Goal: Task Accomplishment & Management: Manage account settings

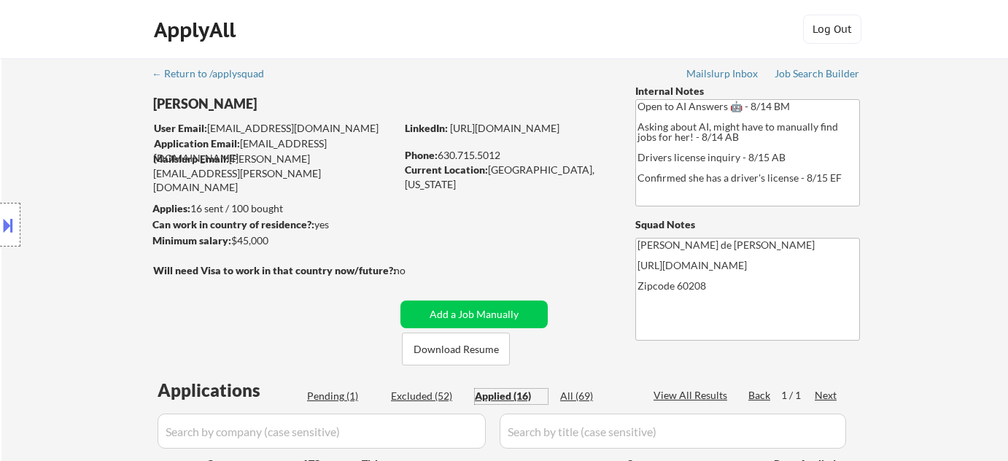
select select ""applied""
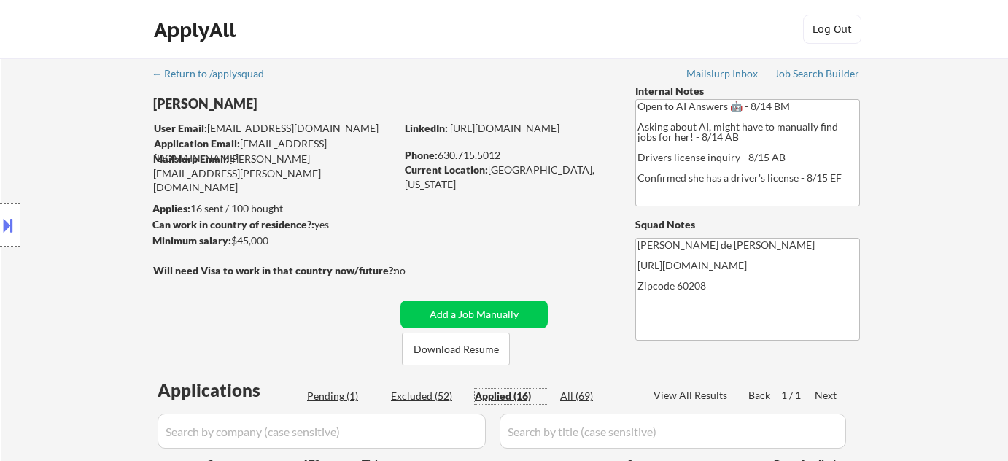
select select ""applied""
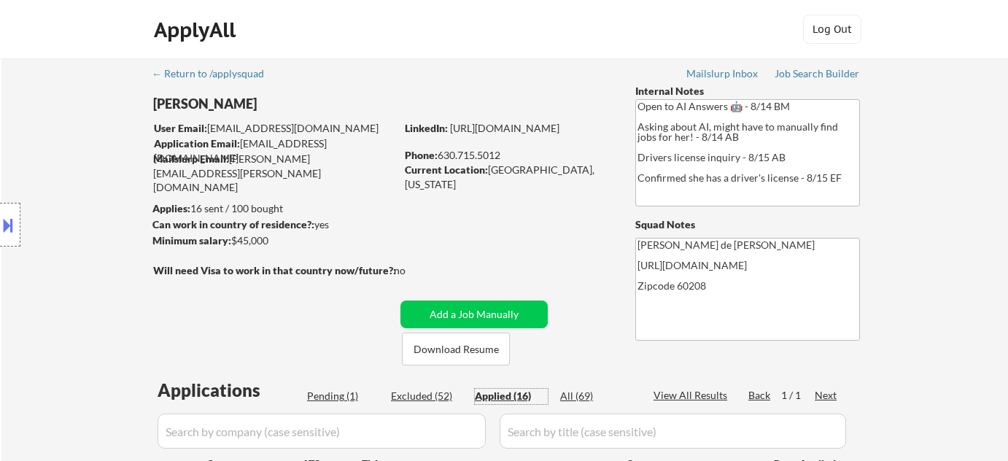
select select ""applied""
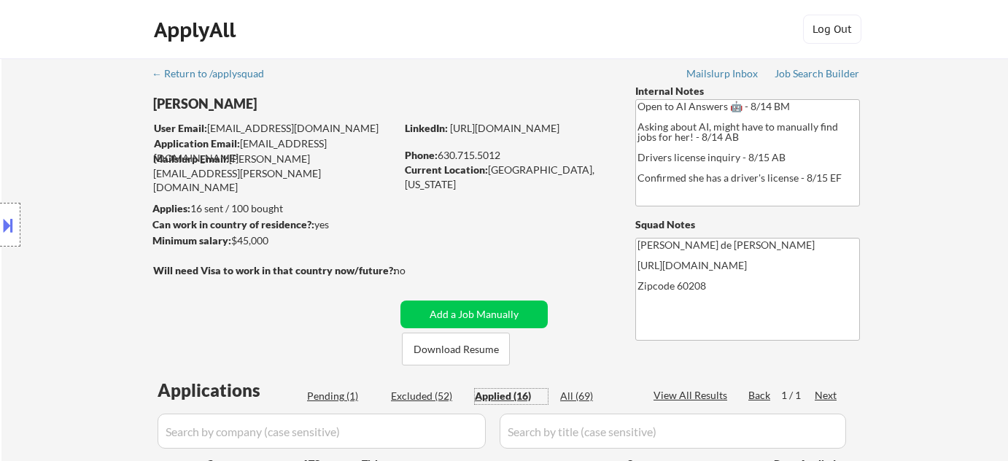
select select ""applied""
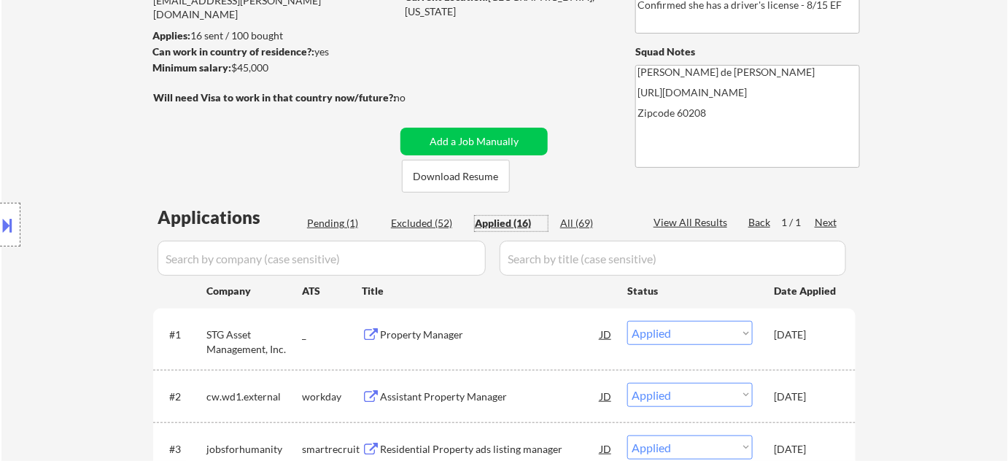
scroll to position [335, 0]
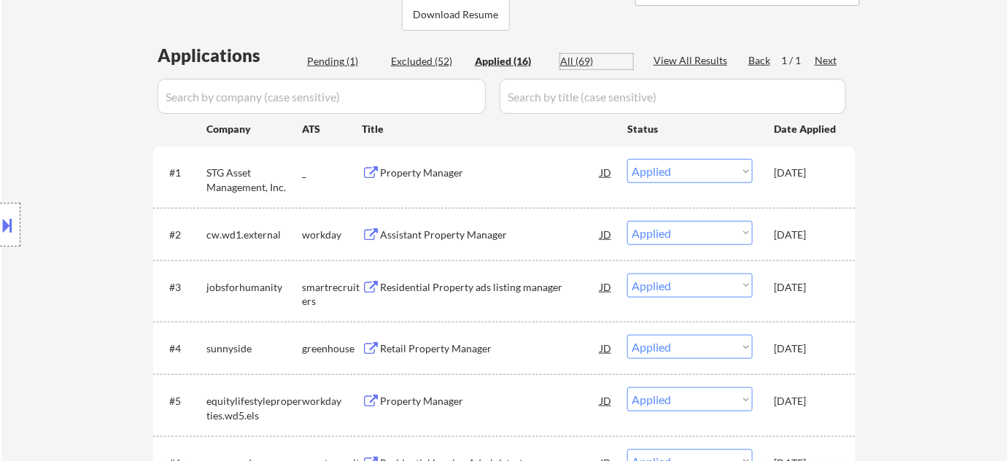
click at [574, 62] on div "All (69)" at bounding box center [596, 61] width 73 height 15
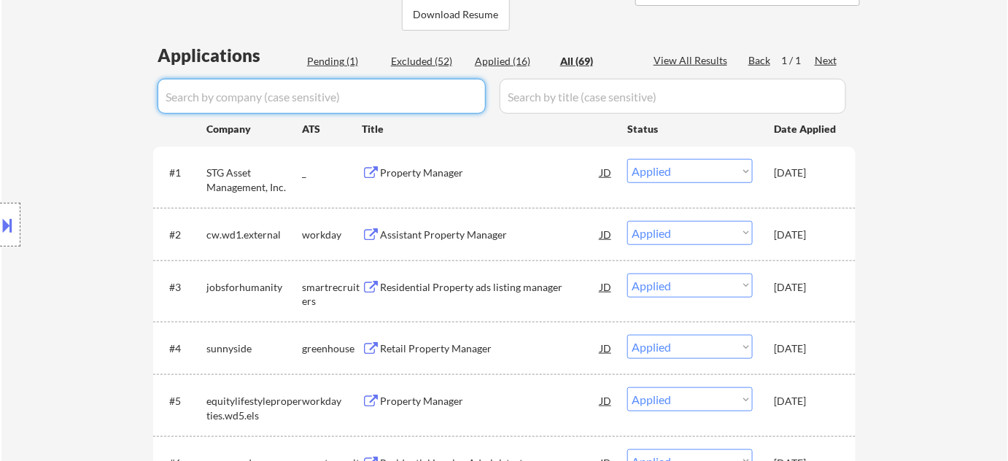
click at [429, 101] on input "input" at bounding box center [322, 96] width 328 height 35
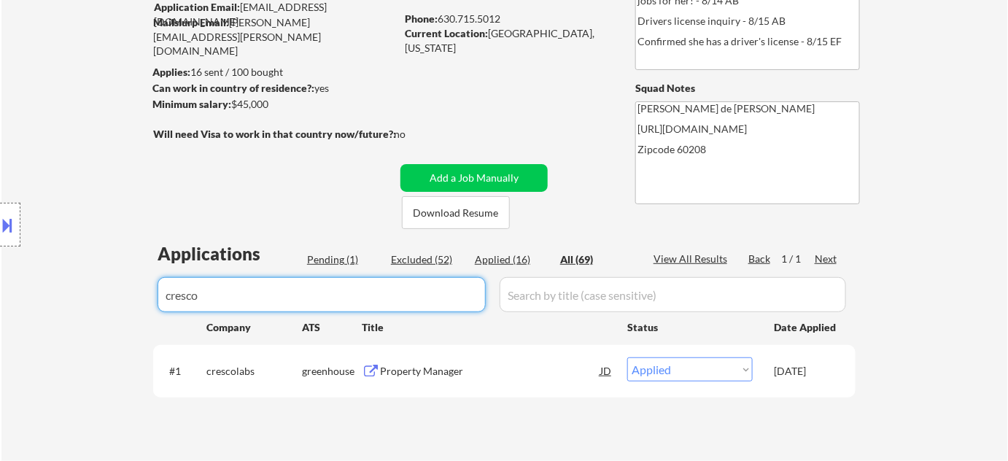
scroll to position [136, 0]
type input "cresco"
drag, startPoint x: 274, startPoint y: 294, endPoint x: 0, endPoint y: 266, distance: 275.8
click at [0, 266] on body "← Return to /applysquad Mailslurp Inbox Job Search Builder Laura Gerdes User Em…" at bounding box center [504, 94] width 1008 height 461
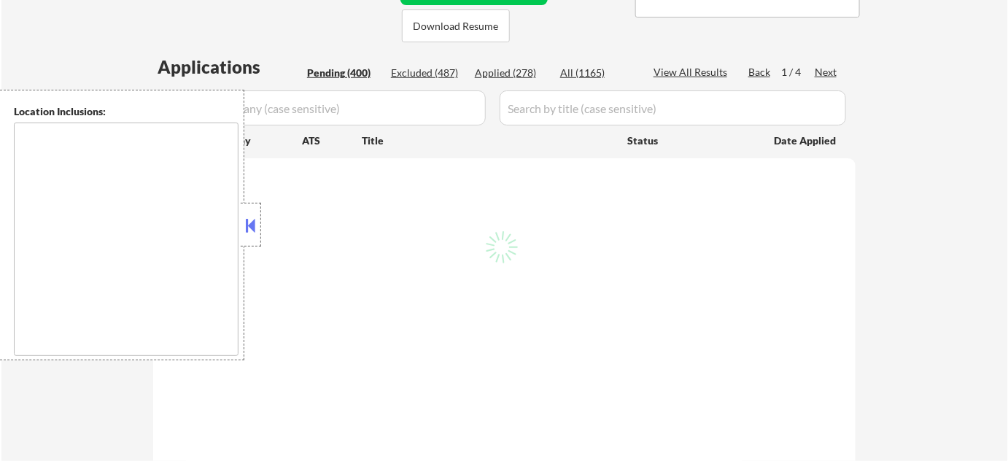
type textarea "[GEOGRAPHIC_DATA], [GEOGRAPHIC_DATA] [GEOGRAPHIC_DATA], [GEOGRAPHIC_DATA], [GEO…"
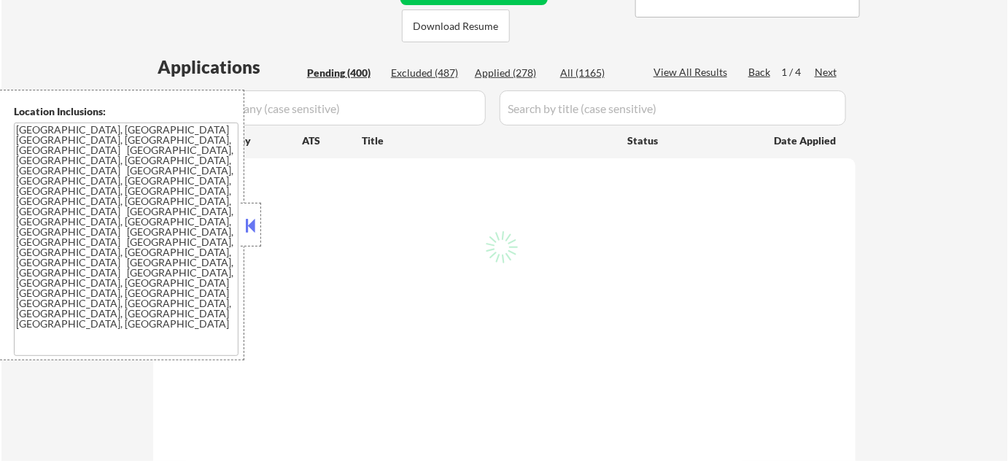
scroll to position [331, 0]
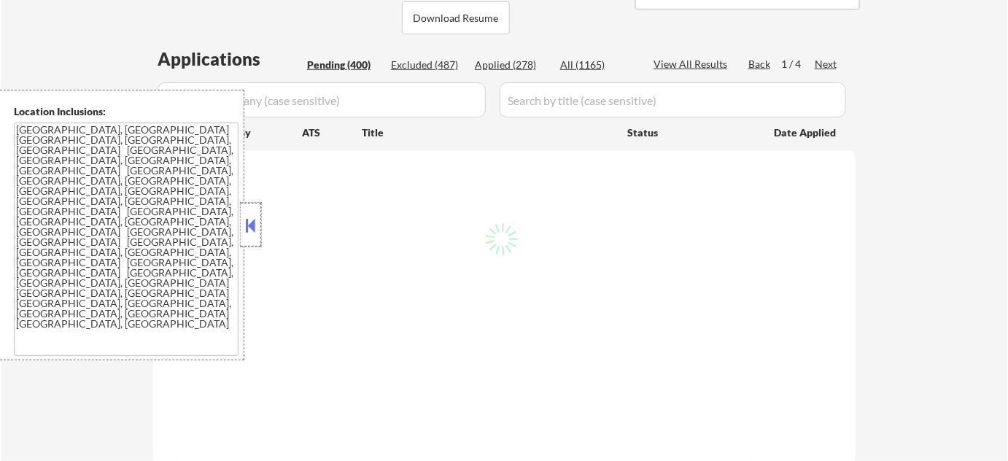
click at [247, 239] on div at bounding box center [251, 225] width 20 height 44
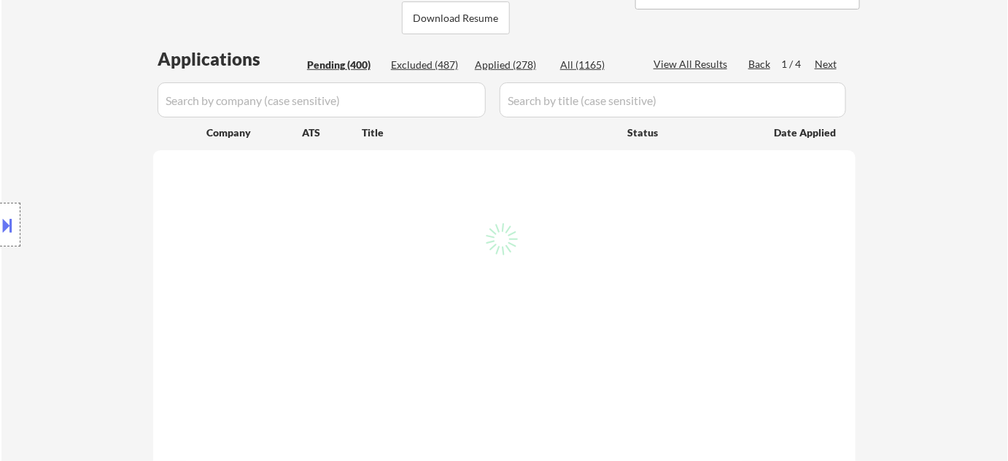
select select ""pending""
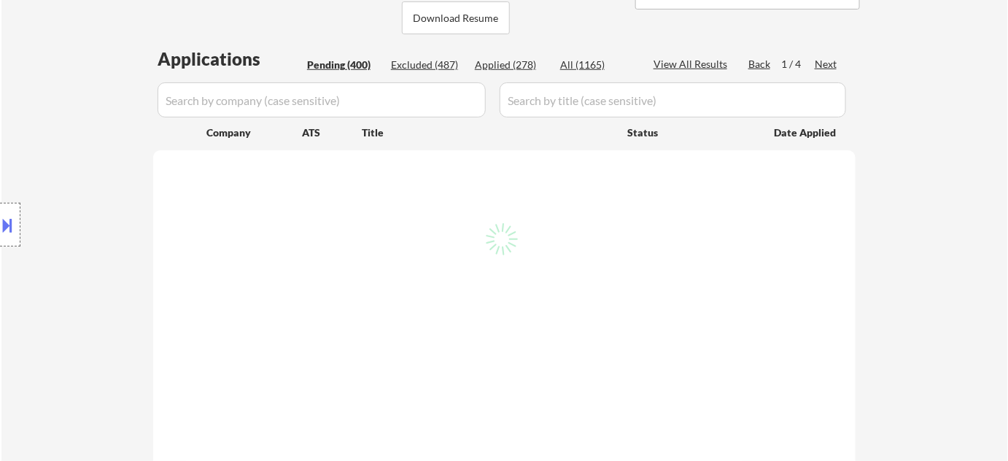
select select ""pending""
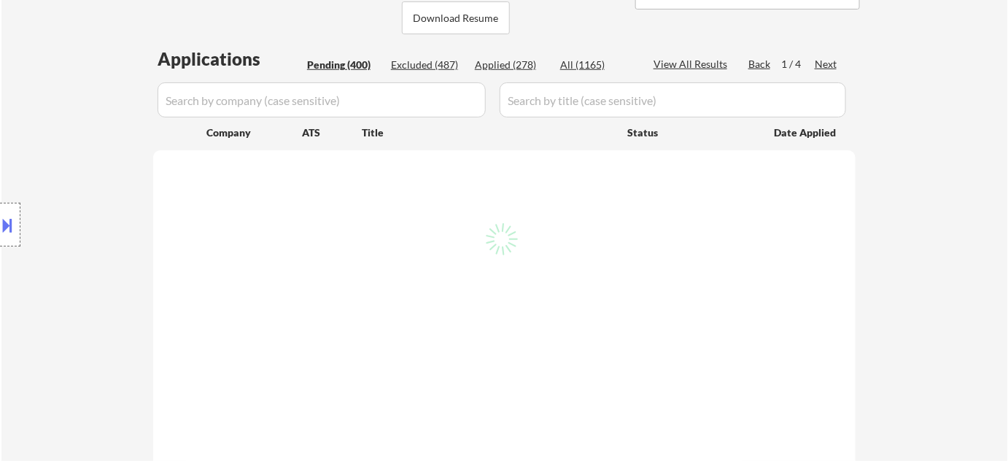
select select ""pending""
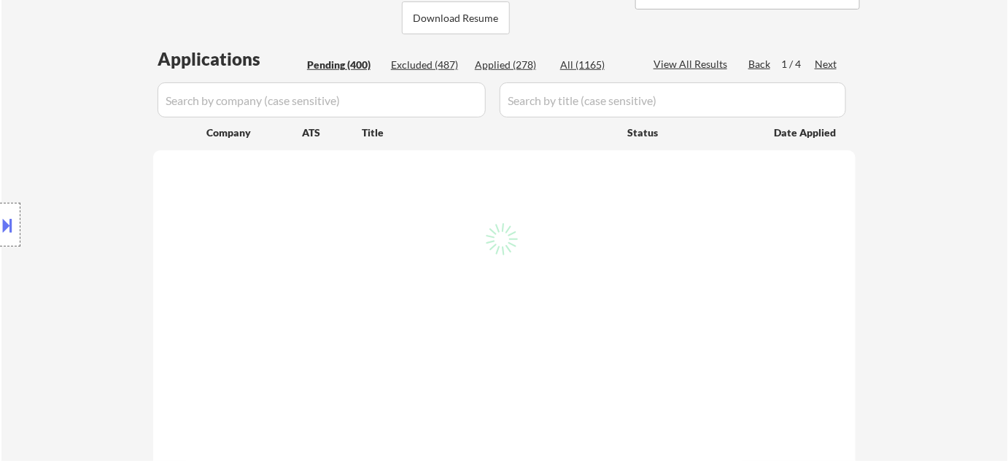
select select ""pending""
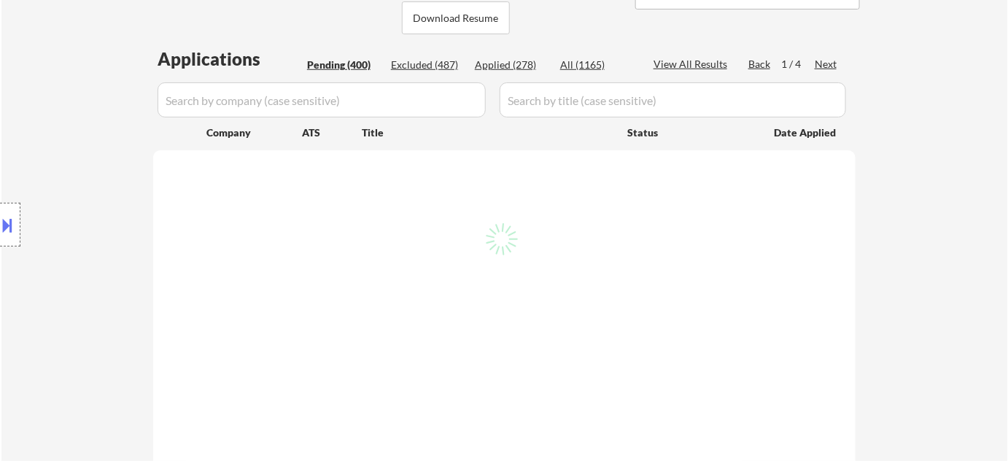
select select ""pending""
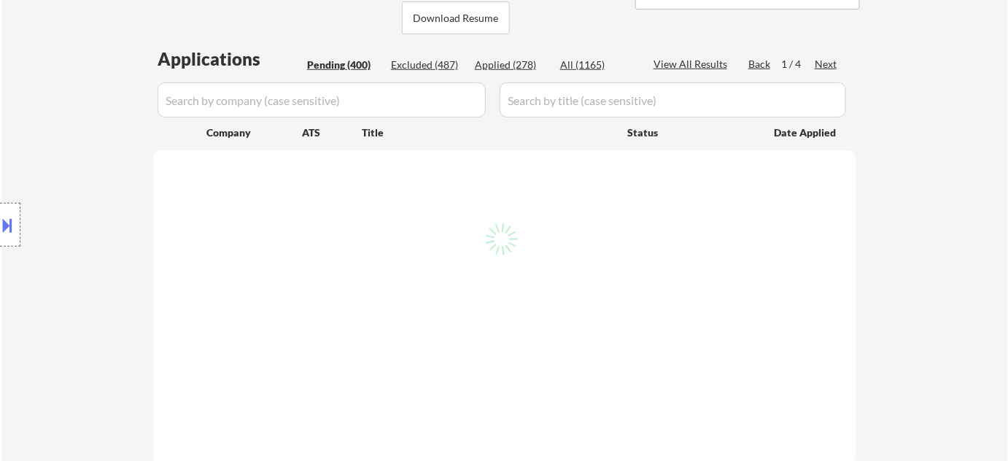
select select ""pending""
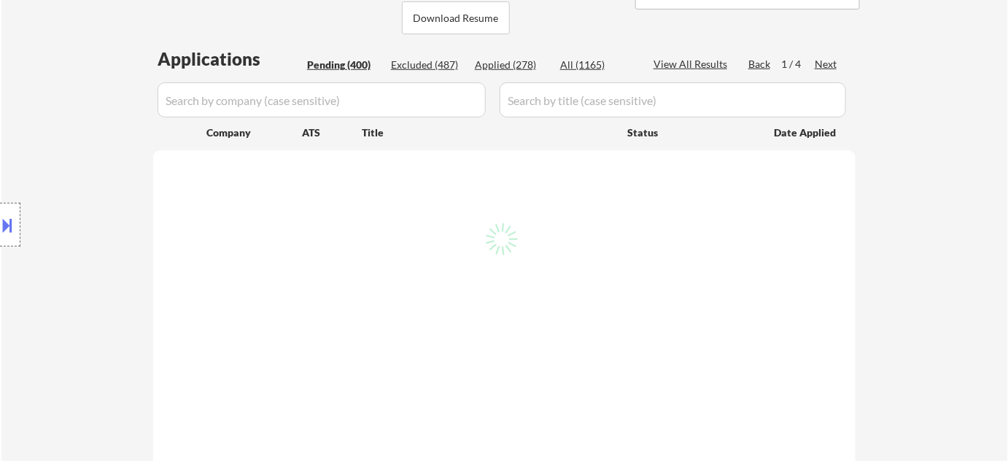
select select ""pending""
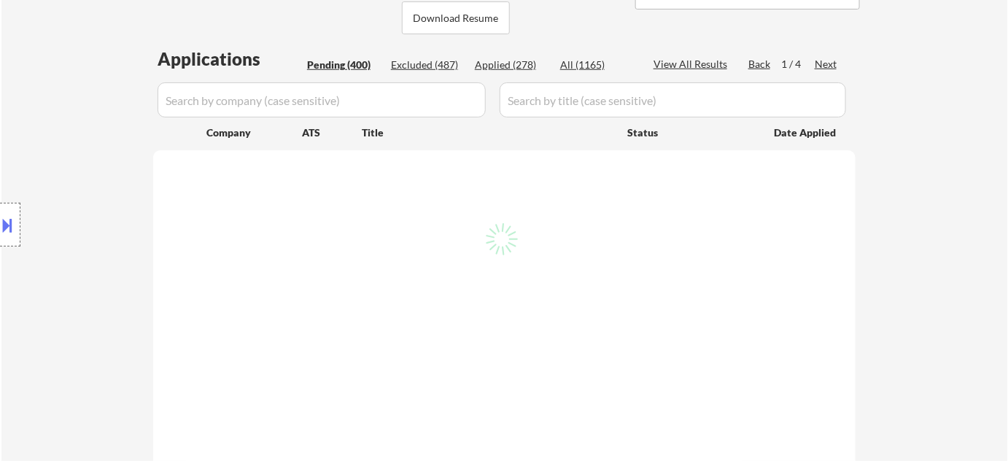
select select ""pending""
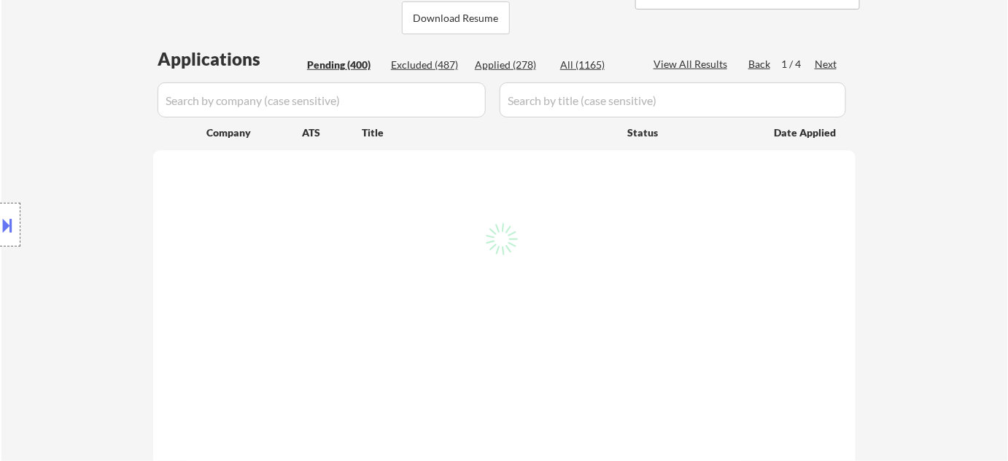
select select ""pending""
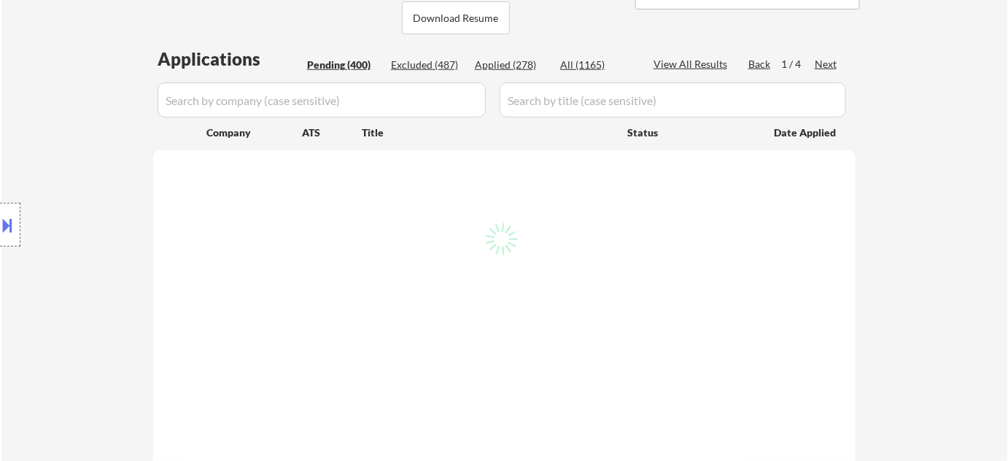
select select ""pending""
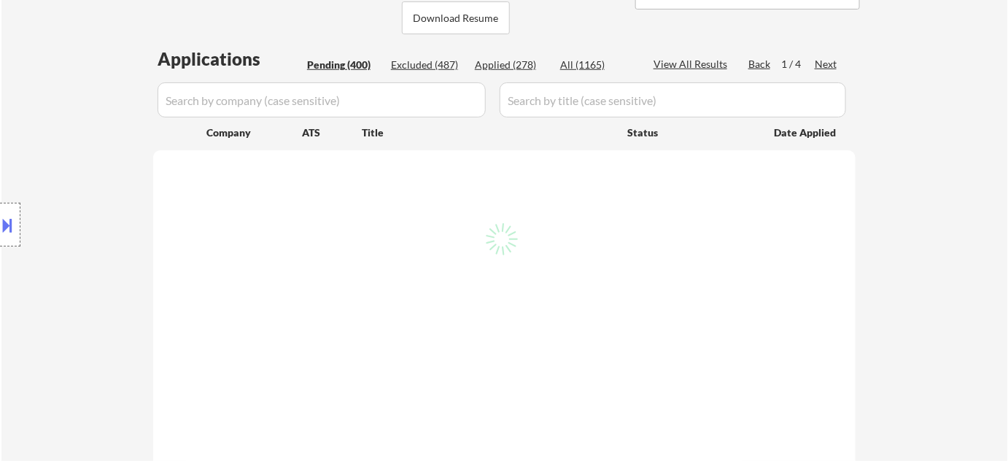
select select ""pending""
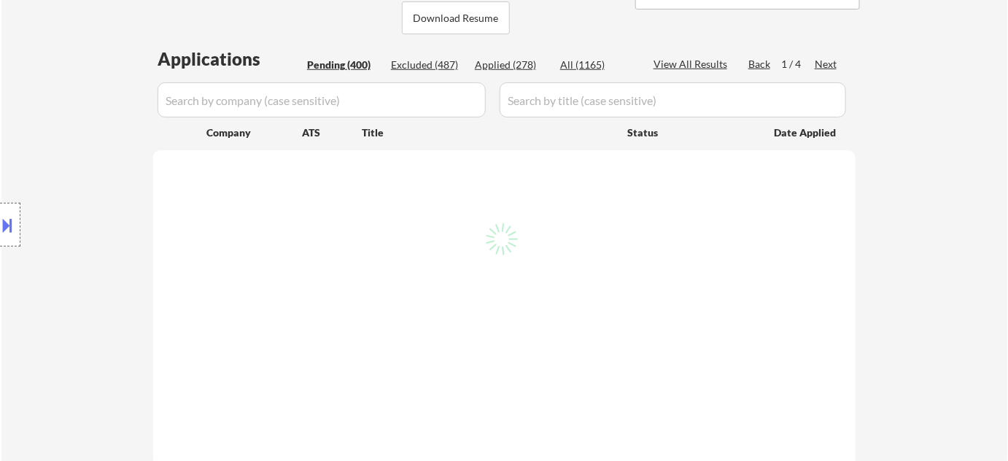
select select ""pending""
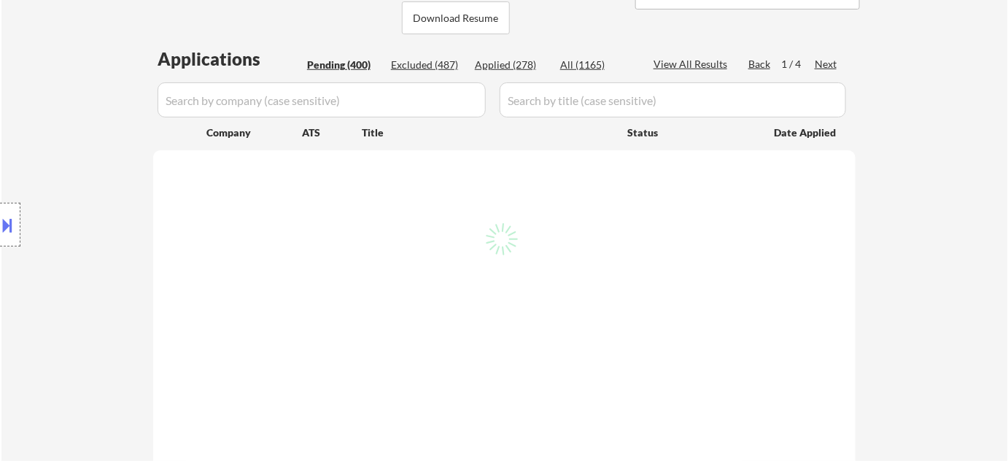
select select ""pending""
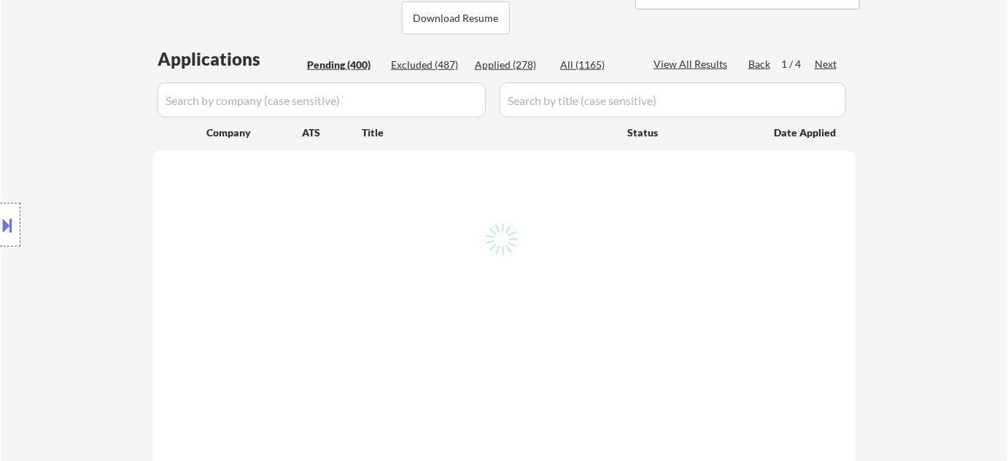
select select ""pending""
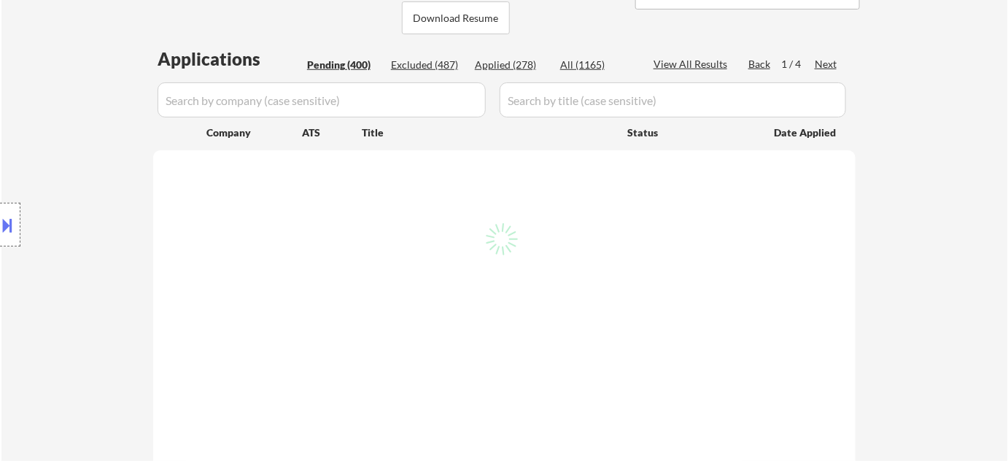
select select ""pending""
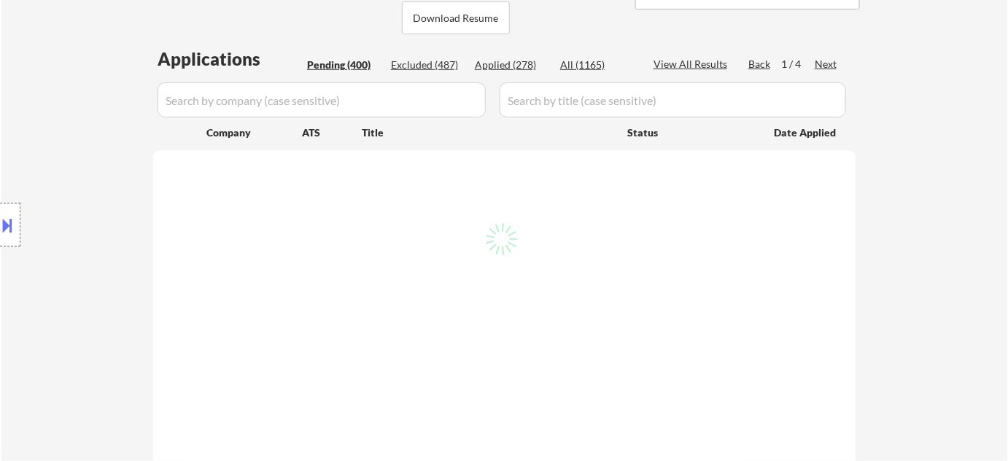
select select ""pending""
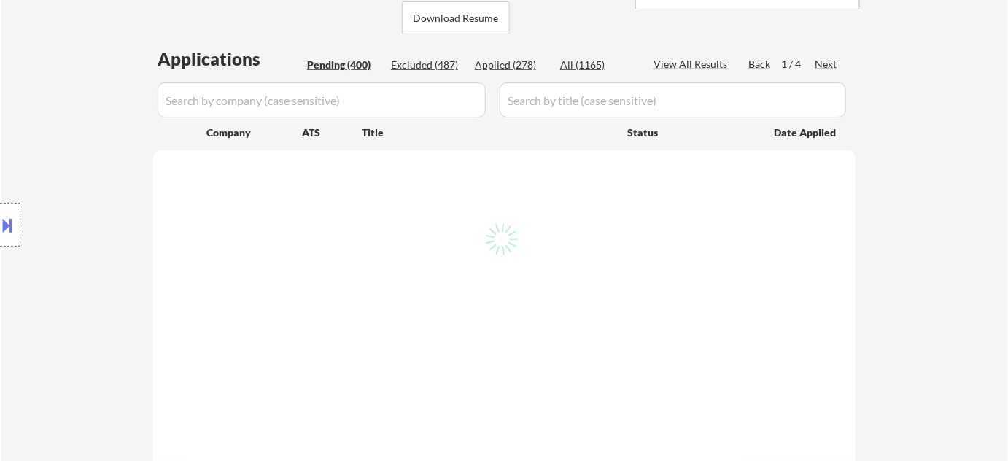
select select ""pending""
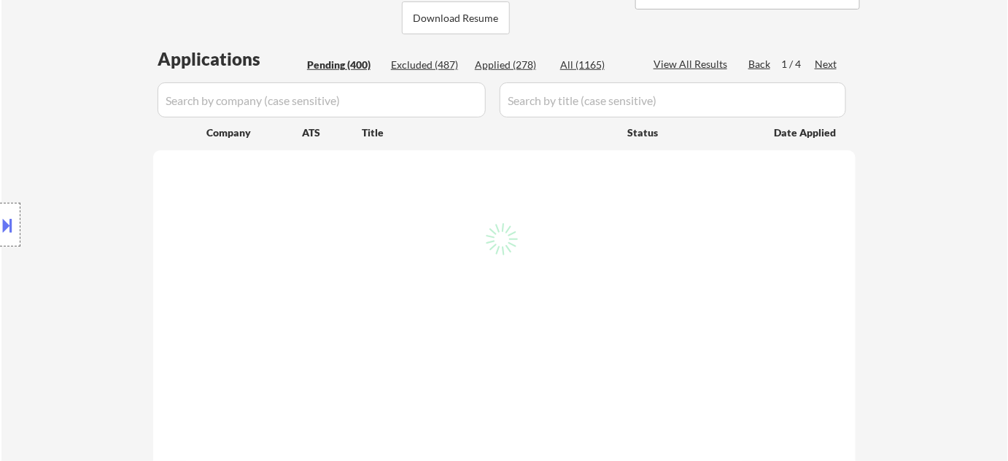
select select ""pending""
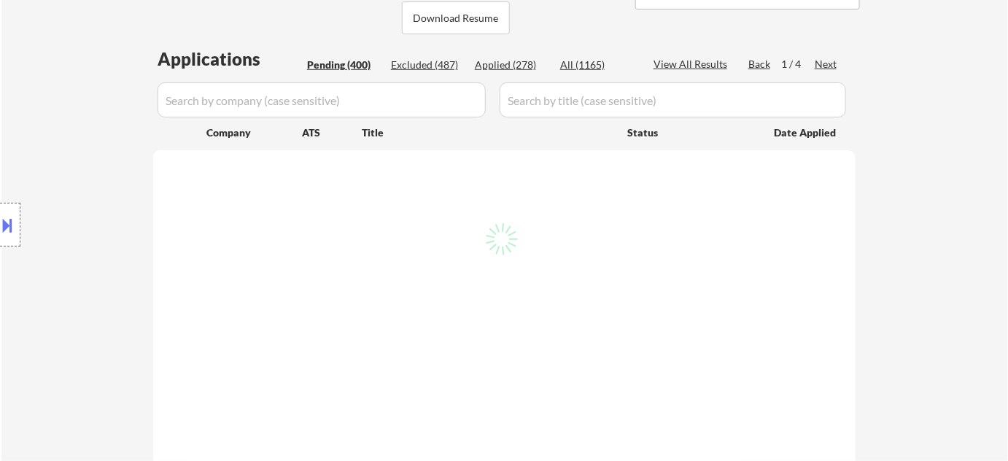
select select ""pending""
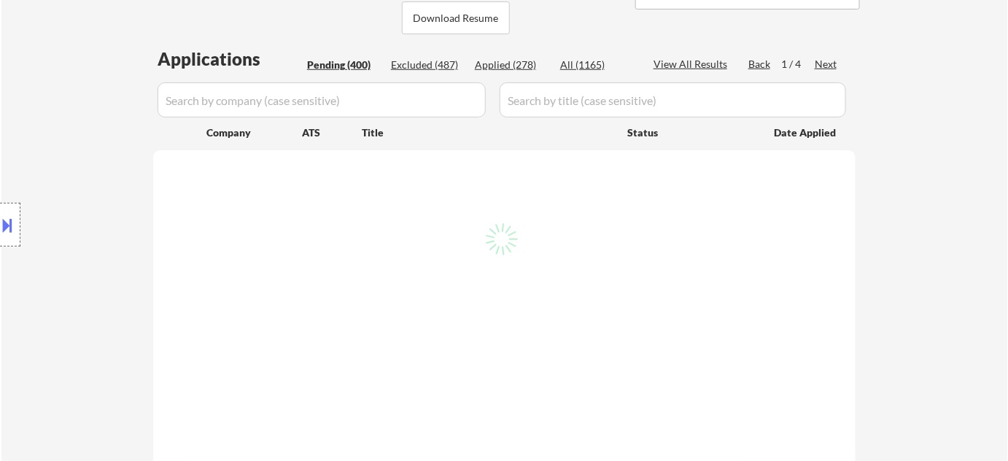
select select ""pending""
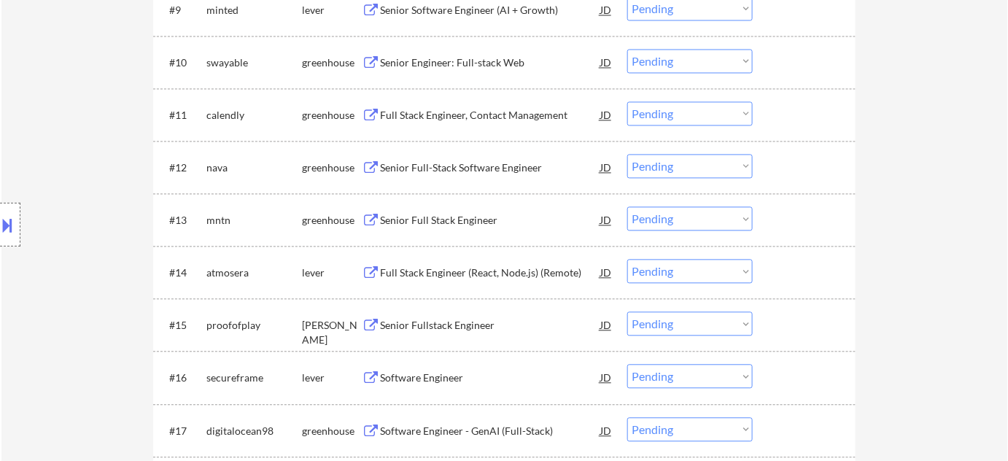
scroll to position [994, 0]
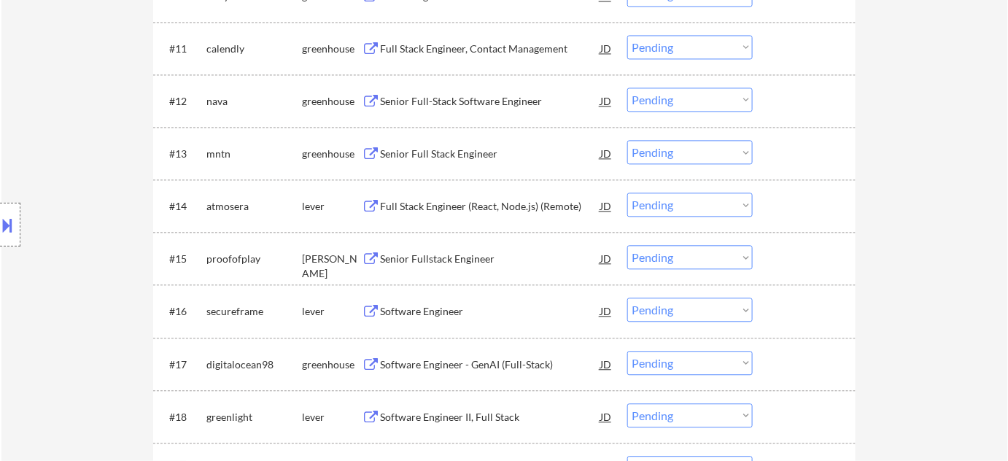
click at [529, 361] on div "Software Engineer - GenAI (Full-Stack)" at bounding box center [490, 365] width 220 height 15
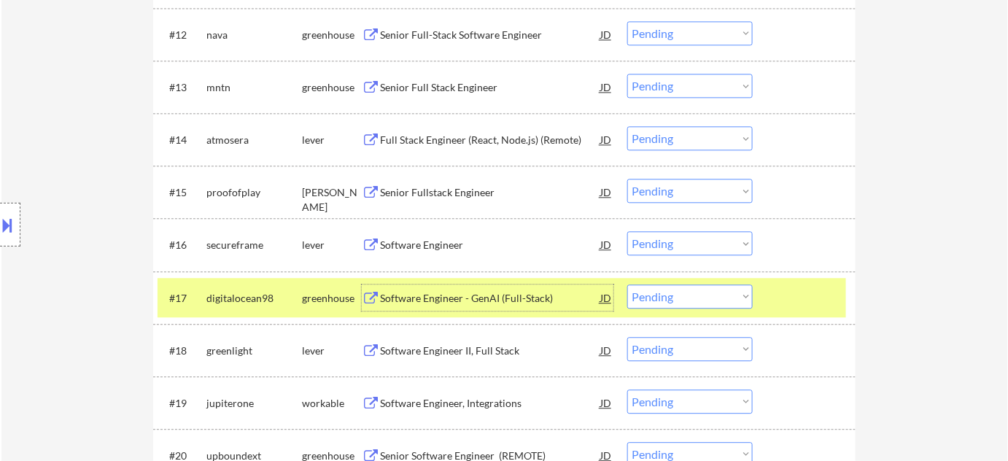
scroll to position [1194, 0]
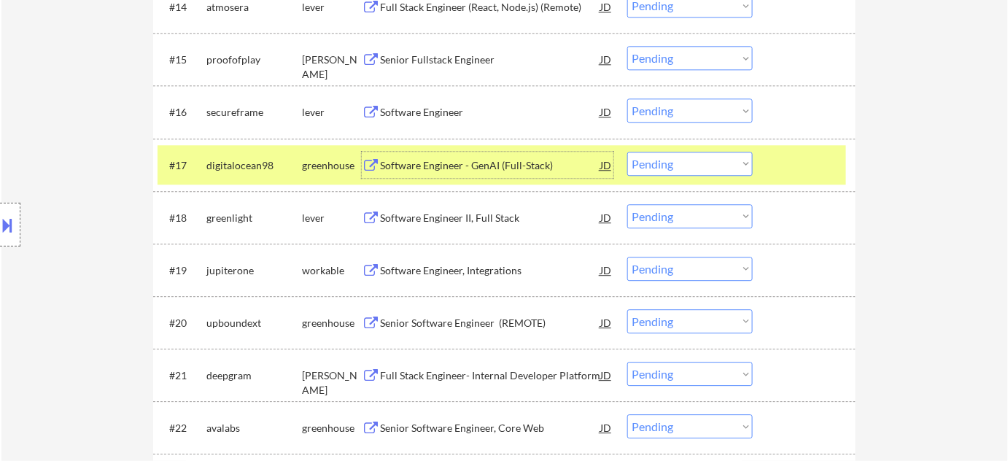
click at [689, 167] on select "Choose an option... Pending Applied Excluded (Questions) Excluded (Expired) Exc…" at bounding box center [689, 164] width 125 height 24
click at [627, 152] on select "Choose an option... Pending Applied Excluded (Questions) Excluded (Expired) Exc…" at bounding box center [689, 164] width 125 height 24
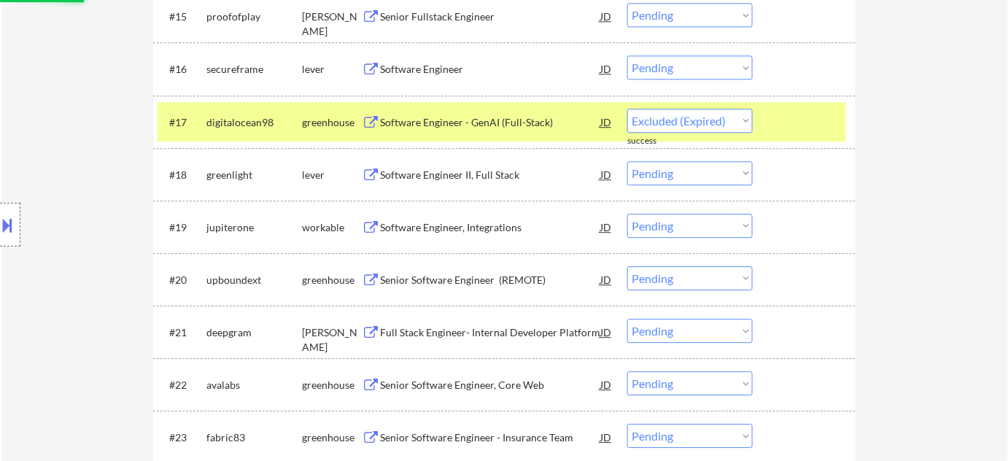
scroll to position [1260, 0]
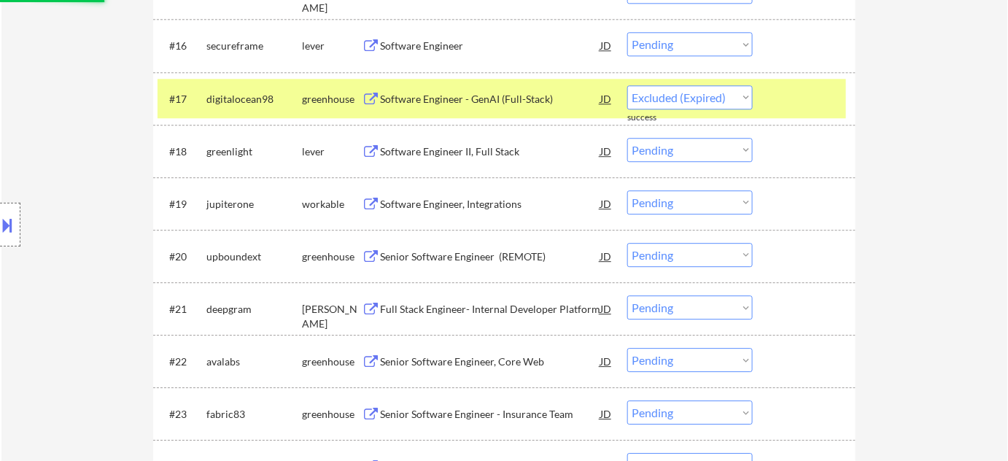
select select ""pending""
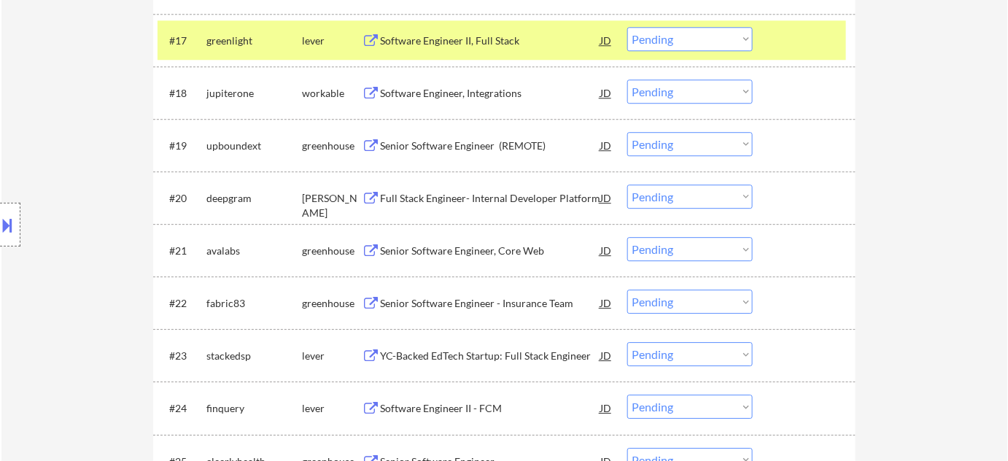
scroll to position [1326, 0]
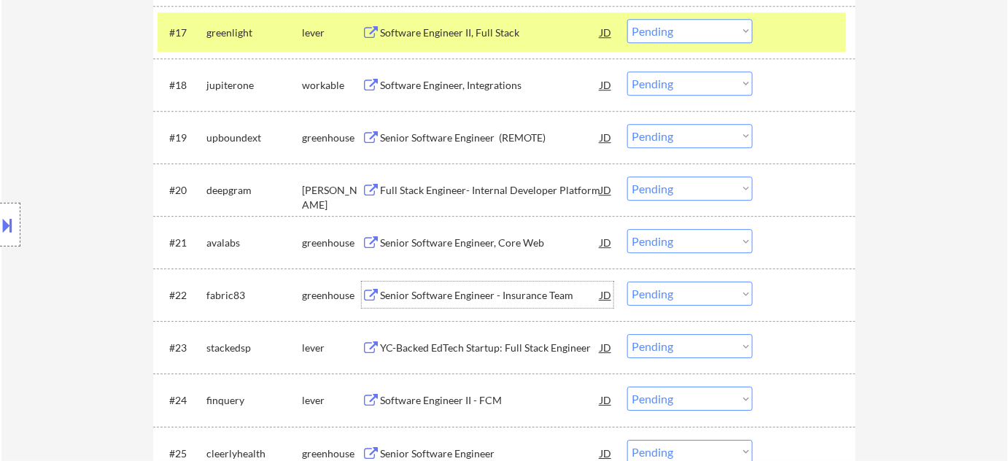
click at [464, 301] on div "Senior Software Engineer - Insurance Team" at bounding box center [490, 295] width 220 height 15
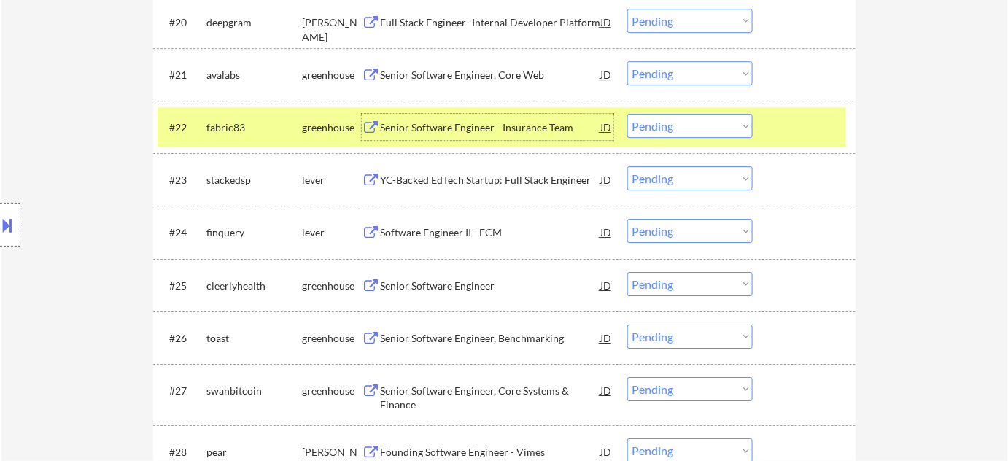
scroll to position [1525, 0]
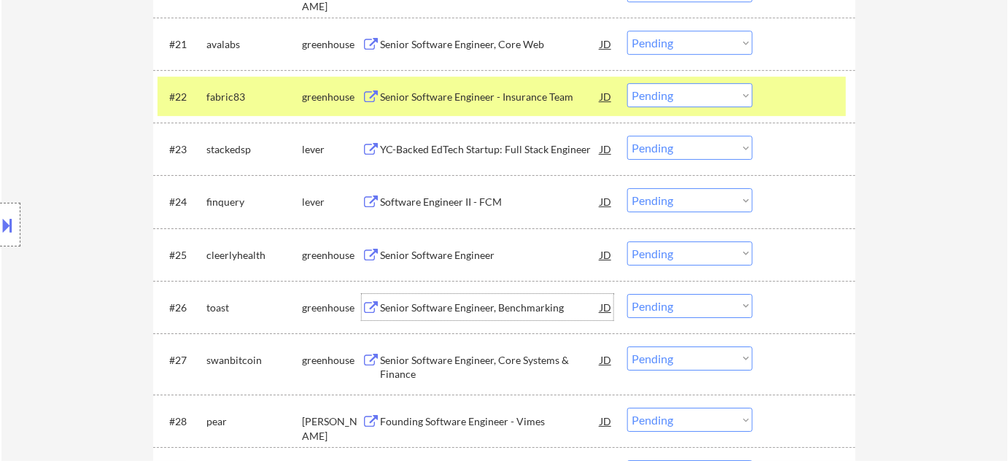
click at [462, 315] on div "Senior Software Engineer, Benchmarking" at bounding box center [490, 307] width 220 height 26
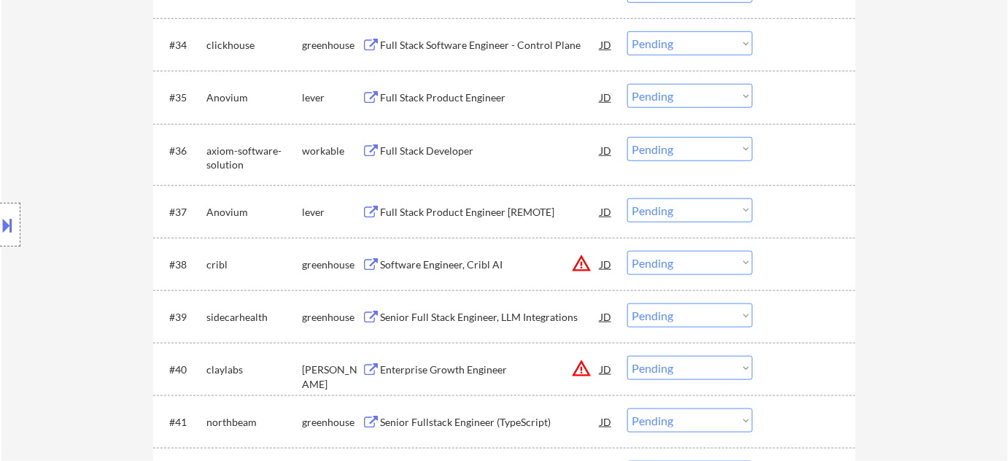
scroll to position [2255, 0]
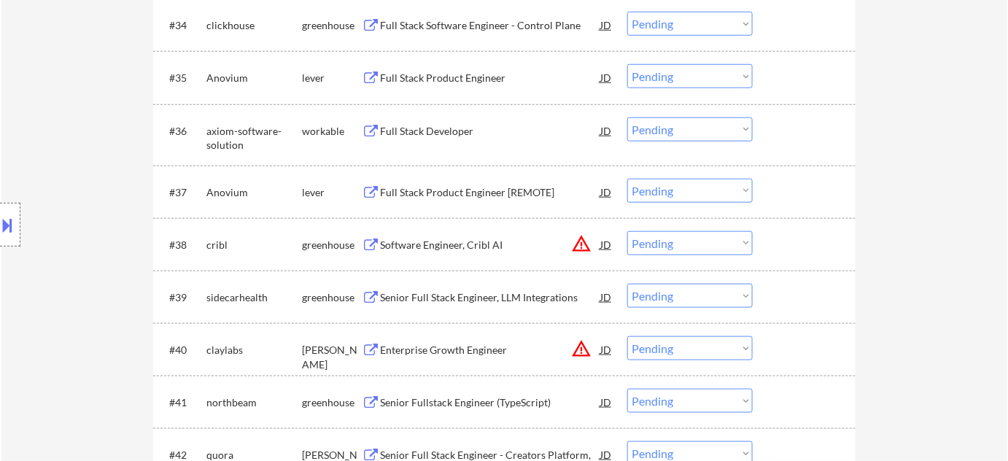
click at [465, 109] on div "#36 axiom-software-solution workable Full Stack Developer JD Choose an option..…" at bounding box center [504, 134] width 703 height 61
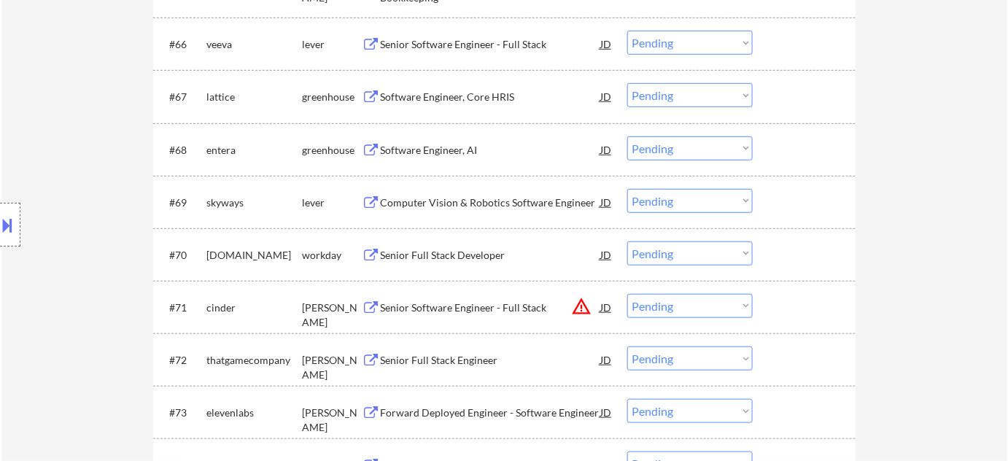
scroll to position [3979, 0]
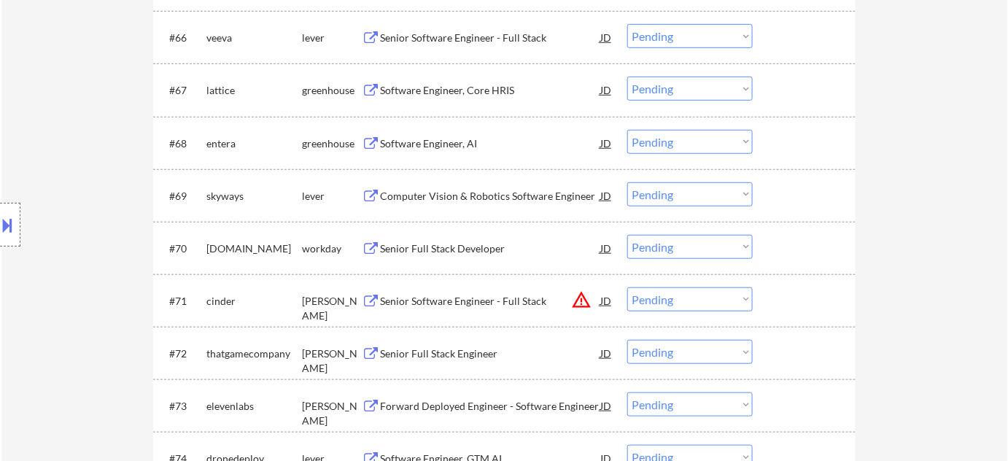
click at [680, 297] on select "Choose an option... Pending Applied Excluded (Questions) Excluded (Expired) Exc…" at bounding box center [689, 299] width 125 height 24
click at [627, 287] on select "Choose an option... Pending Applied Excluded (Questions) Excluded (Expired) Exc…" at bounding box center [689, 299] width 125 height 24
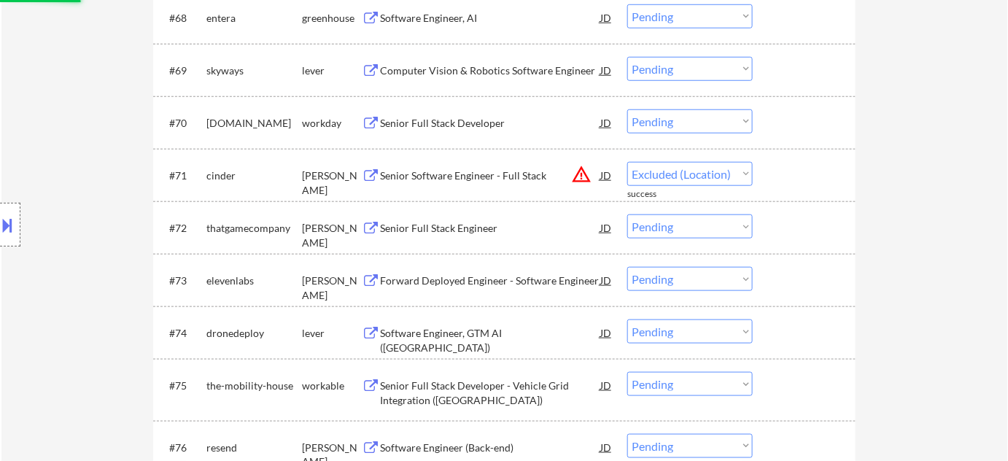
scroll to position [4112, 0]
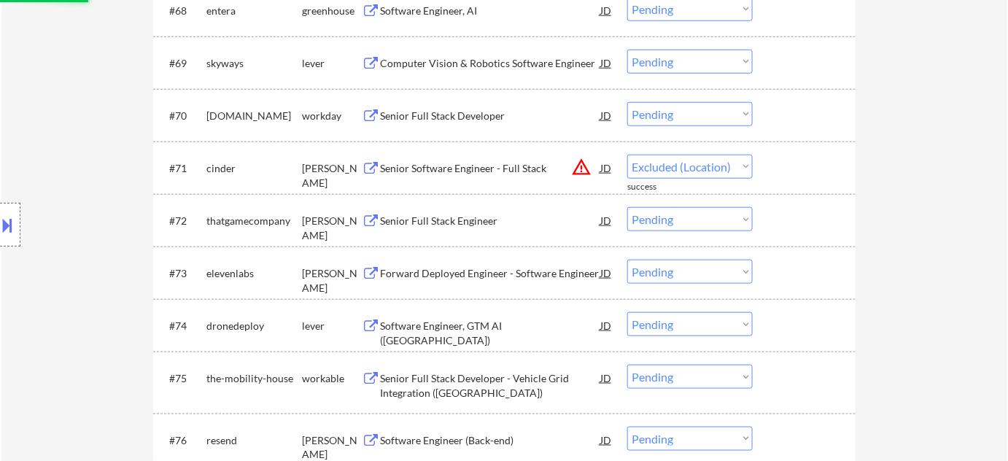
select select ""pending""
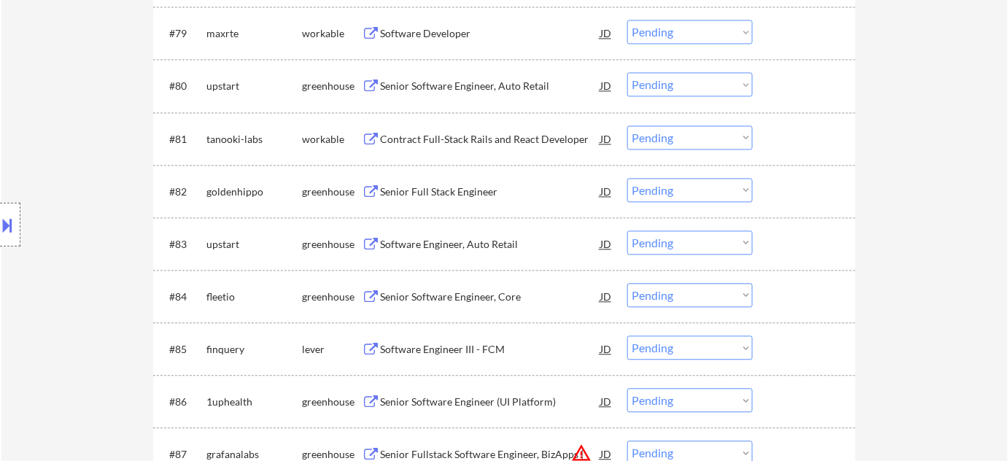
scroll to position [4709, 0]
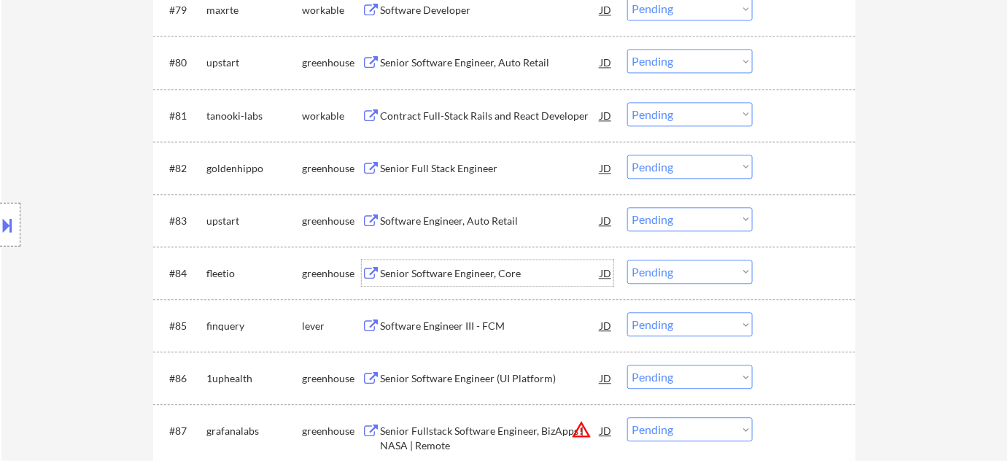
click at [487, 271] on div "Senior Software Engineer, Core" at bounding box center [490, 273] width 220 height 15
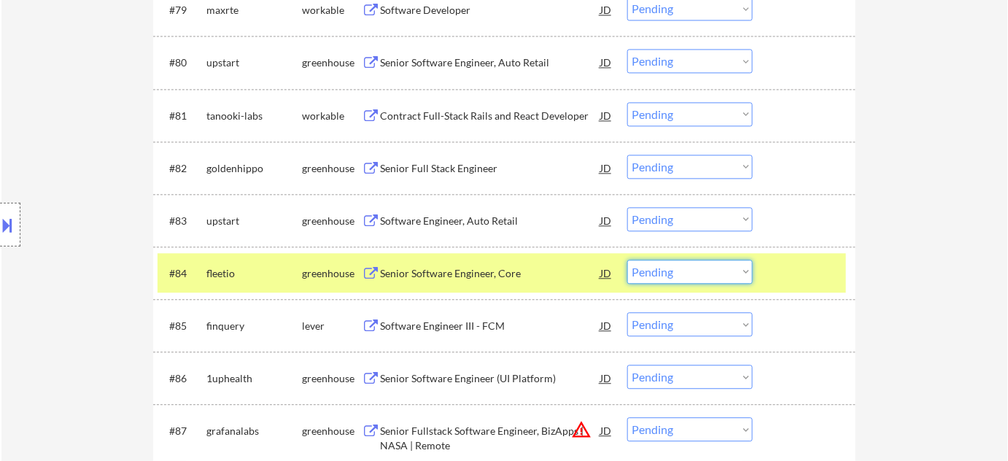
click at [657, 277] on select "Choose an option... Pending Applied Excluded (Questions) Excluded (Expired) Exc…" at bounding box center [689, 272] width 125 height 24
click at [627, 260] on select "Choose an option... Pending Applied Excluded (Questions) Excluded (Expired) Exc…" at bounding box center [689, 272] width 125 height 24
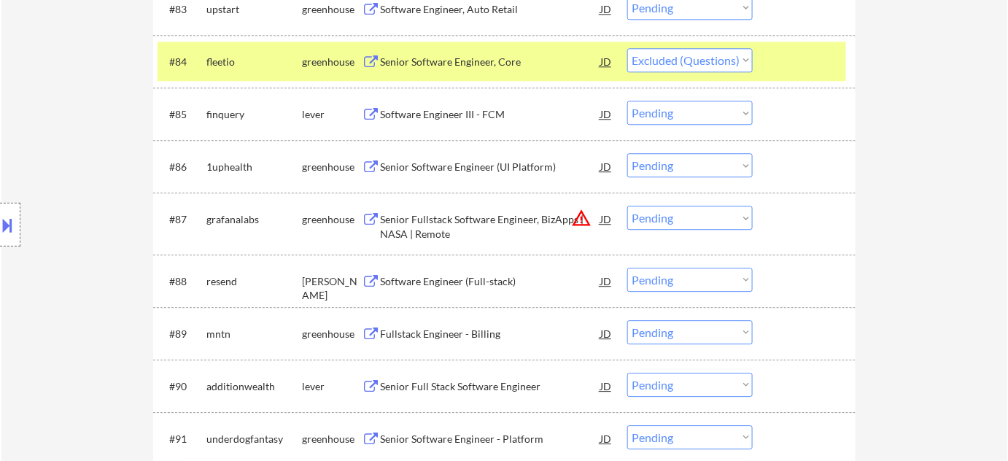
scroll to position [4975, 0]
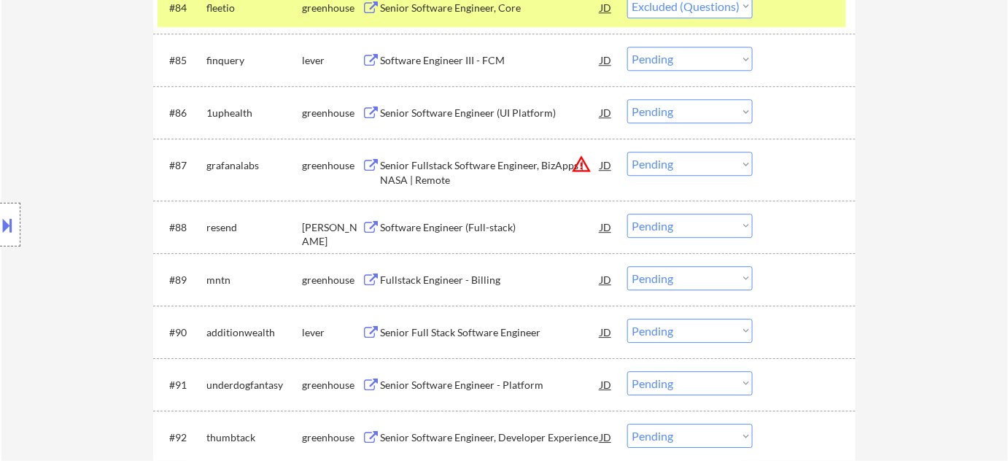
select select ""pending""
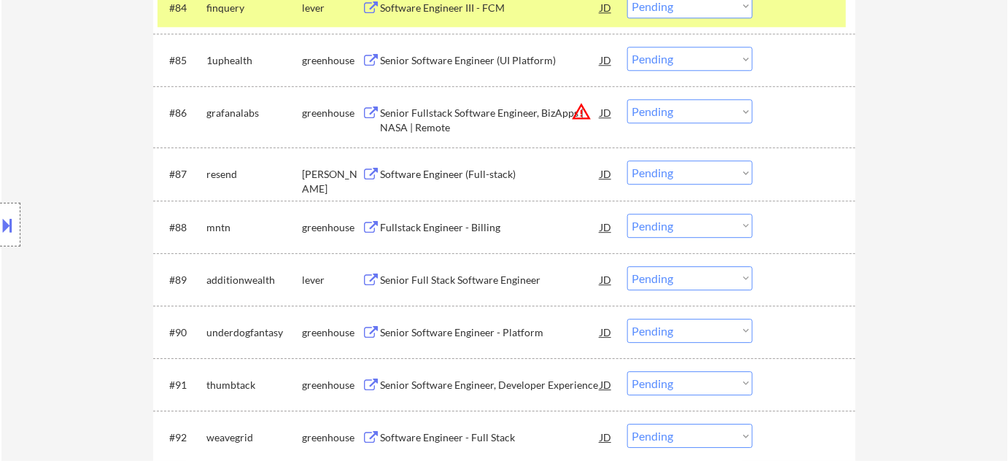
click at [469, 177] on div "Software Engineer (Full-stack)" at bounding box center [490, 174] width 220 height 15
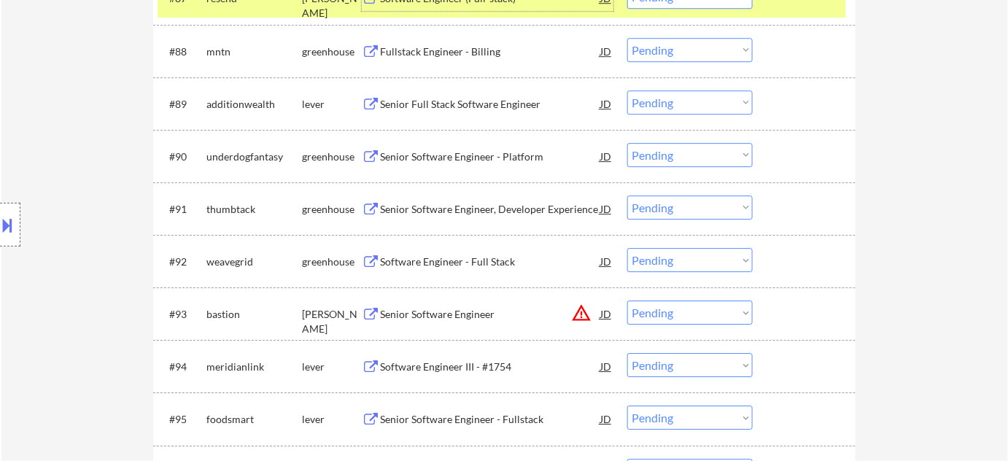
scroll to position [5173, 0]
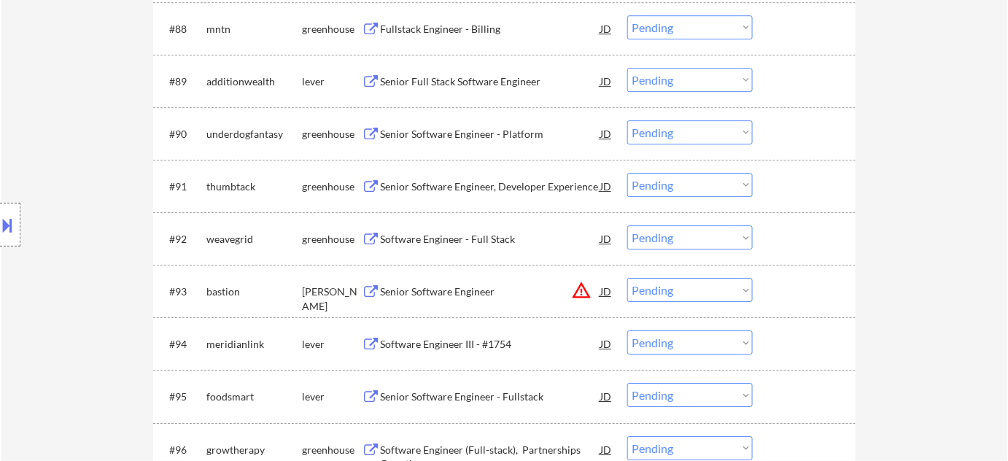
click at [483, 239] on div "Software Engineer - Full Stack" at bounding box center [490, 239] width 220 height 15
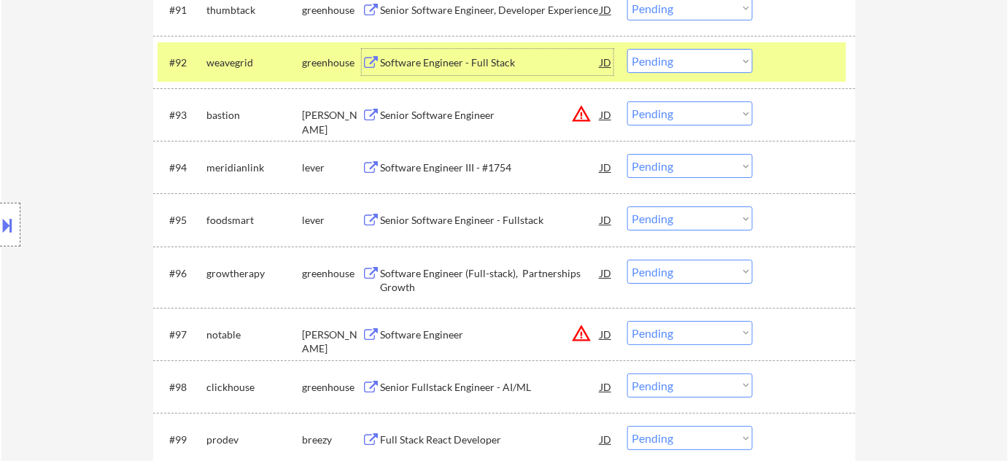
scroll to position [5372, 0]
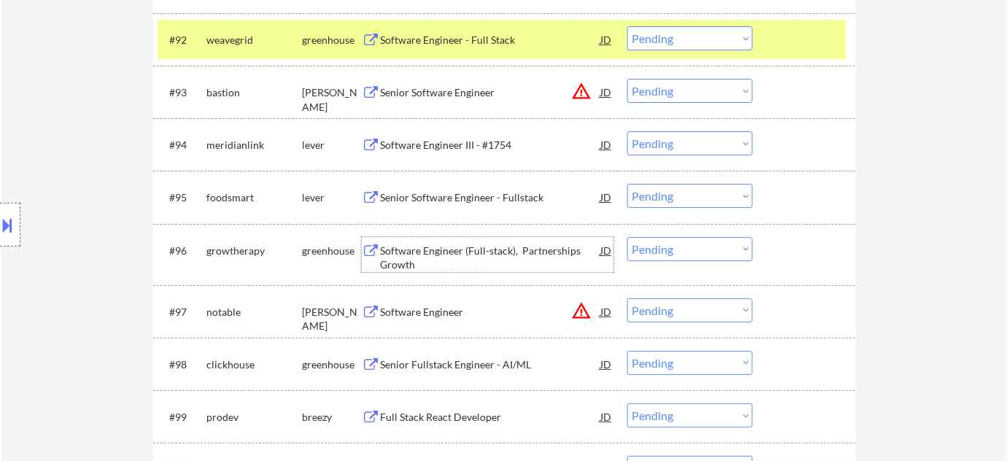
click at [519, 253] on div "Software Engineer (Full-stack), Partnerships Growth" at bounding box center [490, 258] width 220 height 28
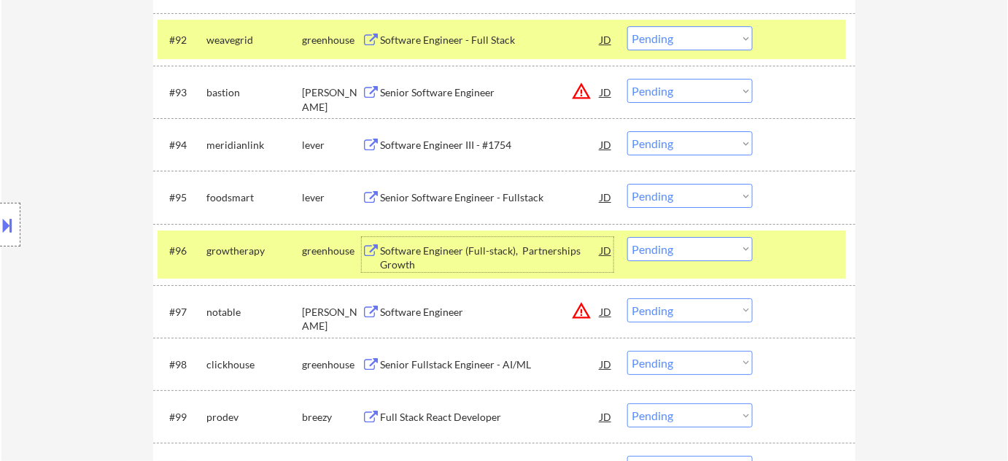
click at [700, 247] on select "Choose an option... Pending Applied Excluded (Questions) Excluded (Expired) Exc…" at bounding box center [689, 249] width 125 height 24
click at [627, 237] on select "Choose an option... Pending Applied Excluded (Questions) Excluded (Expired) Exc…" at bounding box center [689, 249] width 125 height 24
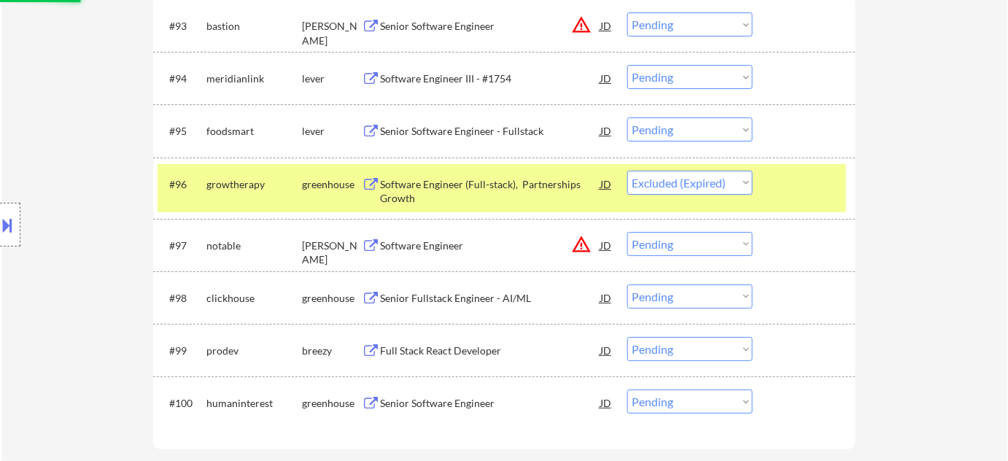
scroll to position [5505, 0]
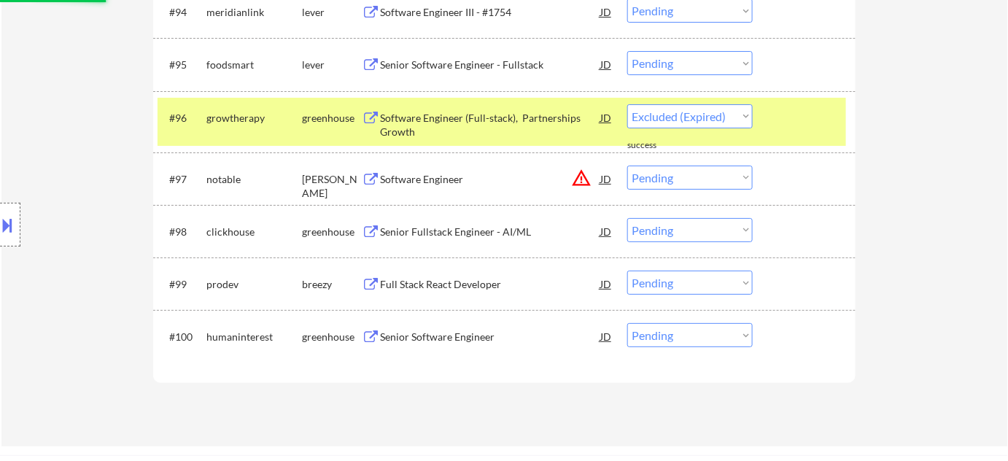
select select ""pending""
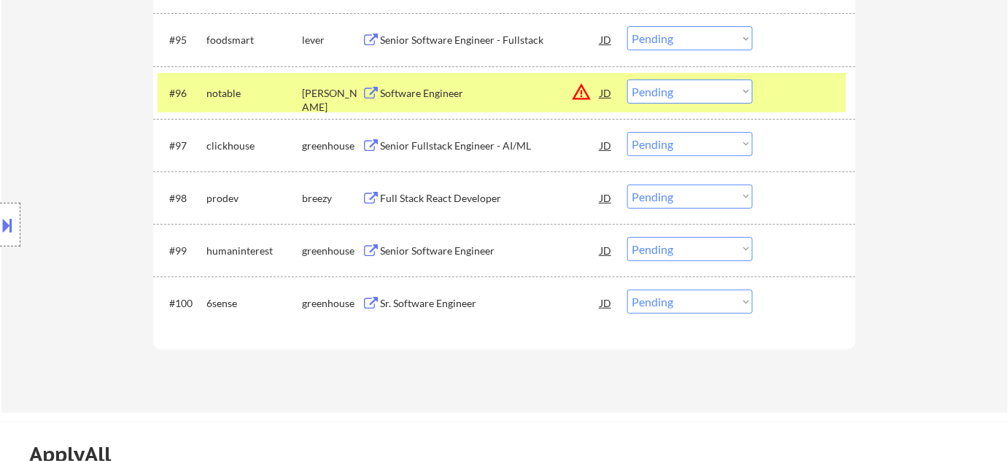
scroll to position [5571, 0]
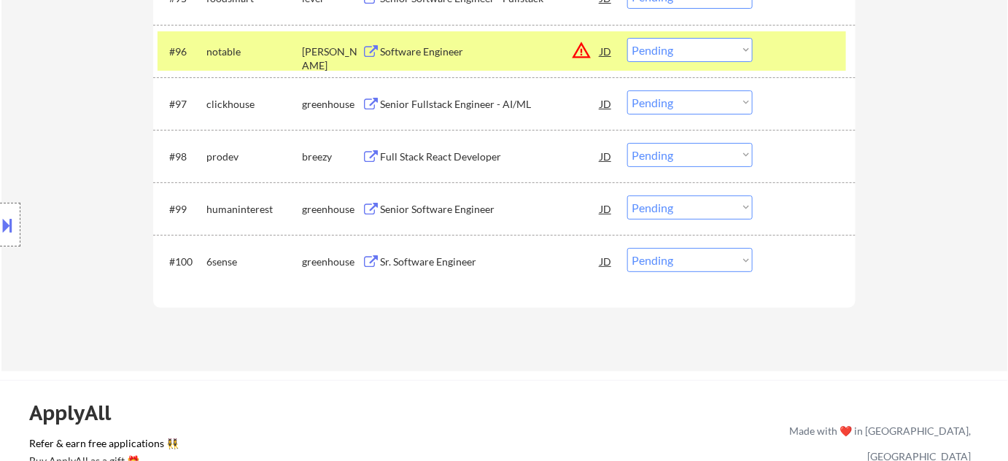
click at [379, 260] on button at bounding box center [371, 262] width 18 height 14
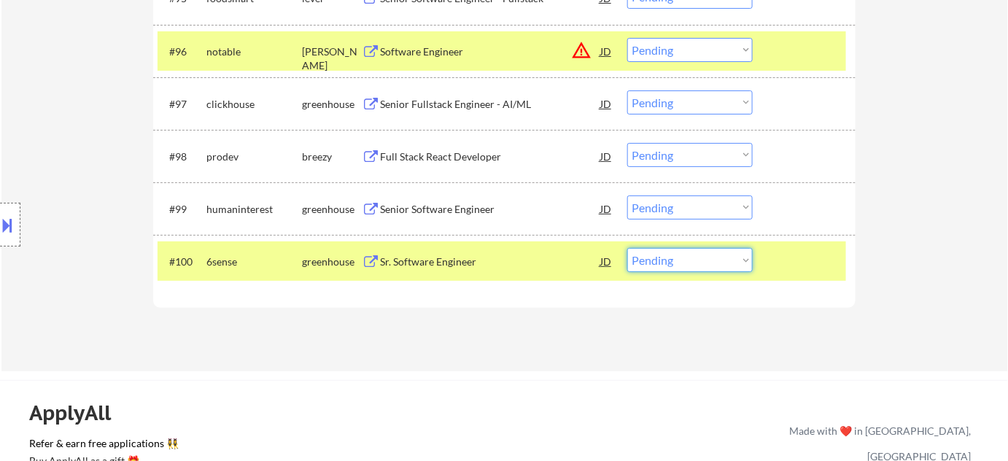
click at [710, 260] on select "Choose an option... Pending Applied Excluded (Questions) Excluded (Expired) Exc…" at bounding box center [689, 260] width 125 height 24
select select ""excluded__bad_match_""
click at [627, 248] on select "Choose an option... Pending Applied Excluded (Questions) Excluded (Expired) Exc…" at bounding box center [689, 260] width 125 height 24
click at [580, 48] on button "warning_amber" at bounding box center [581, 50] width 20 height 20
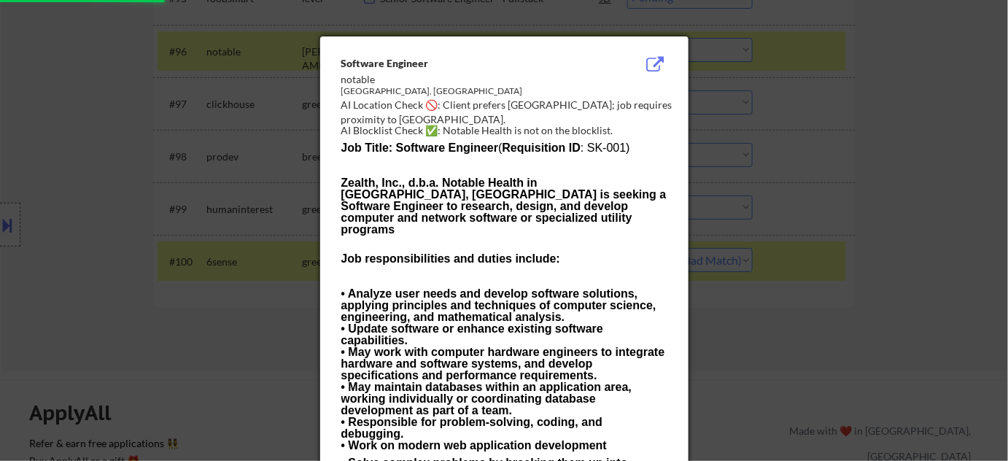
click at [822, 214] on div at bounding box center [504, 230] width 1008 height 461
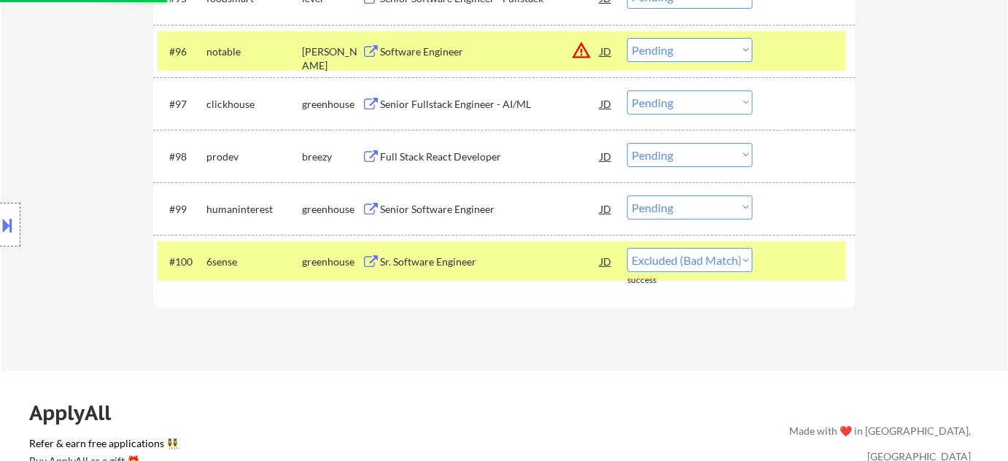
click at [720, 57] on select "Choose an option... Pending Applied Excluded (Questions) Excluded (Expired) Exc…" at bounding box center [689, 50] width 125 height 24
select select ""excluded__location_""
click at [627, 38] on select "Choose an option... Pending Applied Excluded (Questions) Excluded (Expired) Exc…" at bounding box center [689, 50] width 125 height 24
select select ""pending""
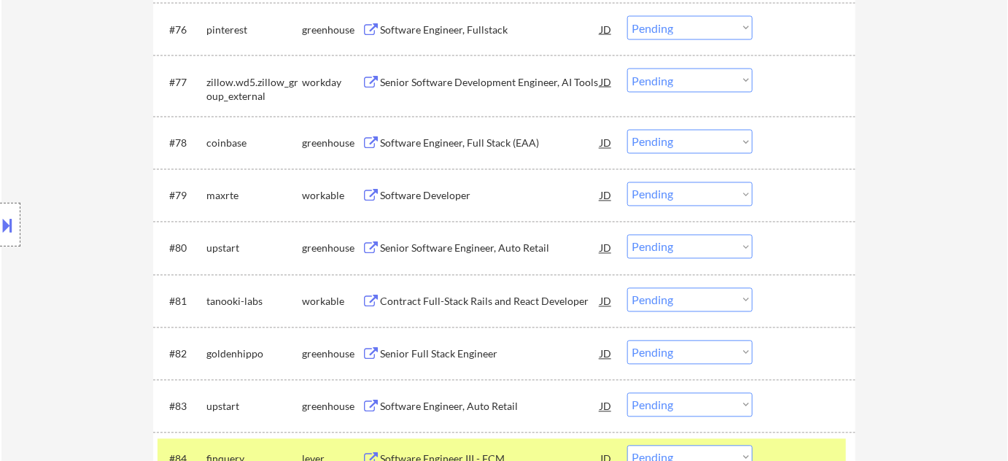
scroll to position [4433, 0]
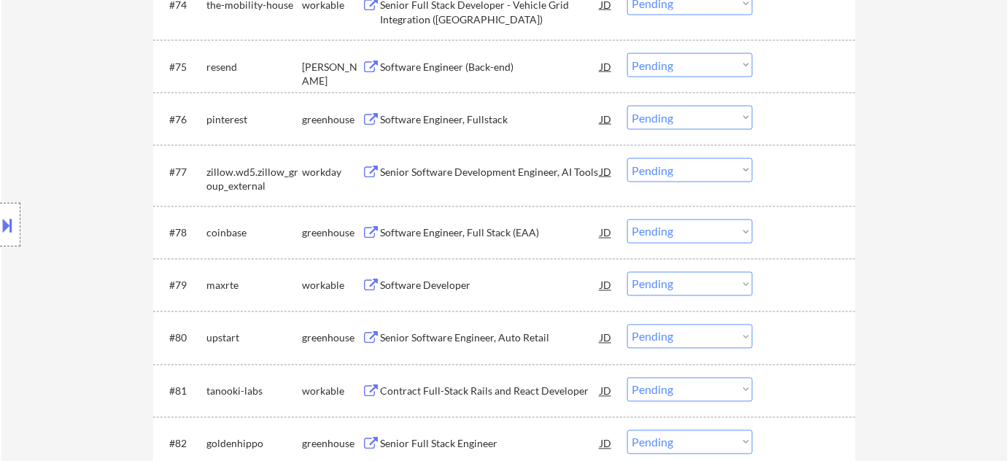
select select ""pending""
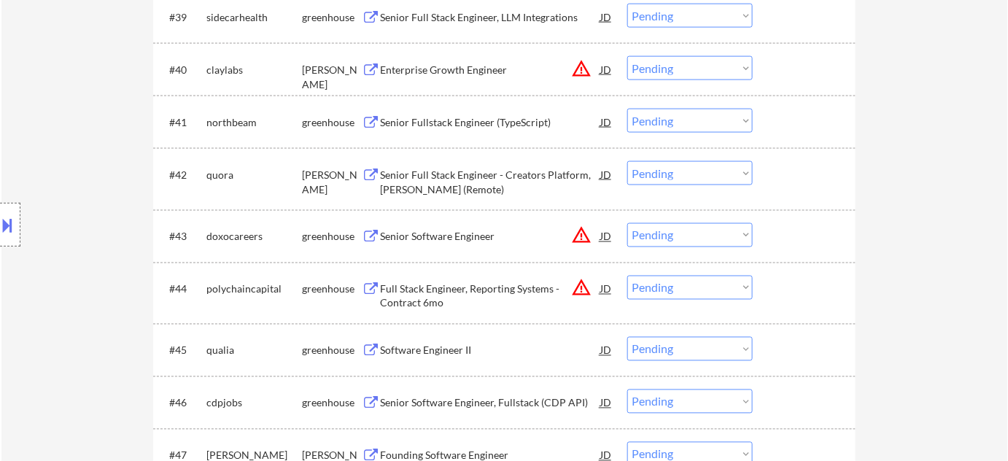
scroll to position [2514, 0]
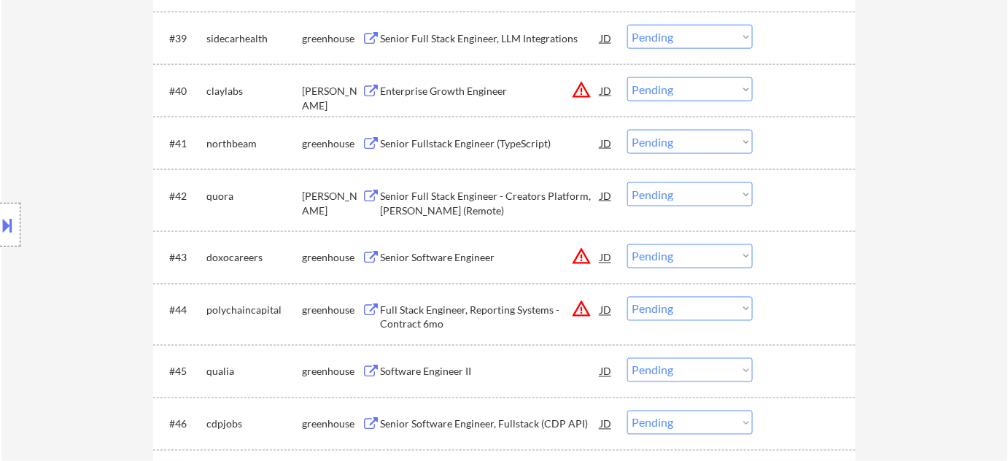
click at [419, 142] on div "Senior Fullstack Engineer (TypeScript)" at bounding box center [490, 143] width 220 height 15
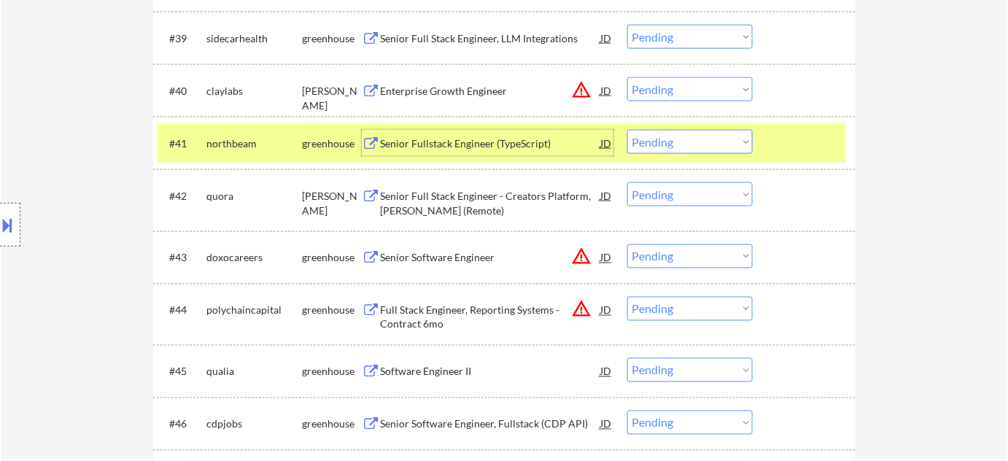
click at [702, 135] on select "Choose an option... Pending Applied Excluded (Questions) Excluded (Expired) Exc…" at bounding box center [689, 142] width 125 height 24
click at [627, 130] on select "Choose an option... Pending Applied Excluded (Questions) Excluded (Expired) Exc…" at bounding box center [689, 142] width 125 height 24
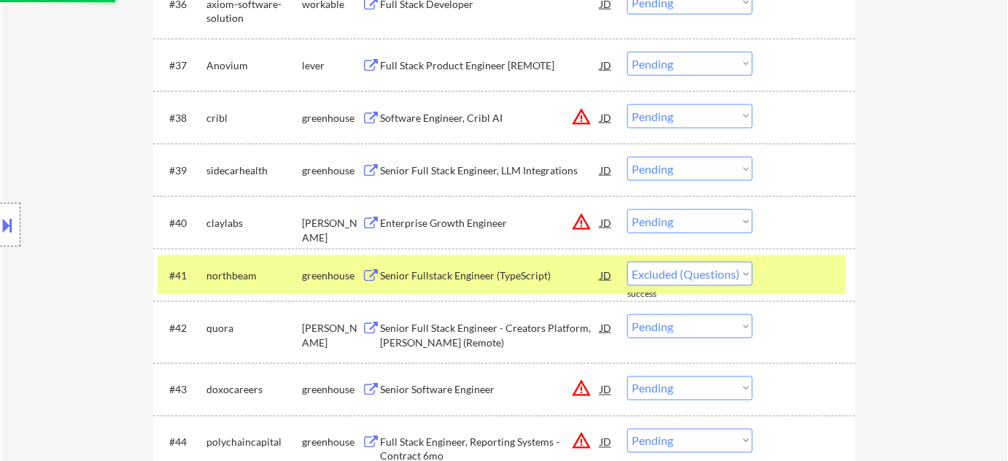
scroll to position [2116, 0]
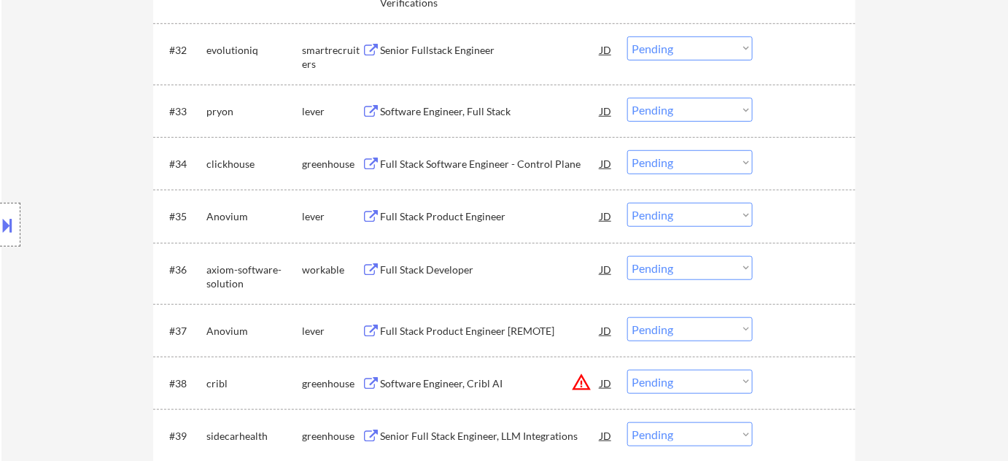
select select ""pending""
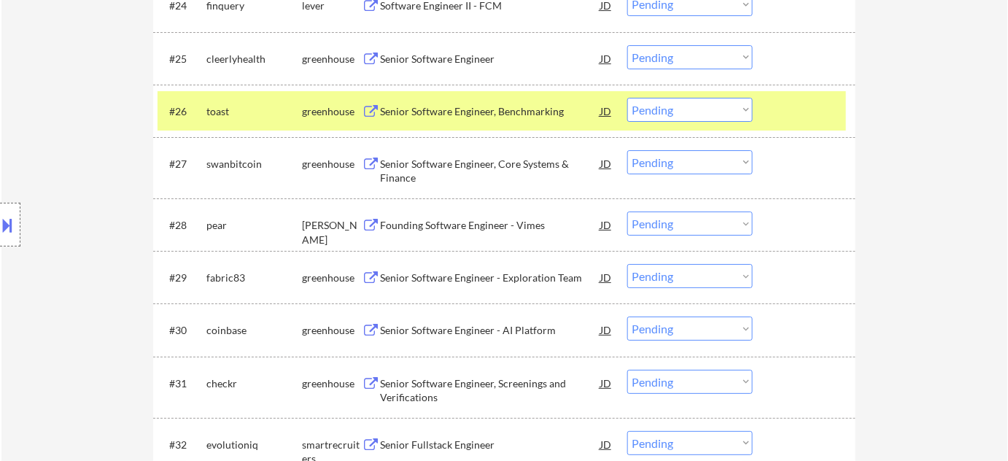
scroll to position [1718, 0]
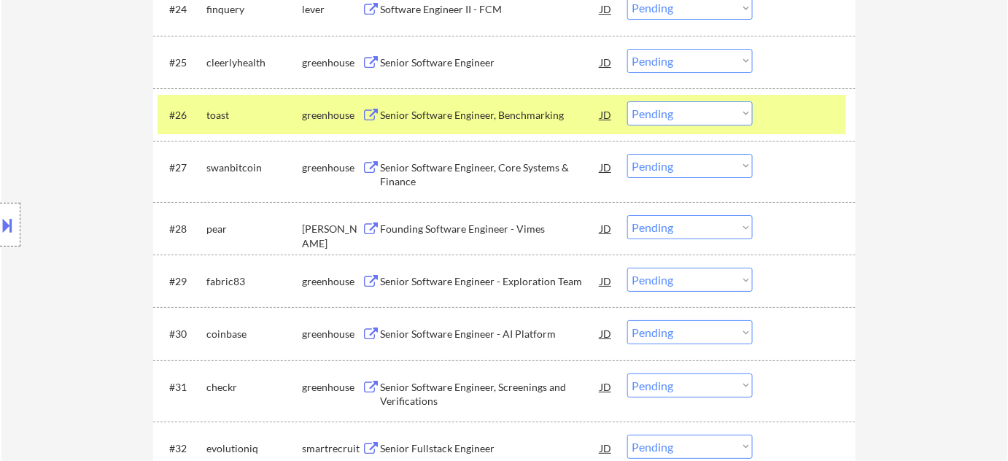
click at [447, 332] on div "Senior Software Engineer - AI Platform" at bounding box center [490, 334] width 220 height 15
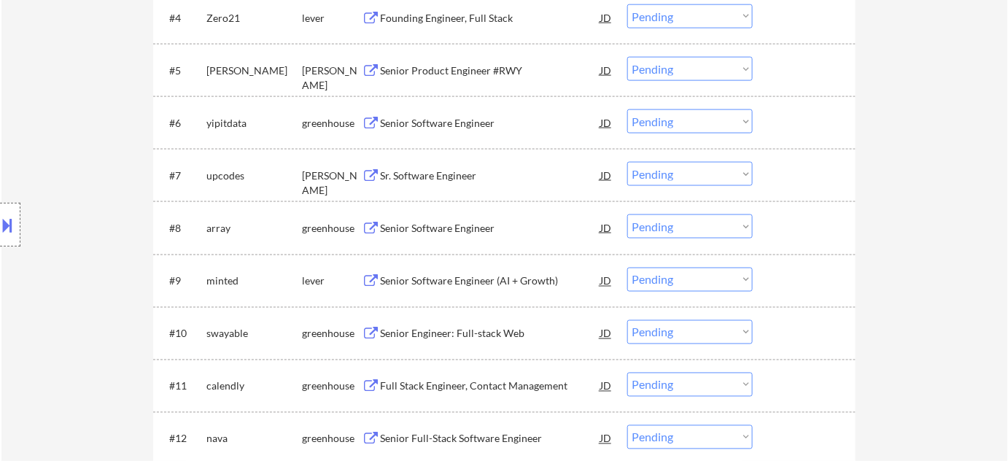
scroll to position [590, 0]
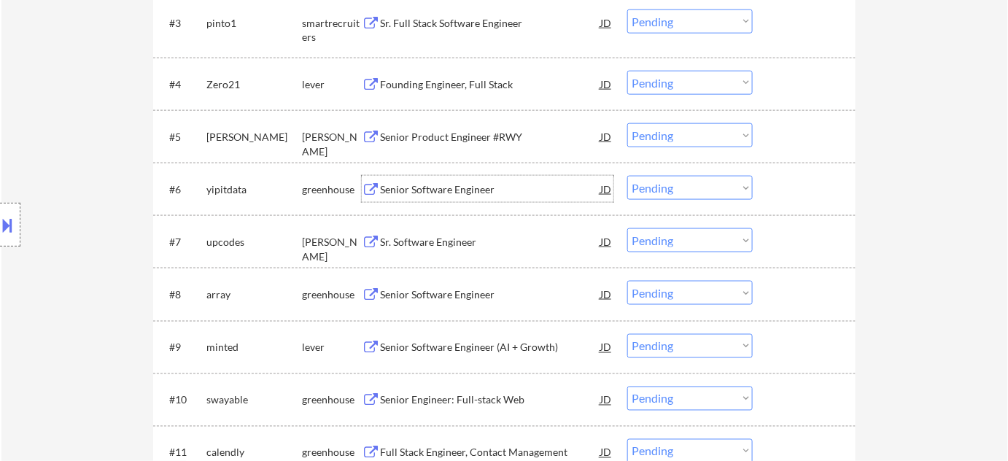
click at [469, 184] on div "Senior Software Engineer" at bounding box center [490, 189] width 220 height 15
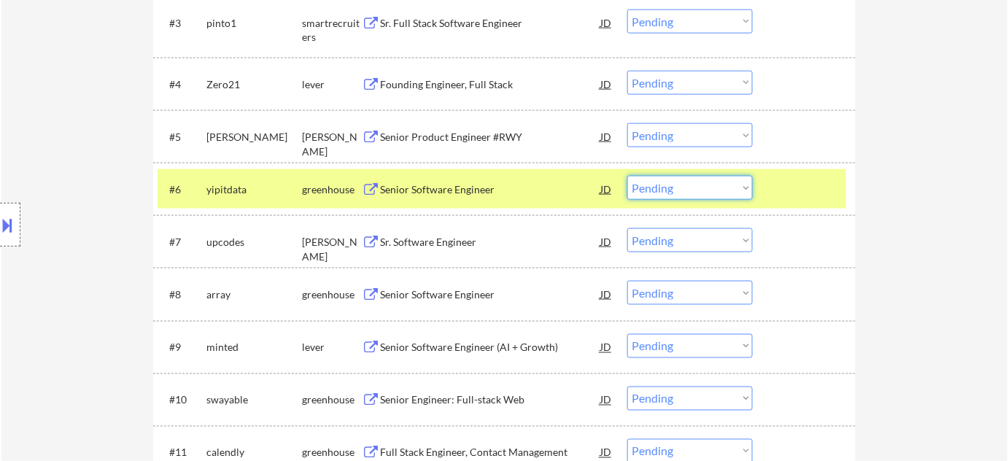
drag, startPoint x: 693, startPoint y: 190, endPoint x: 698, endPoint y: 198, distance: 8.5
click at [693, 190] on select "Choose an option... Pending Applied Excluded (Questions) Excluded (Expired) Exc…" at bounding box center [689, 188] width 125 height 24
click at [627, 176] on select "Choose an option... Pending Applied Excluded (Questions) Excluded (Expired) Exc…" at bounding box center [689, 188] width 125 height 24
select select ""pending""
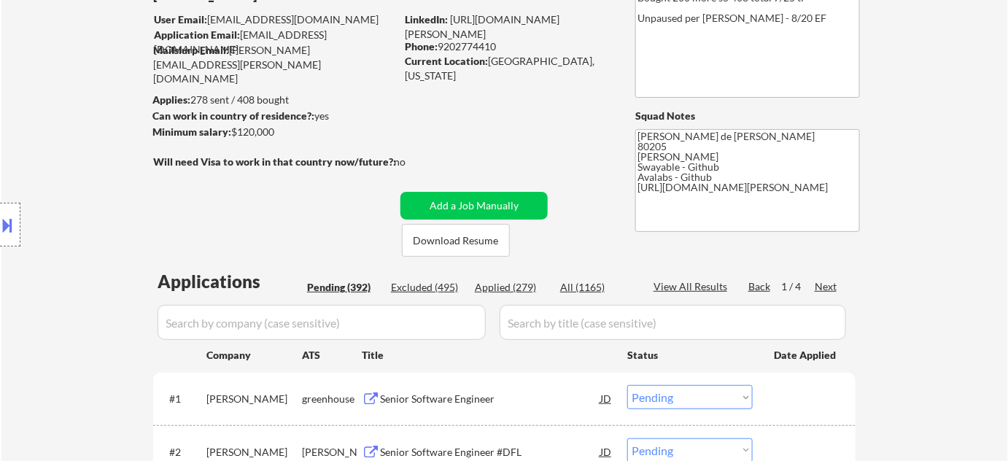
scroll to position [132, 0]
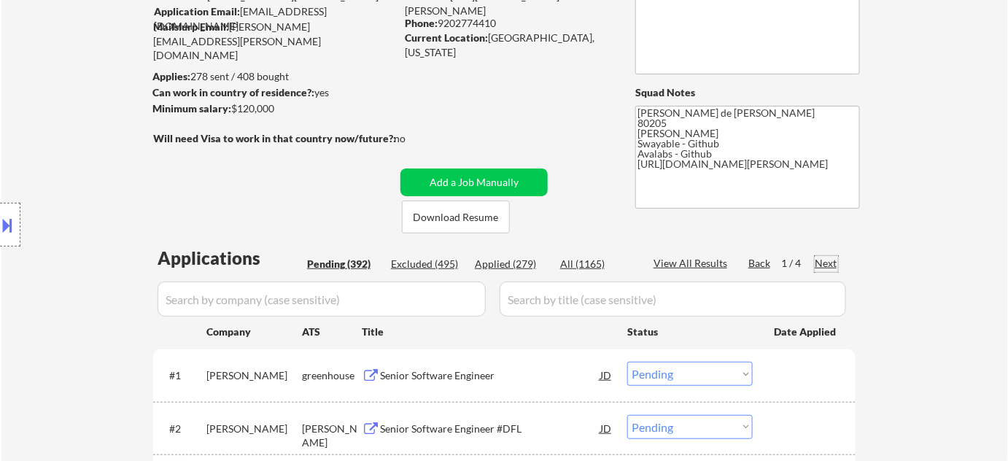
click at [830, 260] on div "Next" at bounding box center [826, 263] width 23 height 15
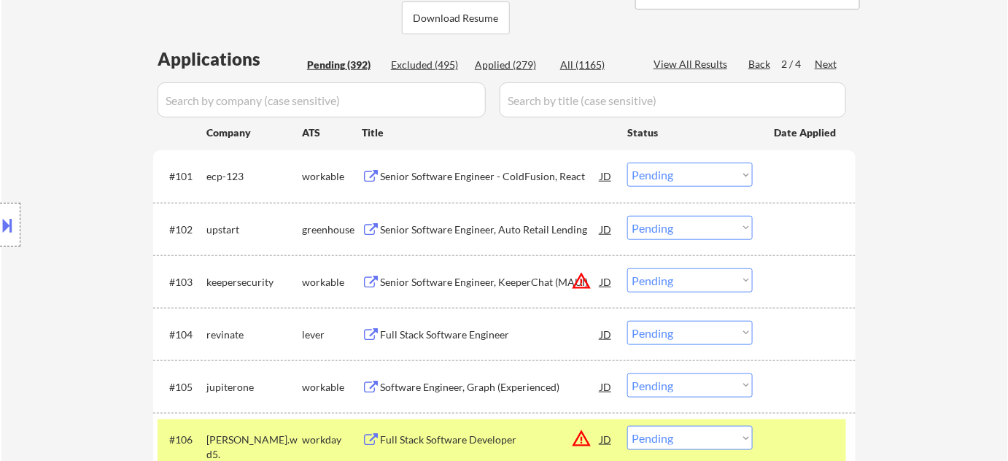
scroll to position [398, 0]
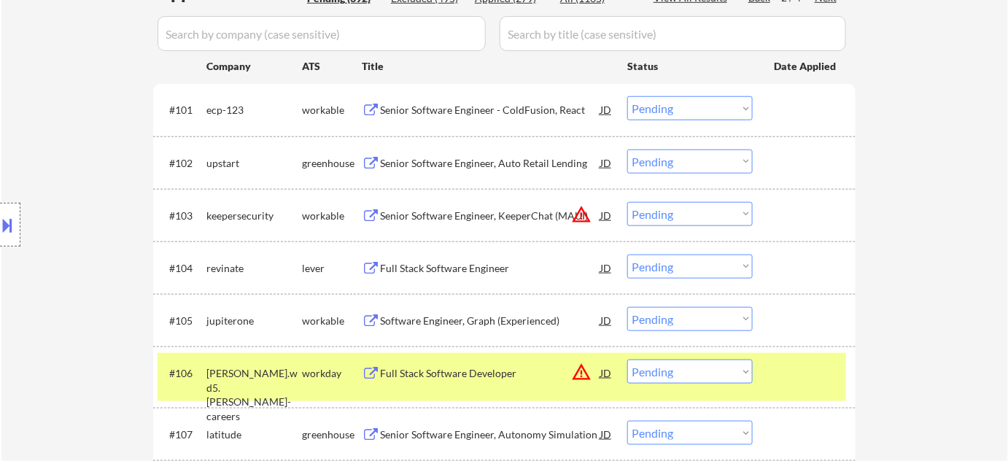
click at [492, 271] on div "Full Stack Software Engineer" at bounding box center [490, 268] width 220 height 15
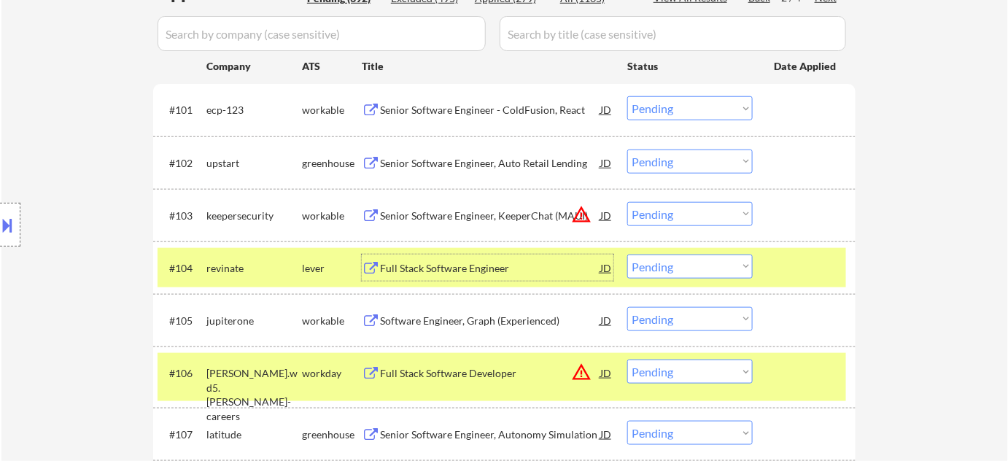
click at [683, 264] on select "Choose an option... Pending Applied Excluded (Questions) Excluded (Expired) Exc…" at bounding box center [689, 267] width 125 height 24
click at [627, 255] on select "Choose an option... Pending Applied Excluded (Questions) Excluded (Expired) Exc…" at bounding box center [689, 267] width 125 height 24
select select ""pending""
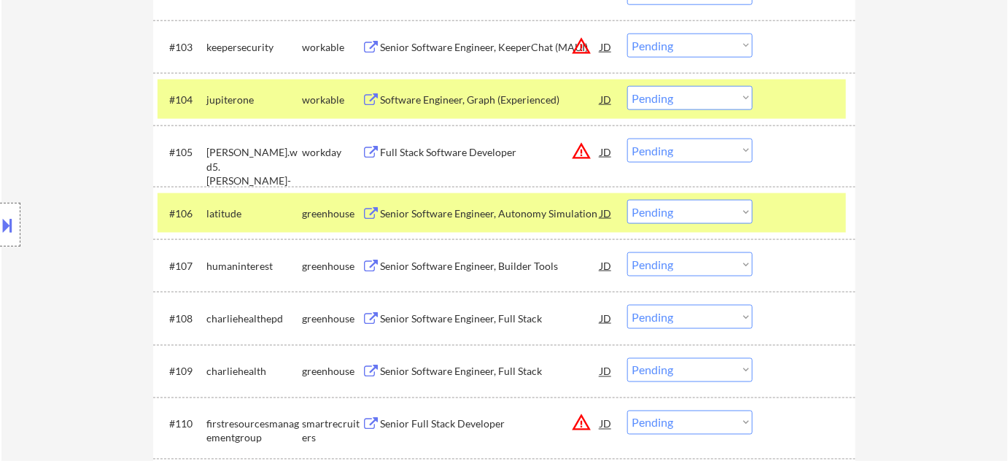
scroll to position [597, 0]
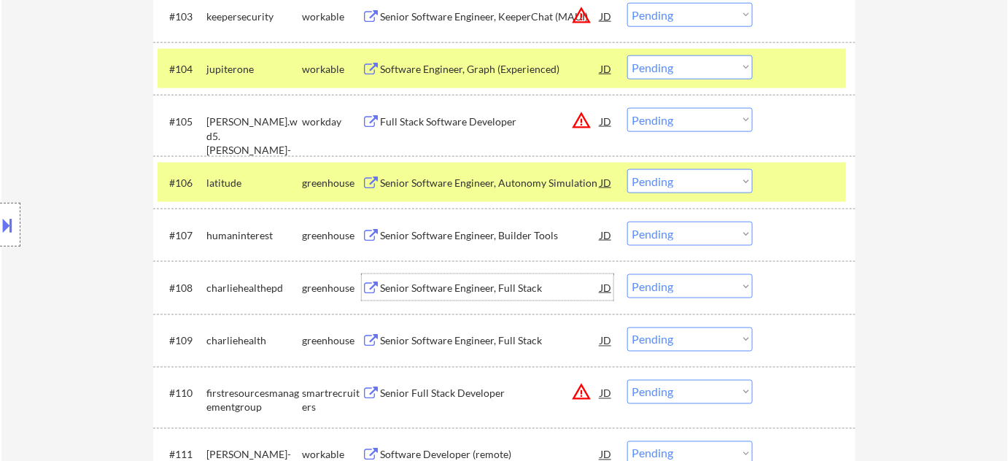
click at [503, 284] on div "Senior Software Engineer, Full Stack" at bounding box center [490, 288] width 220 height 15
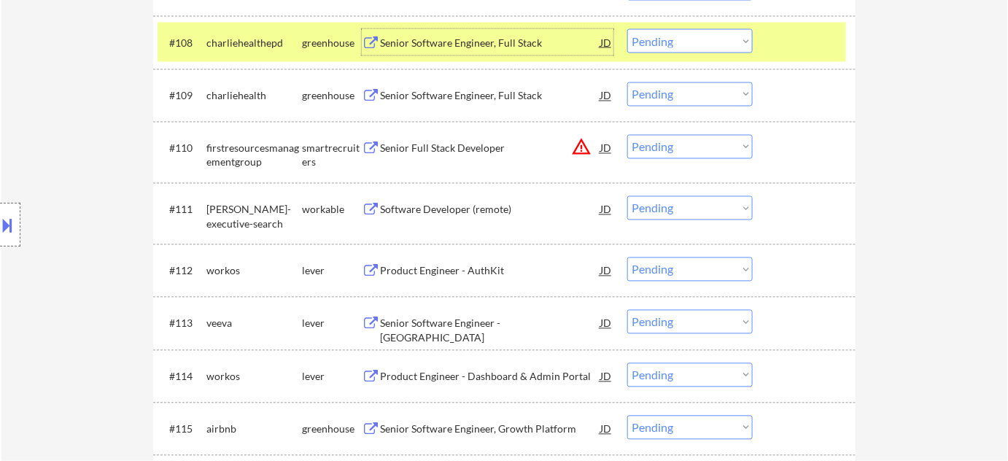
scroll to position [862, 0]
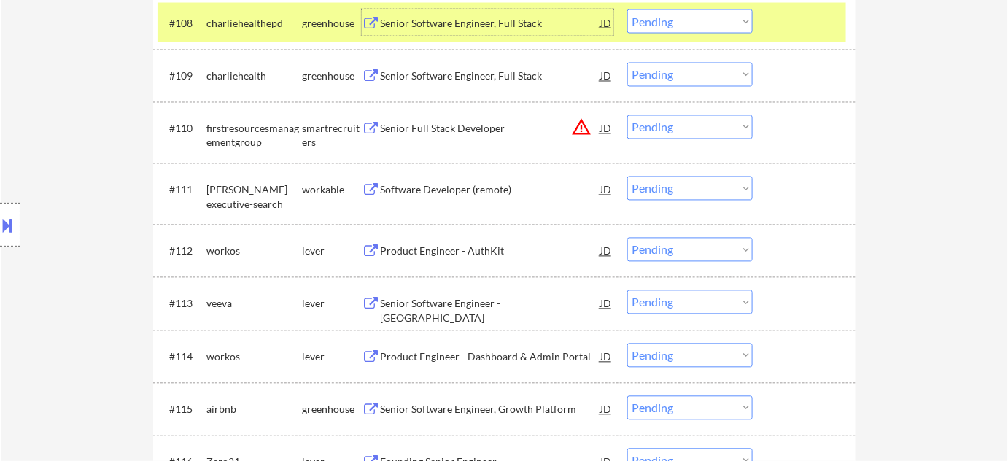
click at [465, 184] on div "Software Developer (remote)" at bounding box center [490, 190] width 220 height 15
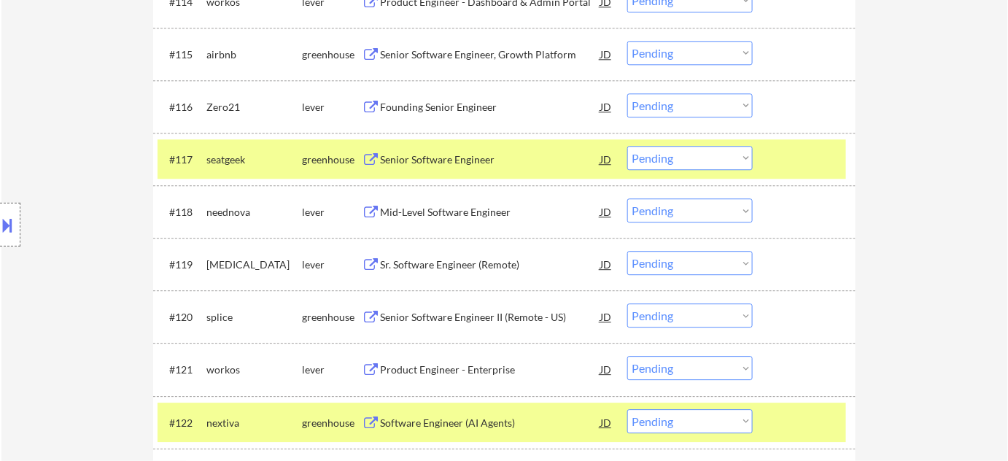
scroll to position [1194, 0]
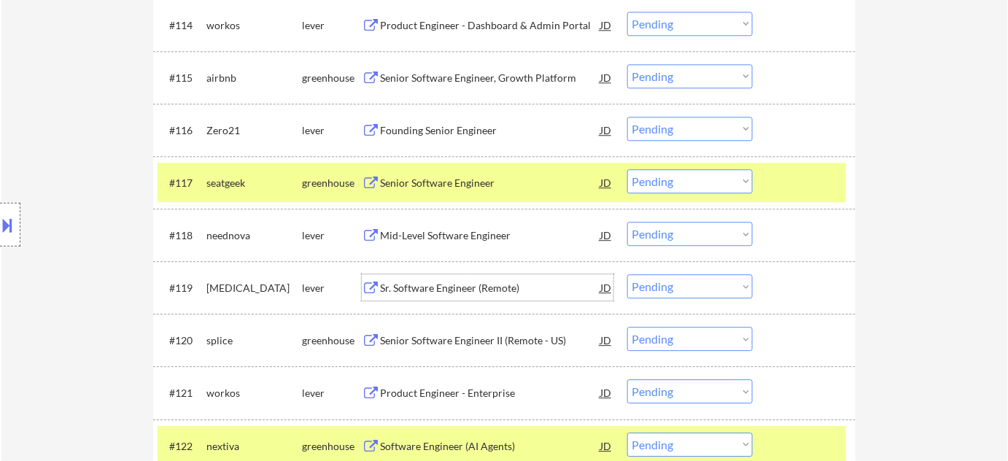
click at [455, 286] on div "Sr. Software Engineer (Remote)" at bounding box center [490, 288] width 220 height 15
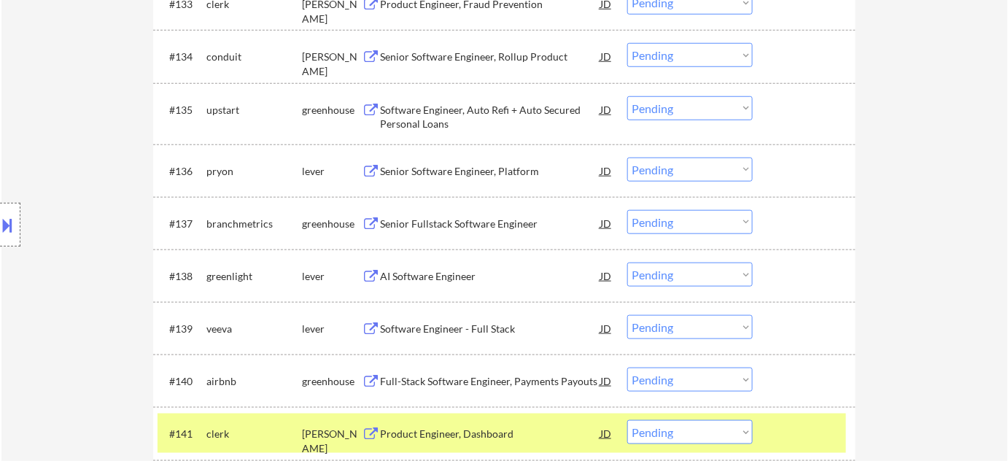
scroll to position [2255, 0]
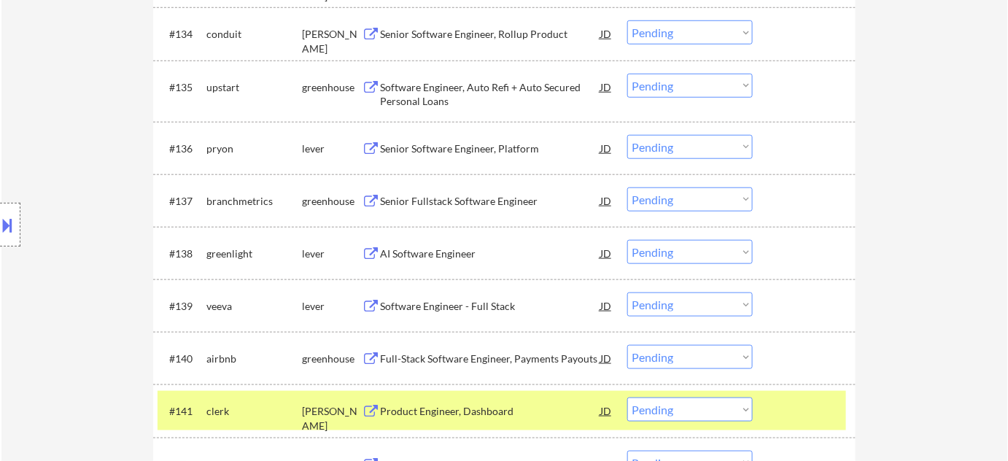
click at [454, 198] on div "Senior Fullstack Software Engineer" at bounding box center [490, 201] width 220 height 15
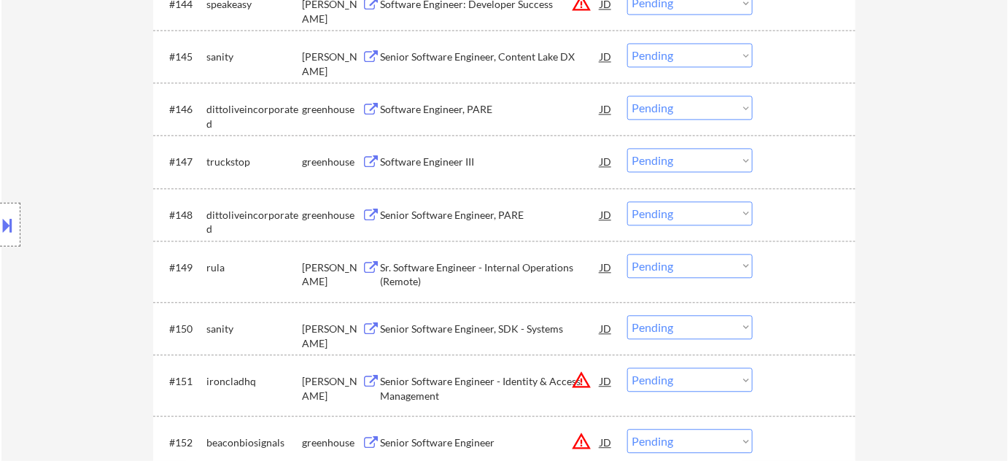
scroll to position [2852, 0]
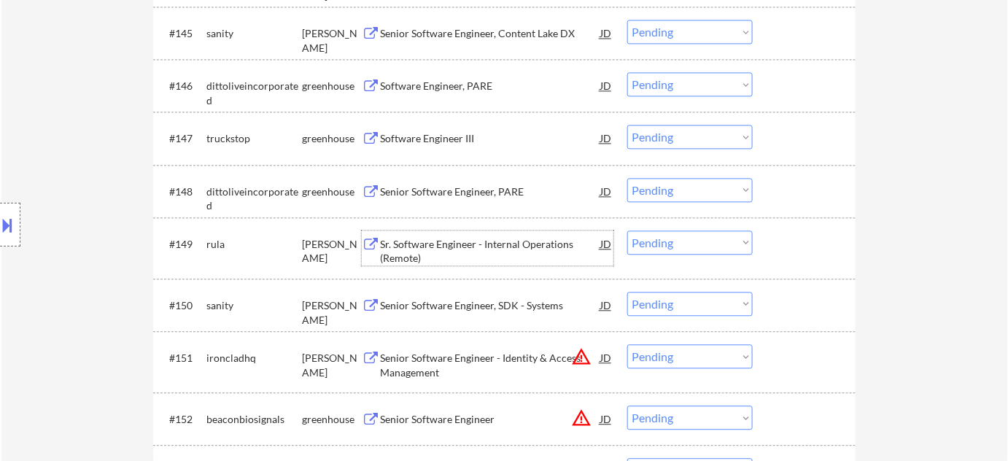
click at [416, 244] on div "Sr. Software Engineer - Internal Operations (Remote)" at bounding box center [490, 251] width 220 height 28
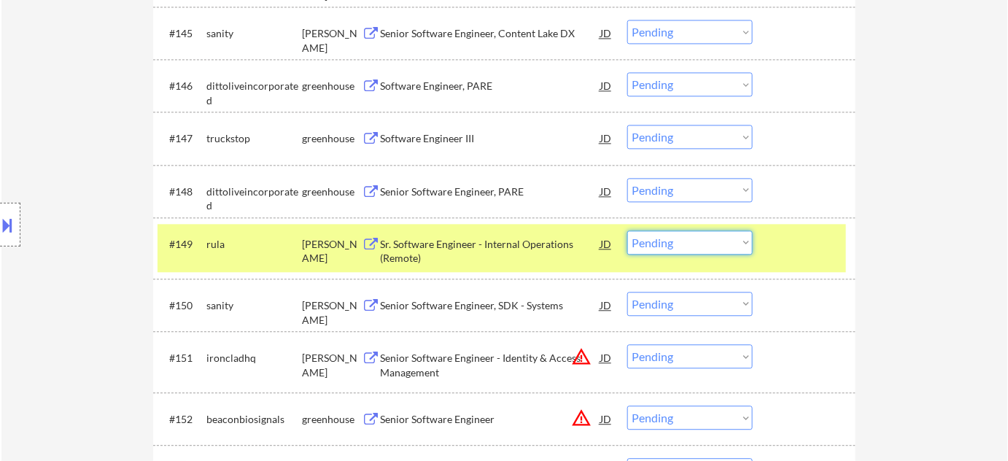
click at [702, 248] on select "Choose an option... Pending Applied Excluded (Questions) Excluded (Expired) Exc…" at bounding box center [689, 243] width 125 height 24
click at [627, 231] on select "Choose an option... Pending Applied Excluded (Questions) Excluded (Expired) Exc…" at bounding box center [689, 243] width 125 height 24
select select ""pending""
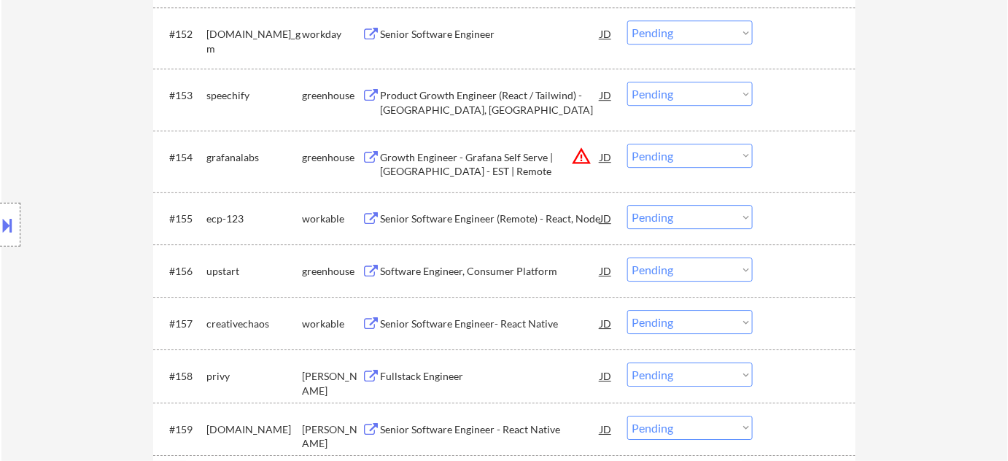
scroll to position [3250, 0]
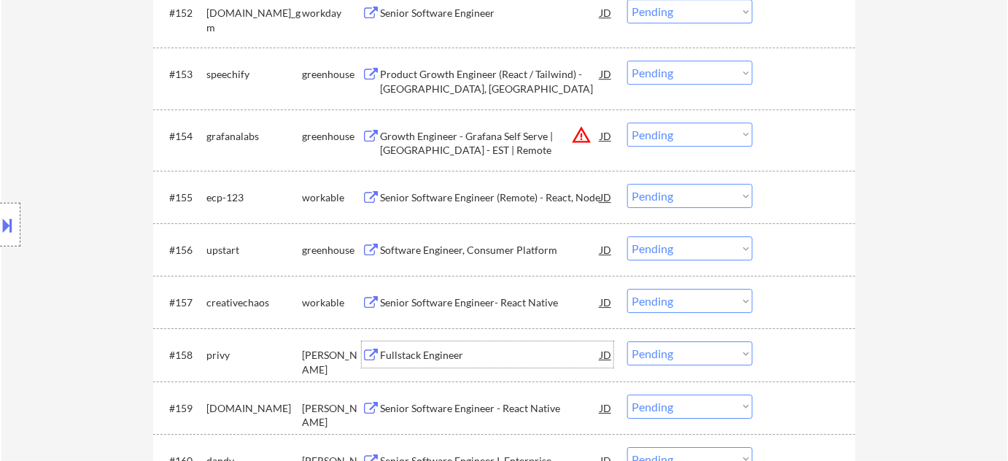
click at [417, 352] on div "Fullstack Engineer" at bounding box center [490, 355] width 220 height 15
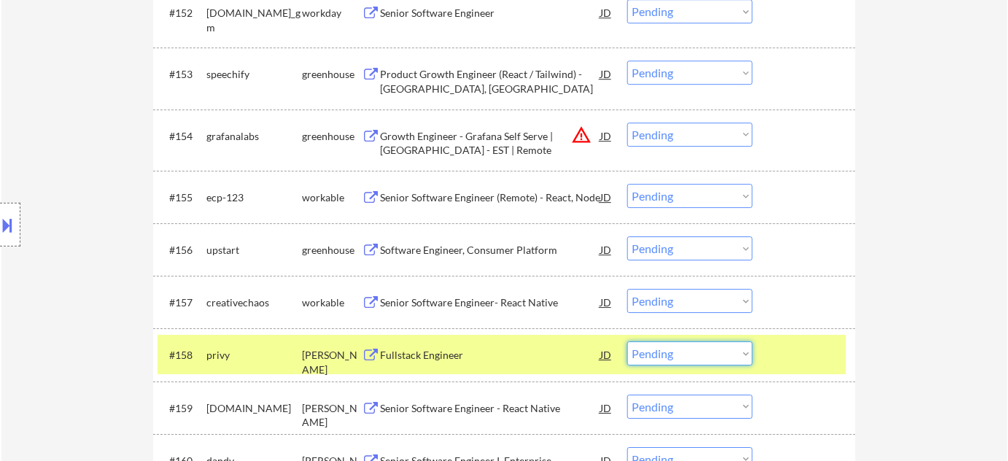
click at [718, 355] on select "Choose an option... Pending Applied Excluded (Questions) Excluded (Expired) Exc…" at bounding box center [689, 353] width 125 height 24
click at [627, 341] on select "Choose an option... Pending Applied Excluded (Questions) Excluded (Expired) Exc…" at bounding box center [689, 353] width 125 height 24
select select ""pending""
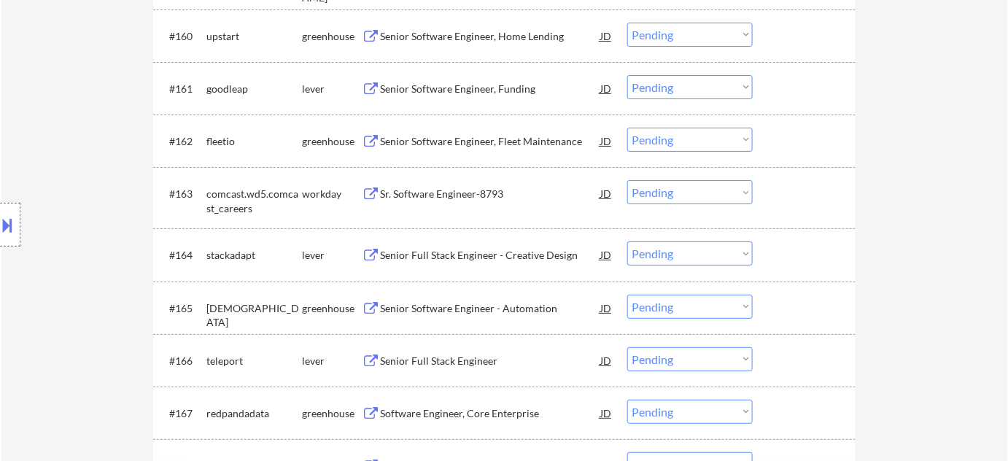
scroll to position [3714, 0]
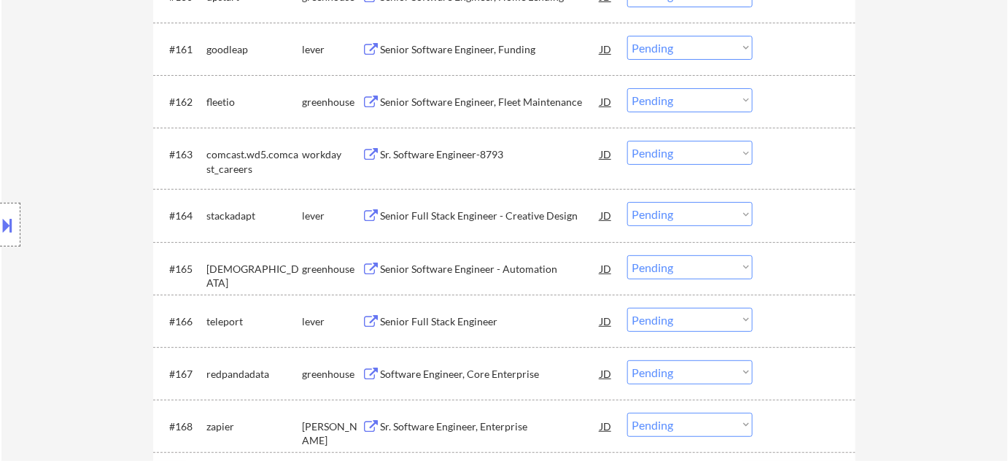
click at [449, 326] on div "Senior Full Stack Engineer" at bounding box center [490, 321] width 220 height 15
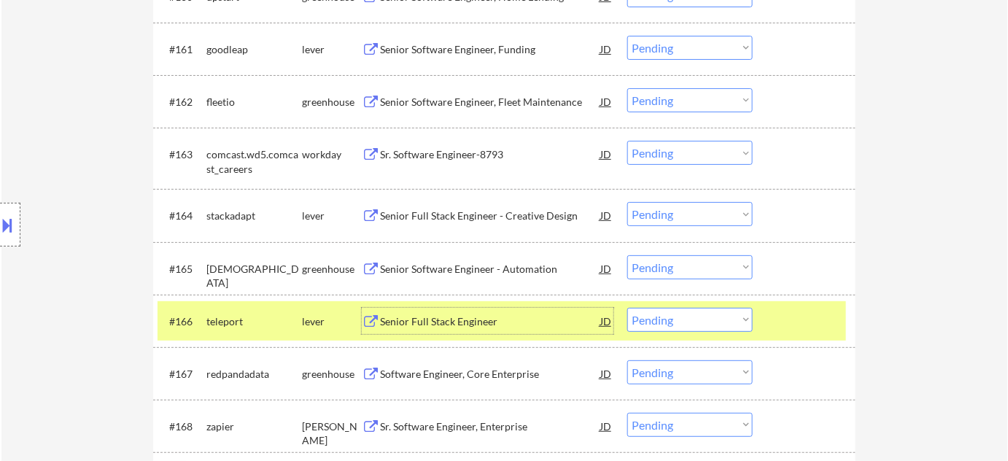
click at [718, 312] on select "Choose an option... Pending Applied Excluded (Questions) Excluded (Expired) Exc…" at bounding box center [689, 320] width 125 height 24
click at [627, 308] on select "Choose an option... Pending Applied Excluded (Questions) Excluded (Expired) Exc…" at bounding box center [689, 320] width 125 height 24
select select ""pending""
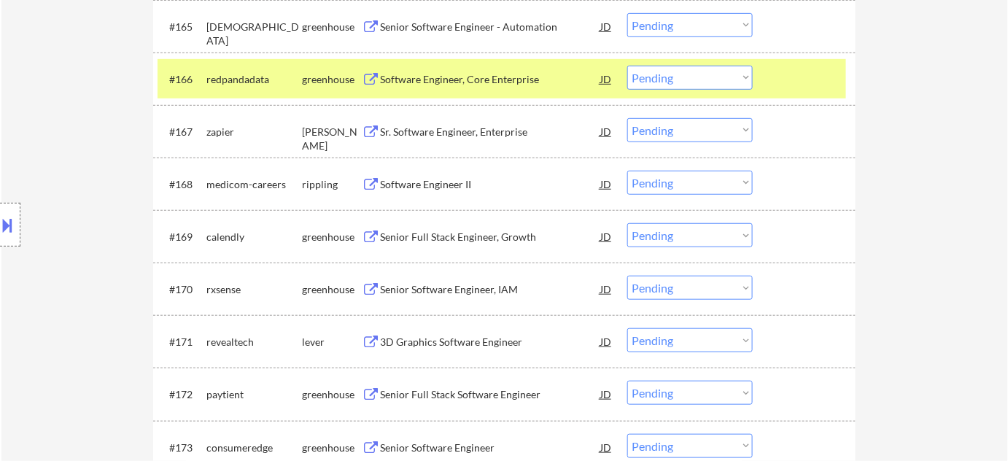
scroll to position [3979, 0]
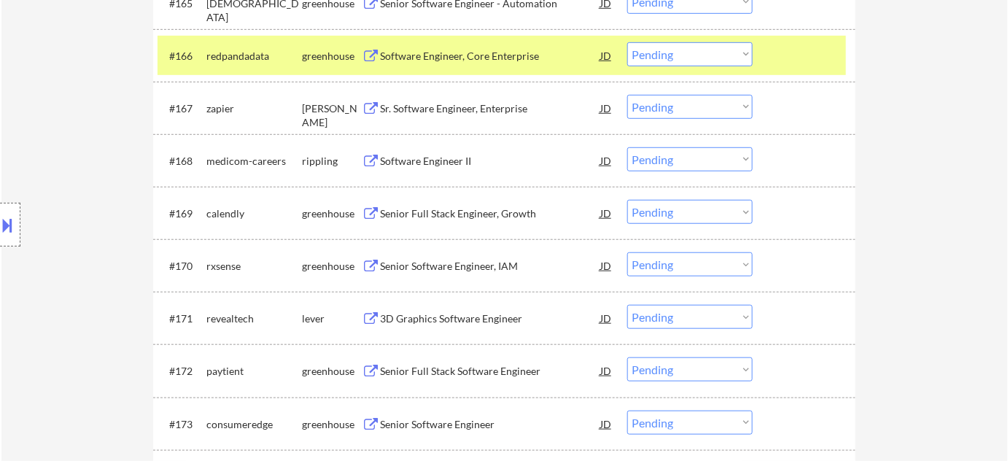
click at [439, 270] on div "Senior Software Engineer, IAM" at bounding box center [490, 266] width 220 height 15
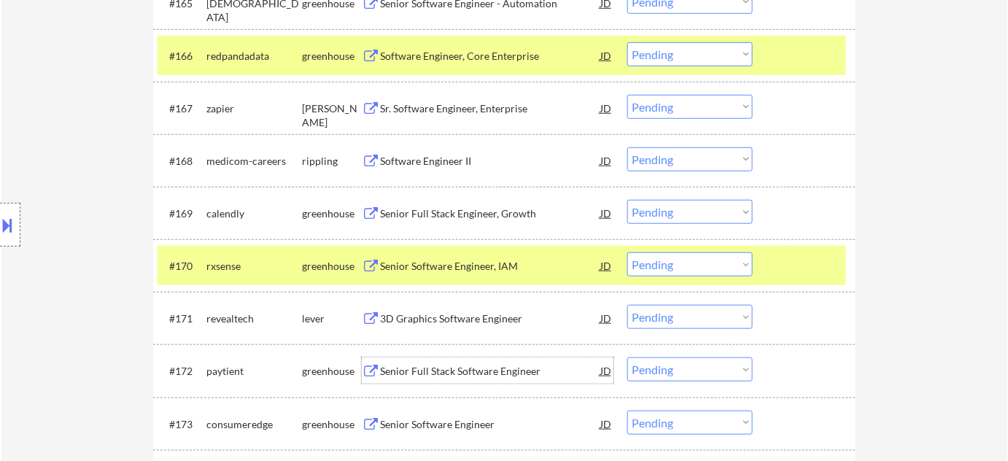
click at [471, 371] on div "Senior Full Stack Software Engineer" at bounding box center [490, 371] width 220 height 15
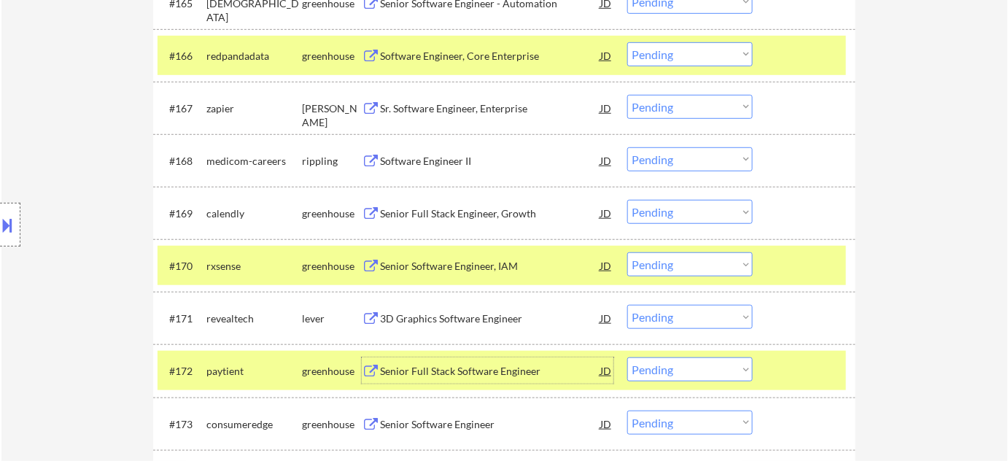
click at [710, 364] on select "Choose an option... Pending Applied Excluded (Questions) Excluded (Expired) Exc…" at bounding box center [689, 370] width 125 height 24
click at [627, 358] on select "Choose an option... Pending Applied Excluded (Questions) Excluded (Expired) Exc…" at bounding box center [689, 370] width 125 height 24
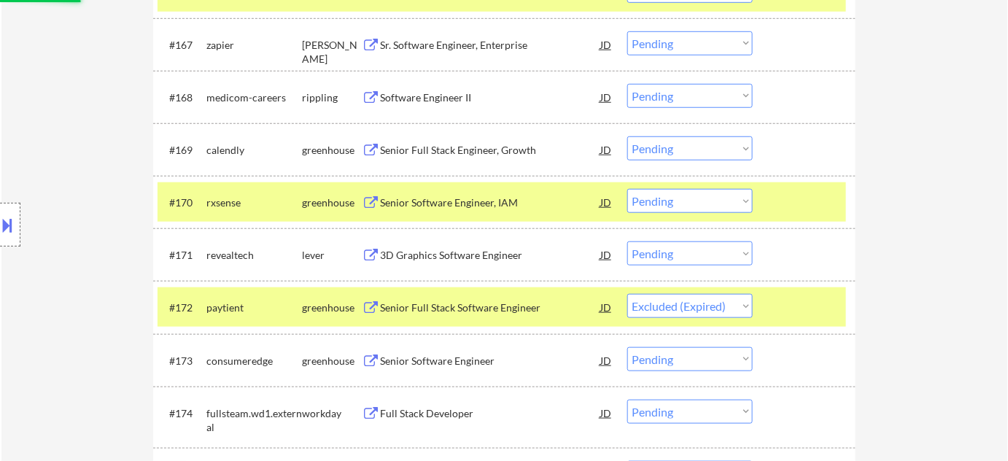
scroll to position [4046, 0]
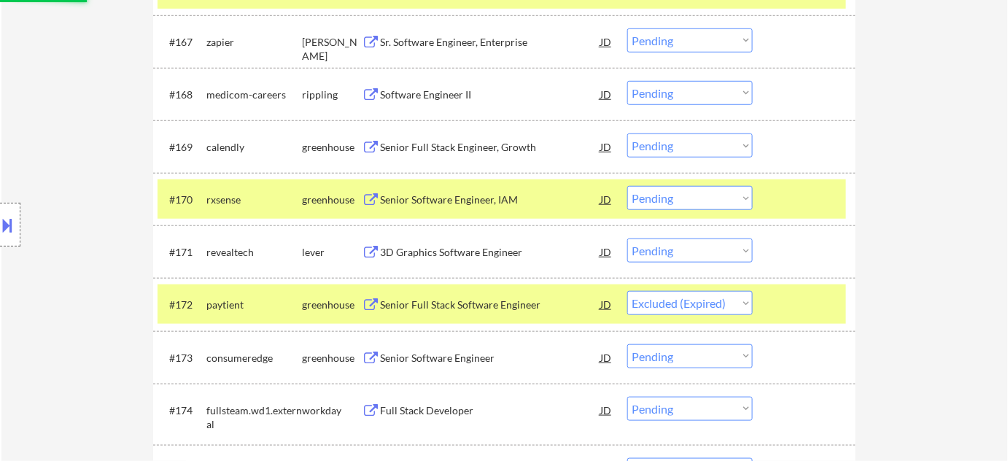
drag, startPoint x: 469, startPoint y: 343, endPoint x: 457, endPoint y: 349, distance: 14.0
click at [467, 344] on div "Senior Software Engineer" at bounding box center [490, 357] width 220 height 26
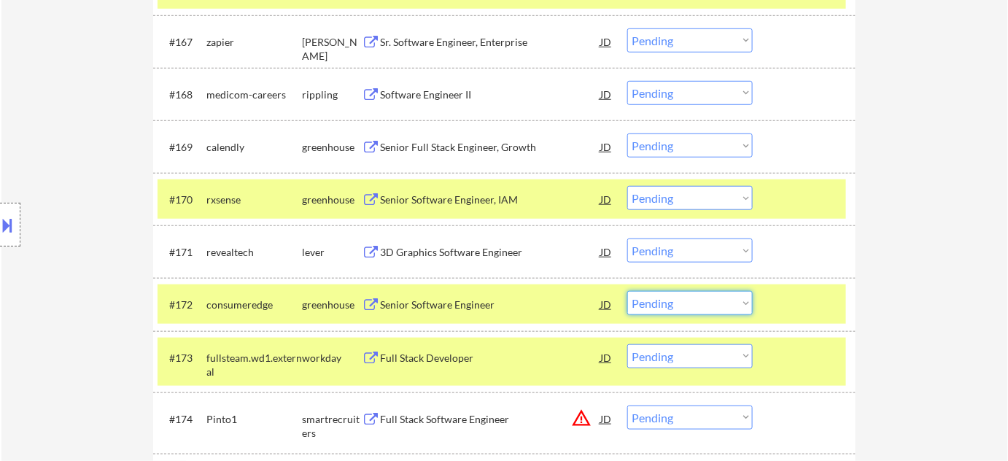
click at [686, 311] on select "Choose an option... Pending Applied Excluded (Questions) Excluded (Expired) Exc…" at bounding box center [689, 303] width 125 height 24
click at [627, 291] on select "Choose an option... Pending Applied Excluded (Questions) Excluded (Expired) Exc…" at bounding box center [689, 303] width 125 height 24
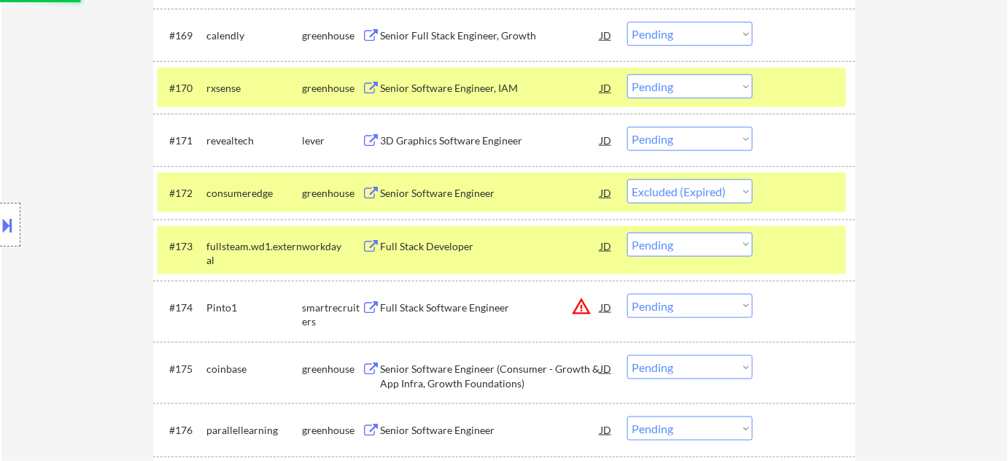
scroll to position [4179, 0]
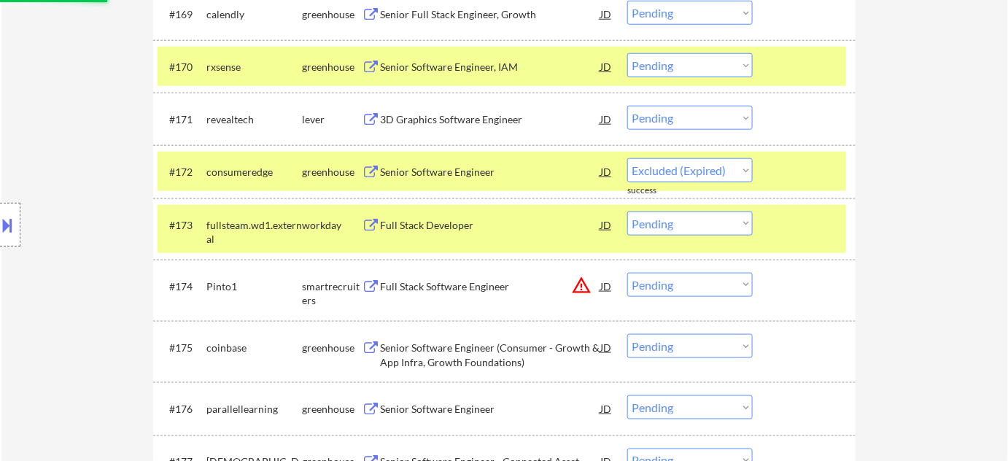
select select ""pending""
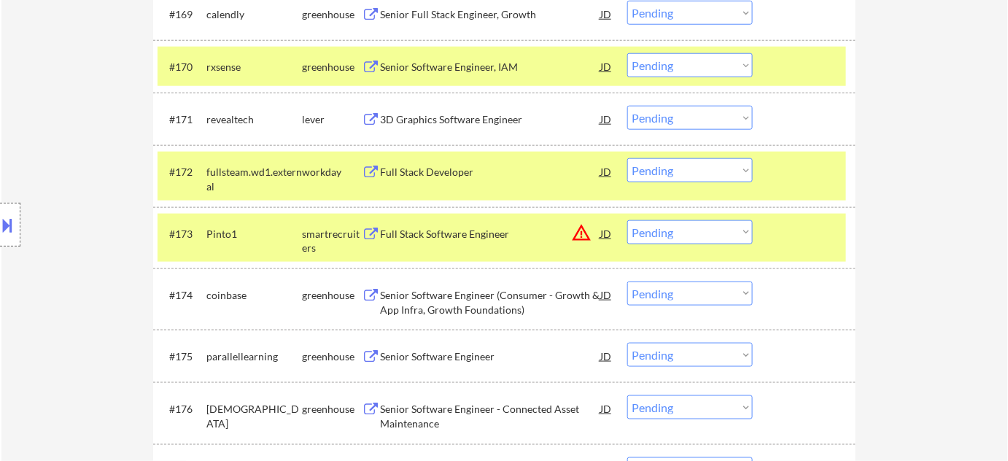
click at [446, 358] on div "Senior Software Engineer" at bounding box center [490, 356] width 220 height 15
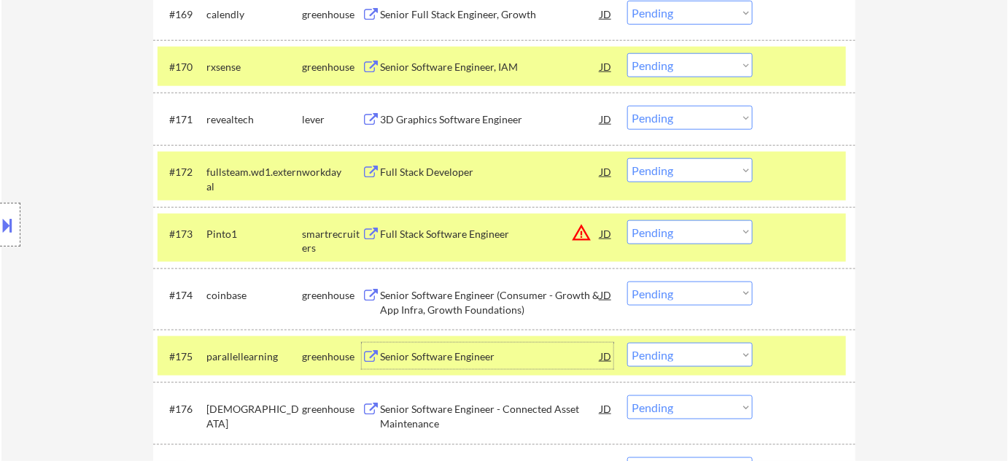
click at [452, 365] on div "Senior Software Engineer" at bounding box center [490, 356] width 220 height 26
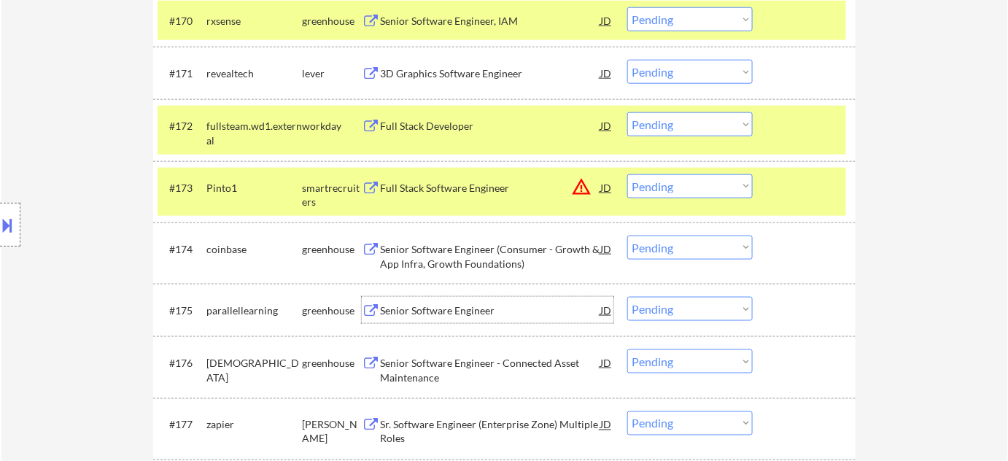
scroll to position [4245, 0]
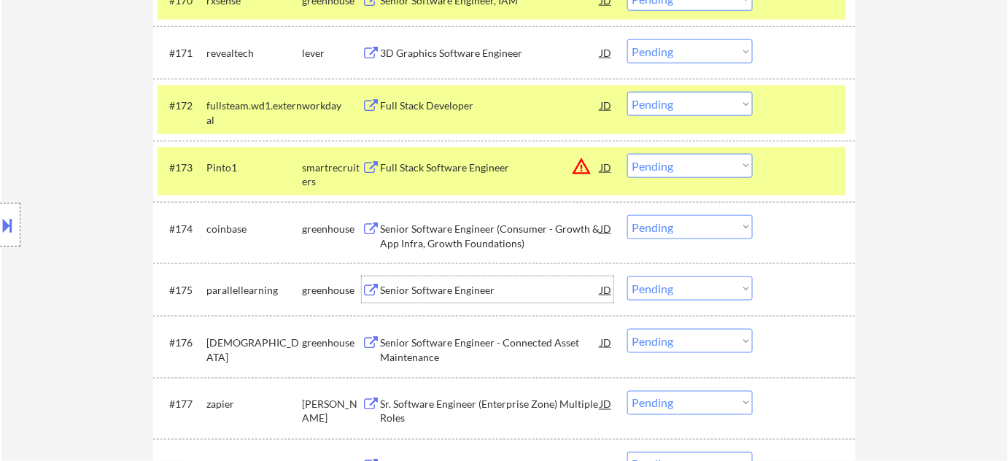
click at [679, 293] on select "Choose an option... Pending Applied Excluded (Questions) Excluded (Expired) Exc…" at bounding box center [689, 289] width 125 height 24
click at [627, 277] on select "Choose an option... Pending Applied Excluded (Questions) Excluded (Expired) Exc…" at bounding box center [689, 289] width 125 height 24
select select ""pending""
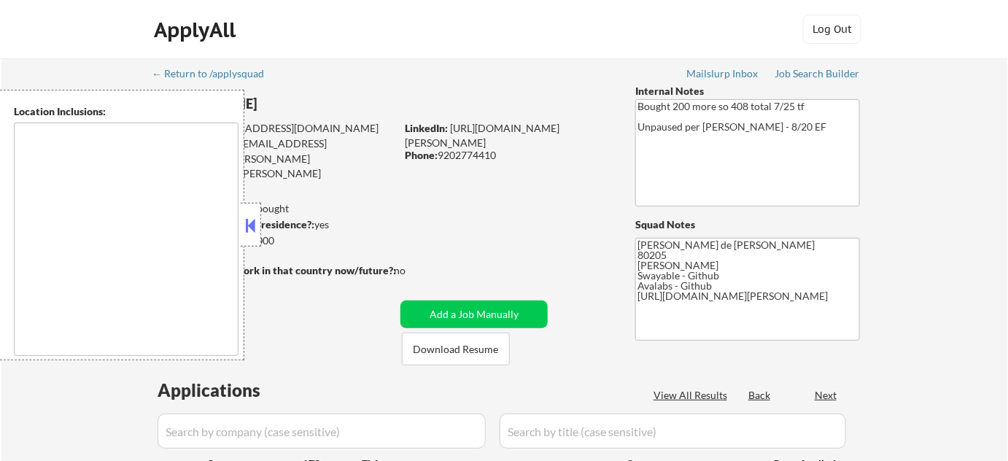
type textarea "Denver, CO Glendale, CO Edgewater, CO Wheat Ridge, CO Commerce City, CO Englewo…"
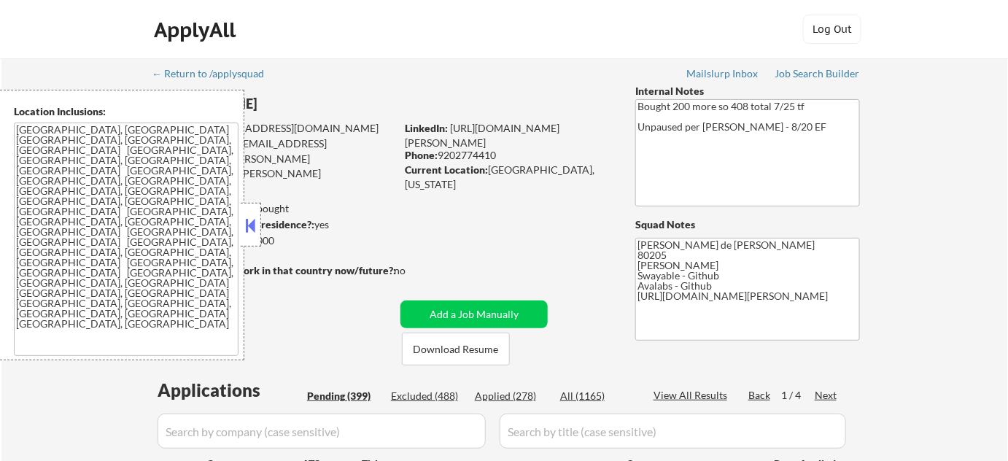
select select ""pending""
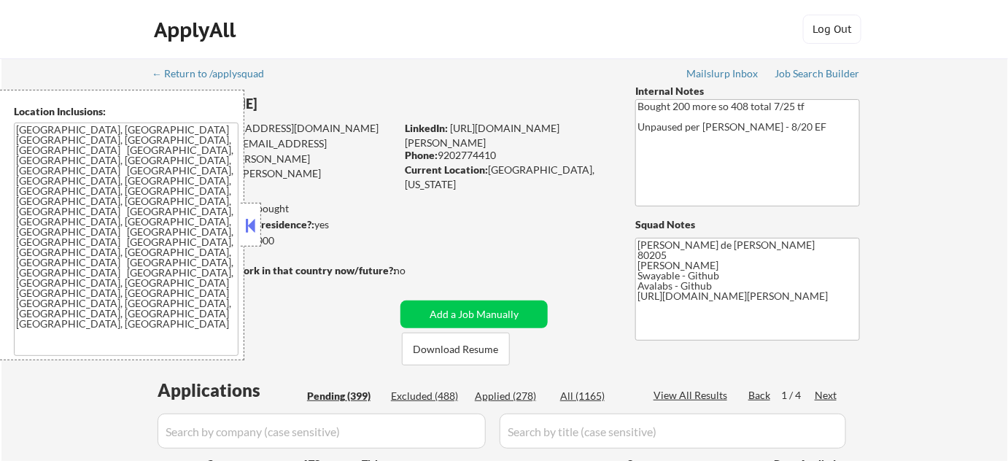
select select ""pending""
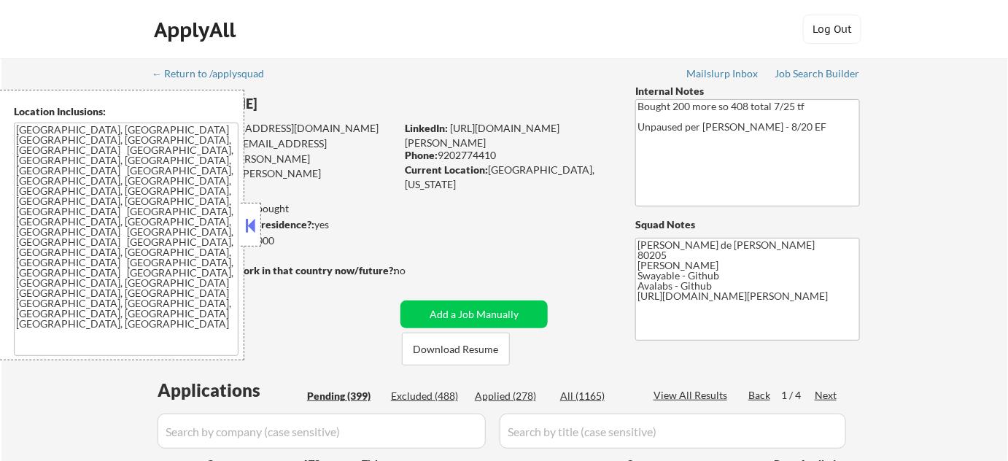
select select ""pending""
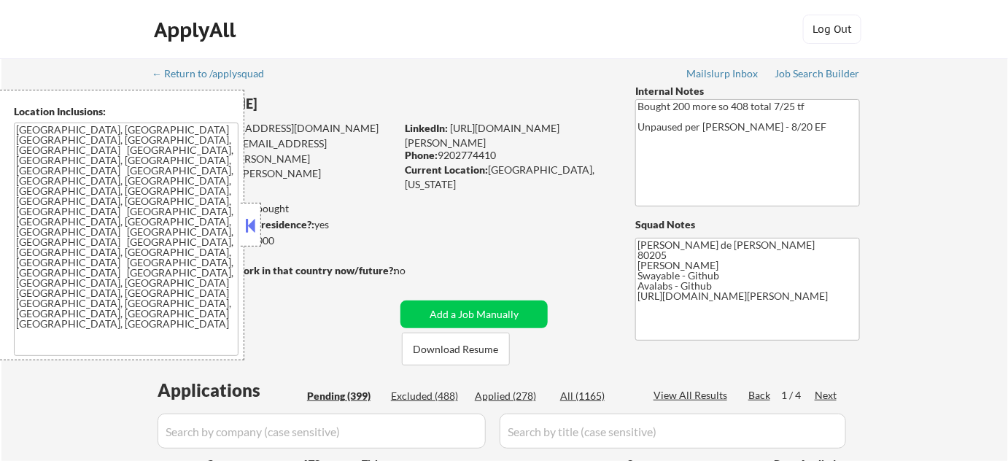
select select ""pending""
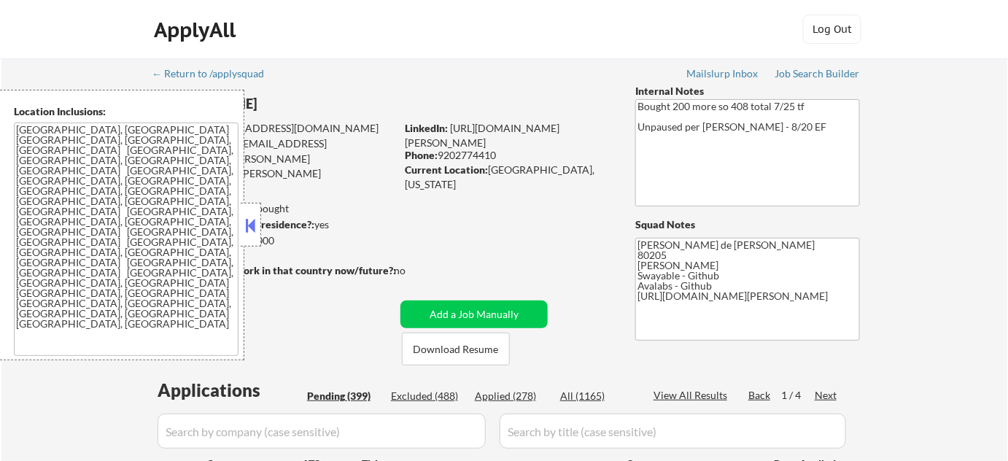
select select ""pending""
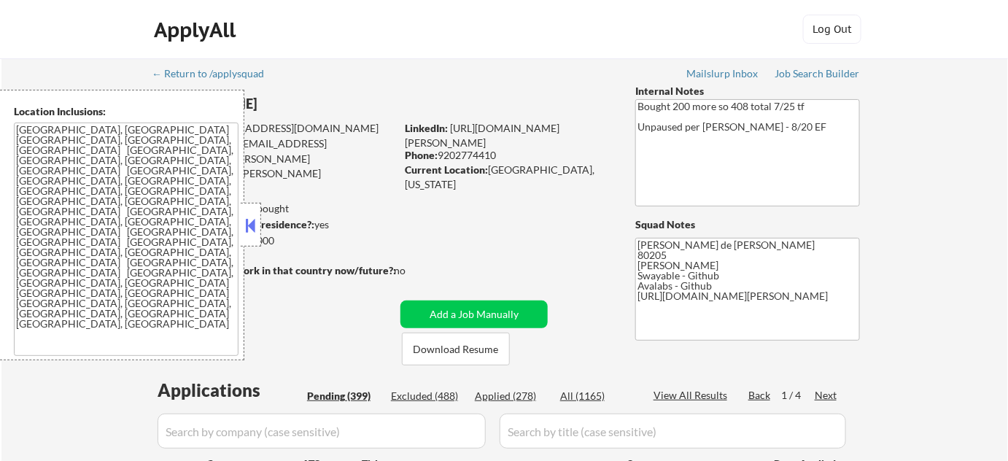
select select ""pending""
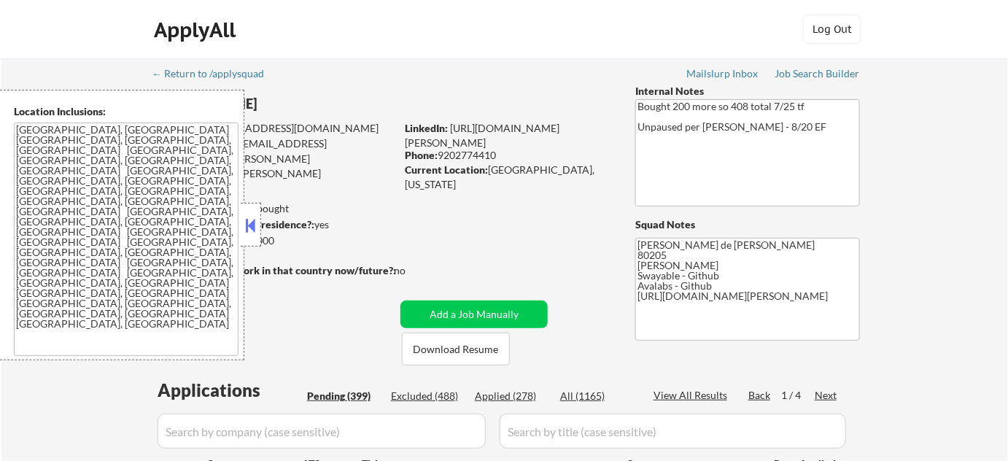
select select ""pending""
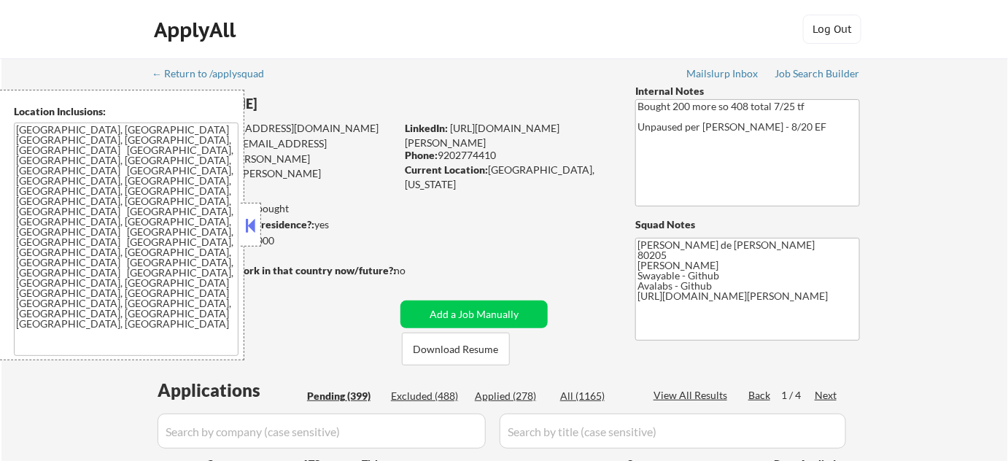
select select ""pending""
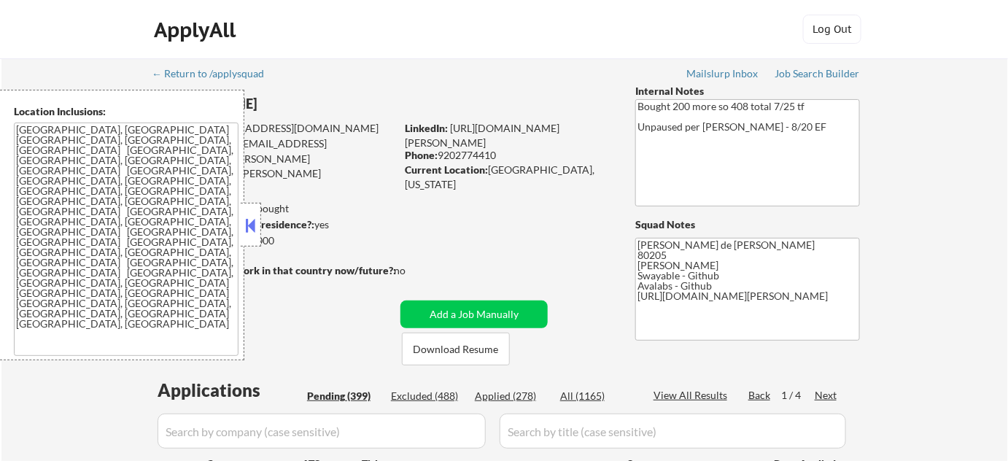
select select ""pending""
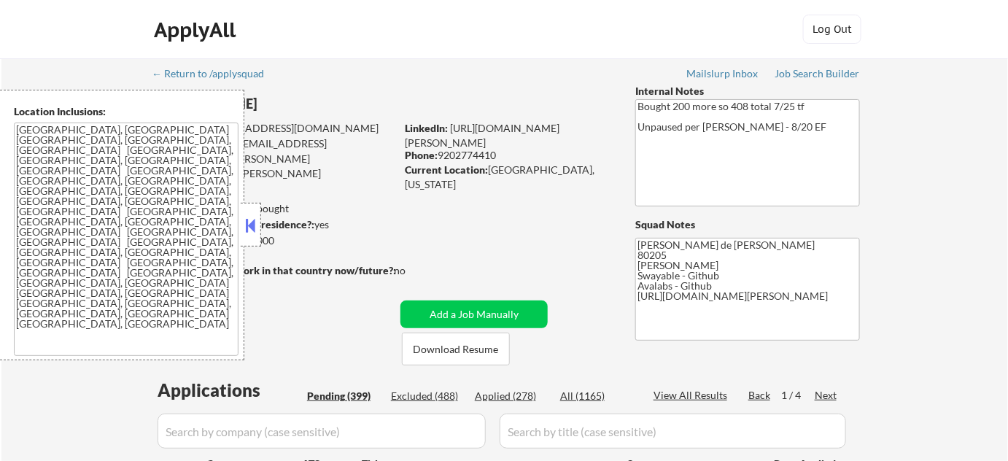
select select ""pending""
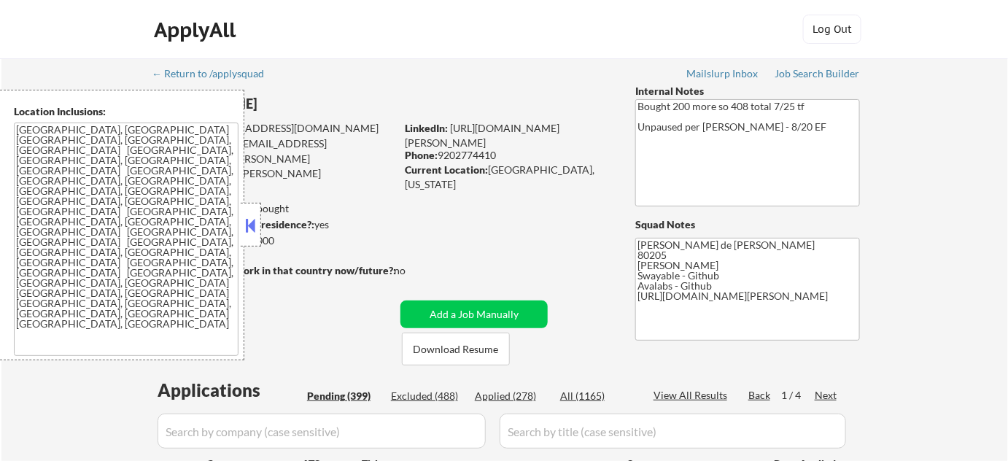
select select ""pending""
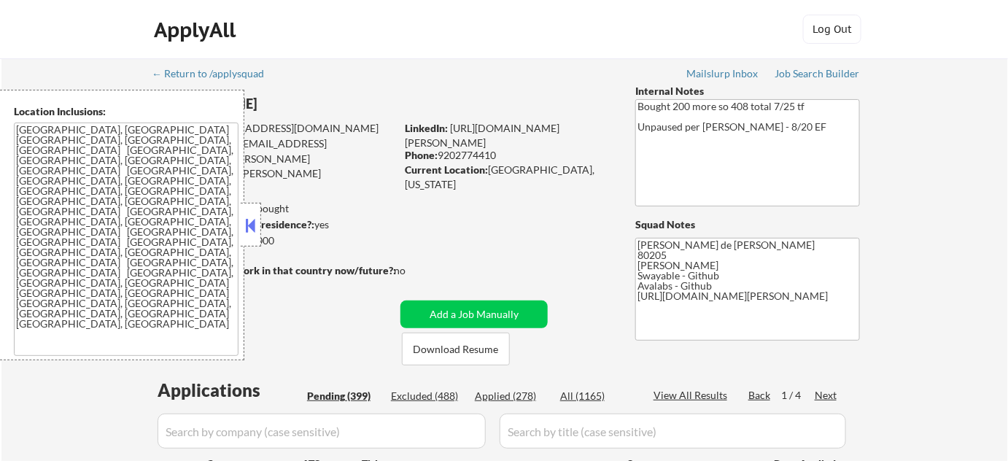
select select ""pending""
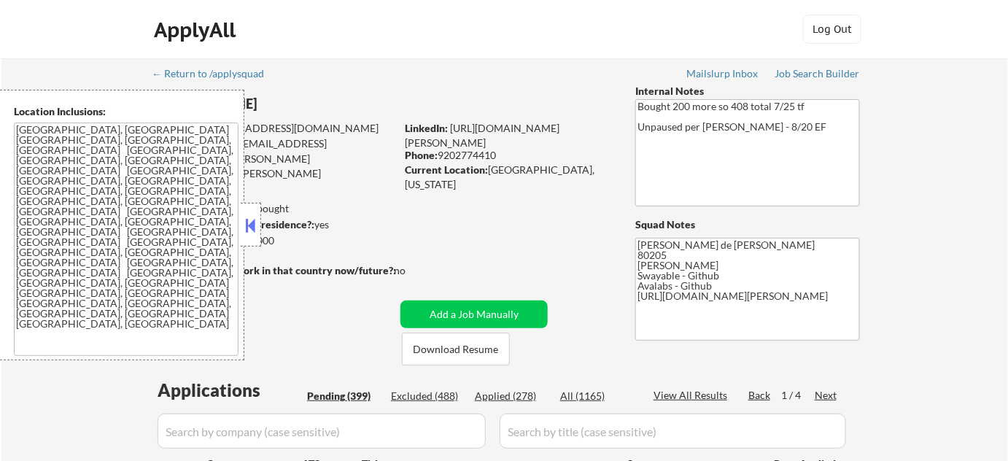
select select ""pending""
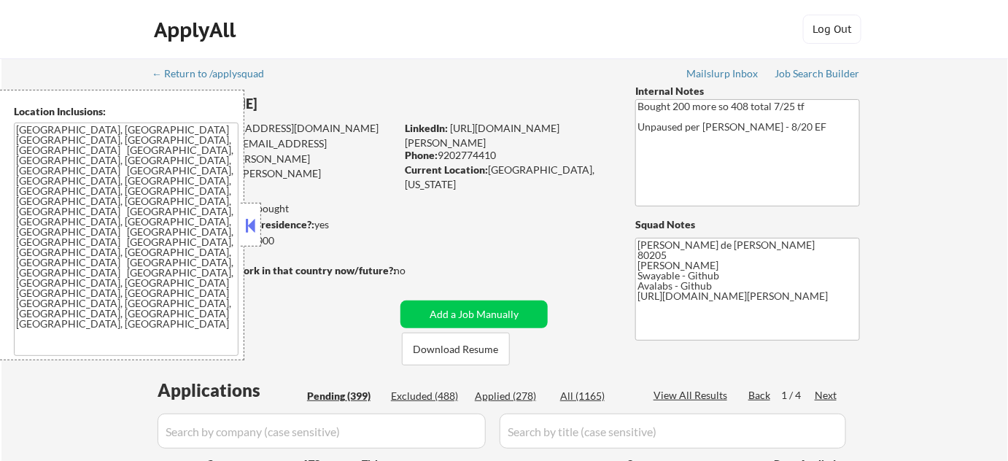
select select ""pending""
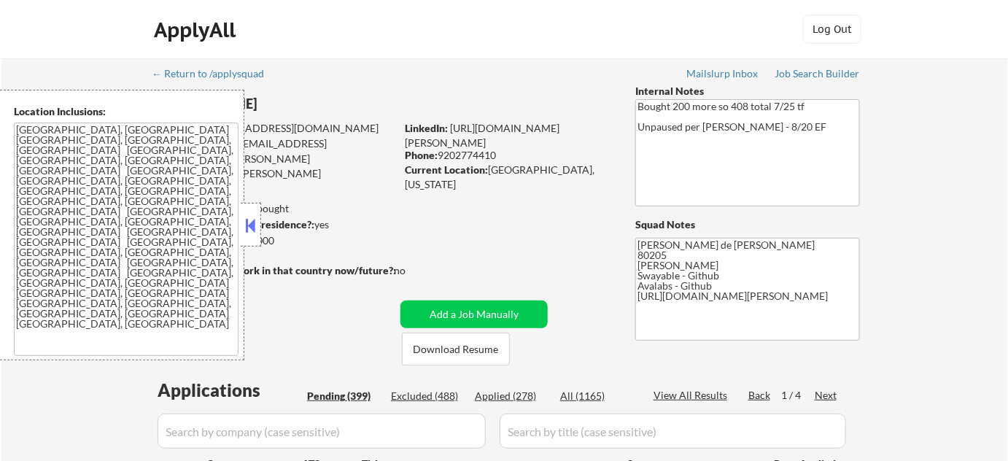
select select ""pending""
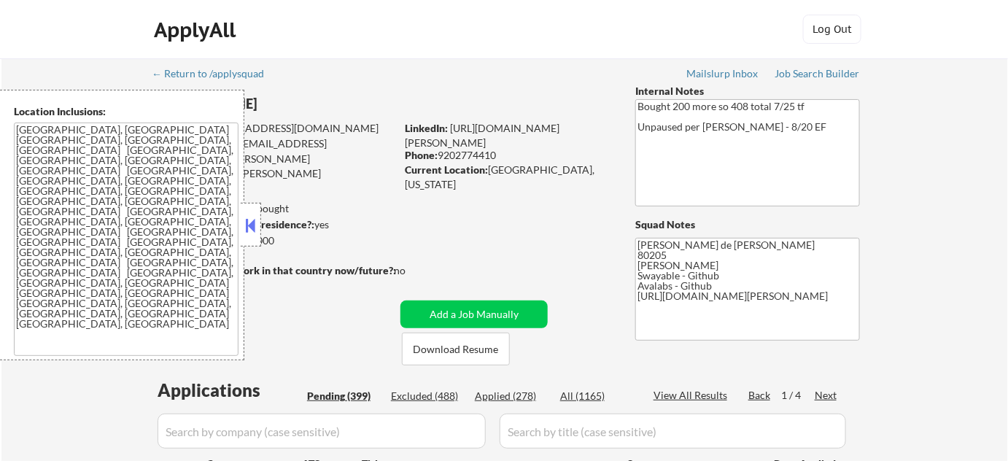
select select ""pending""
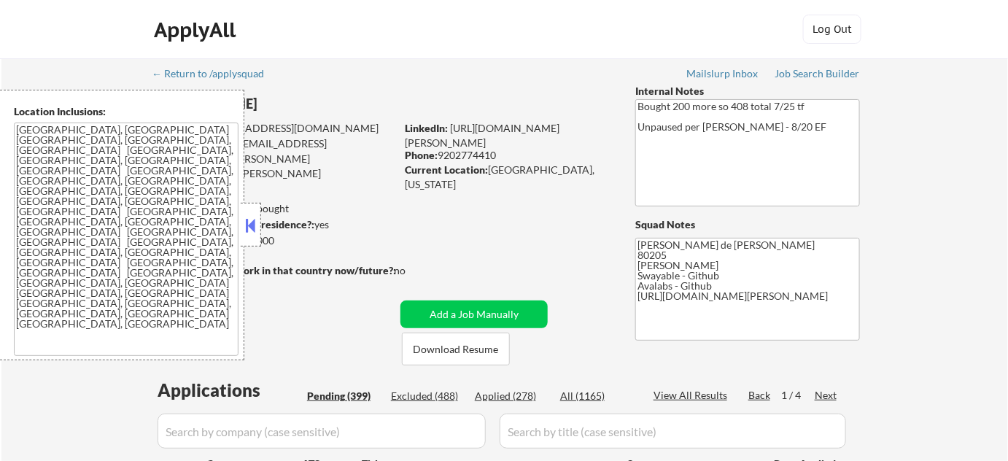
select select ""pending""
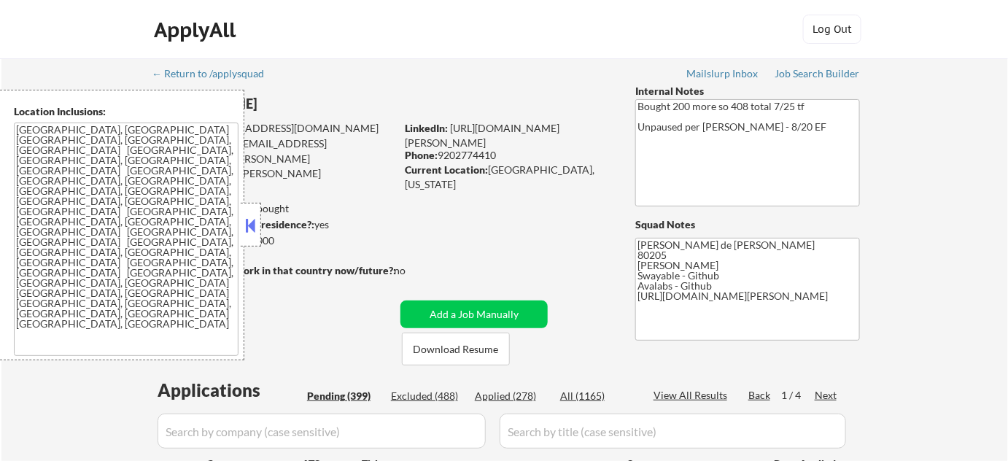
select select ""pending""
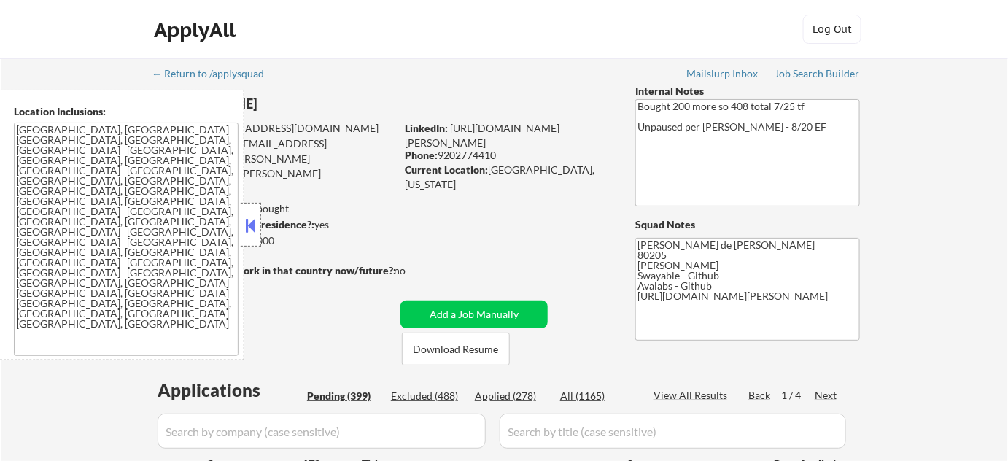
select select ""pending""
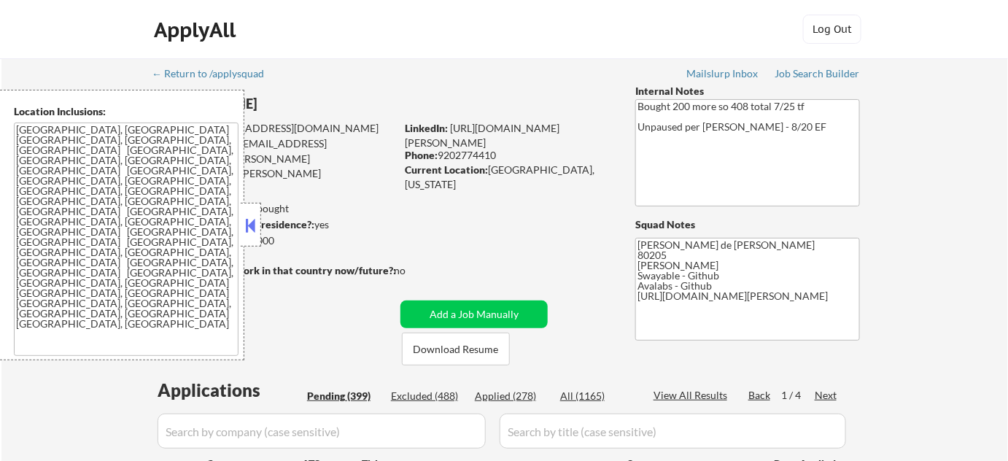
select select ""pending""
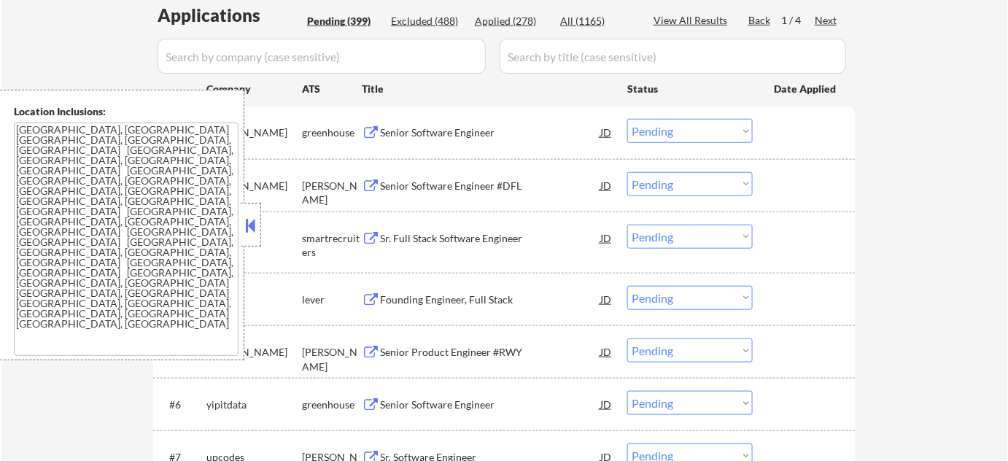
scroll to position [398, 0]
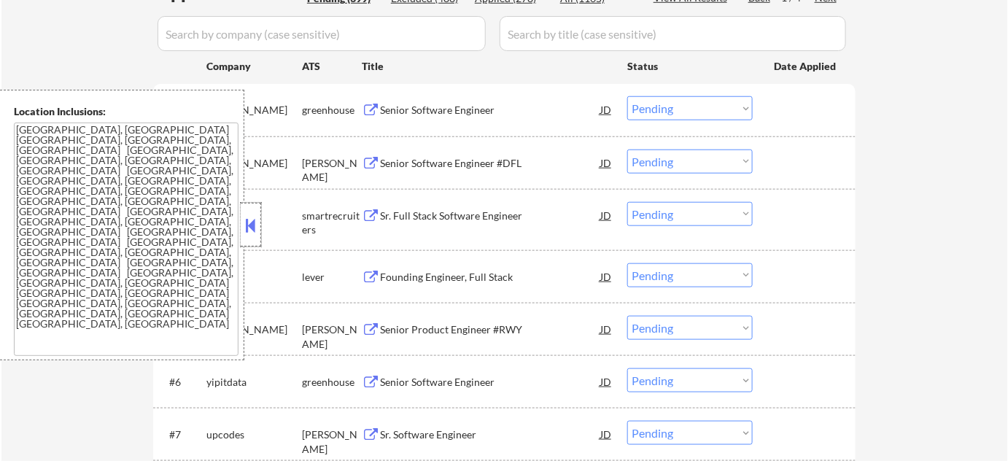
click at [260, 230] on div at bounding box center [251, 225] width 20 height 44
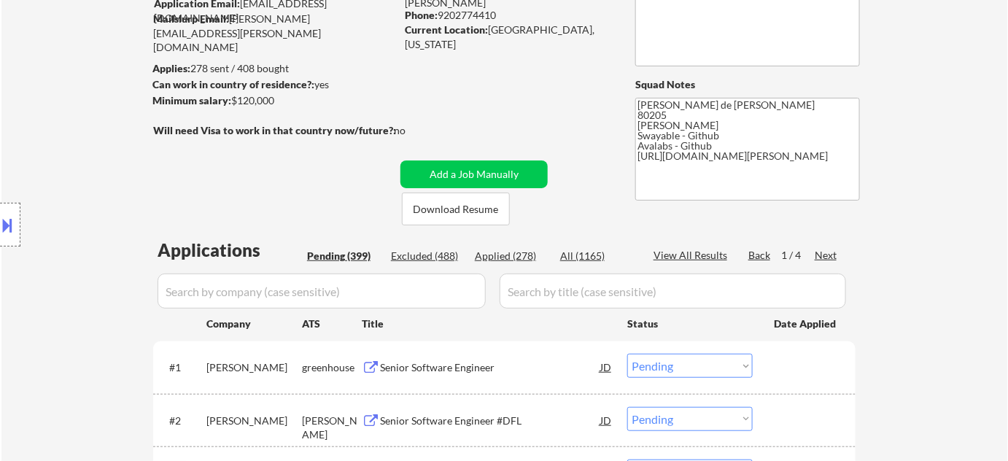
scroll to position [131, 0]
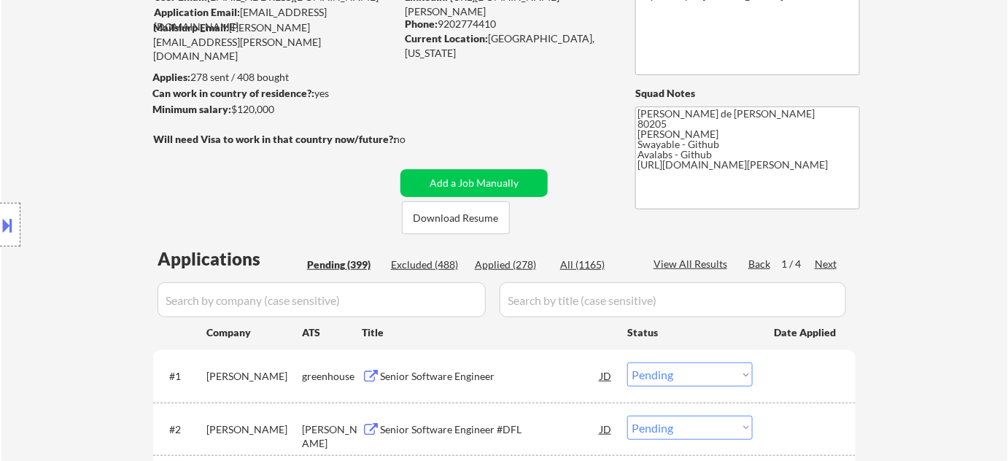
click at [499, 263] on div "Applied (278)" at bounding box center [511, 265] width 73 height 15
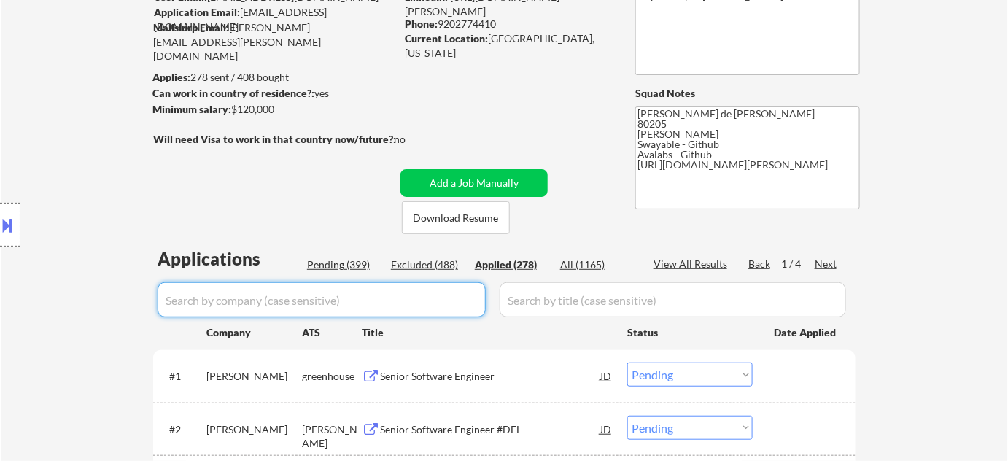
click at [409, 290] on input "input" at bounding box center [322, 299] width 328 height 35
type input "toast"
select select ""applied""
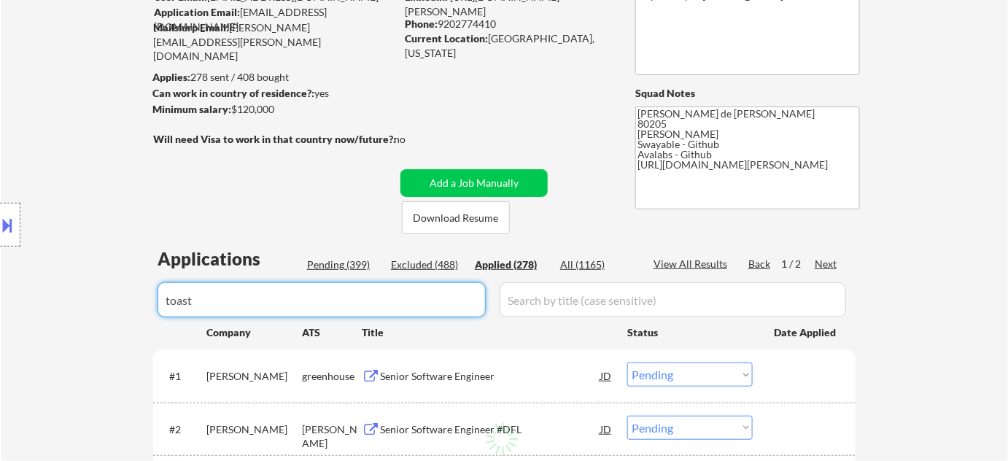
select select ""applied""
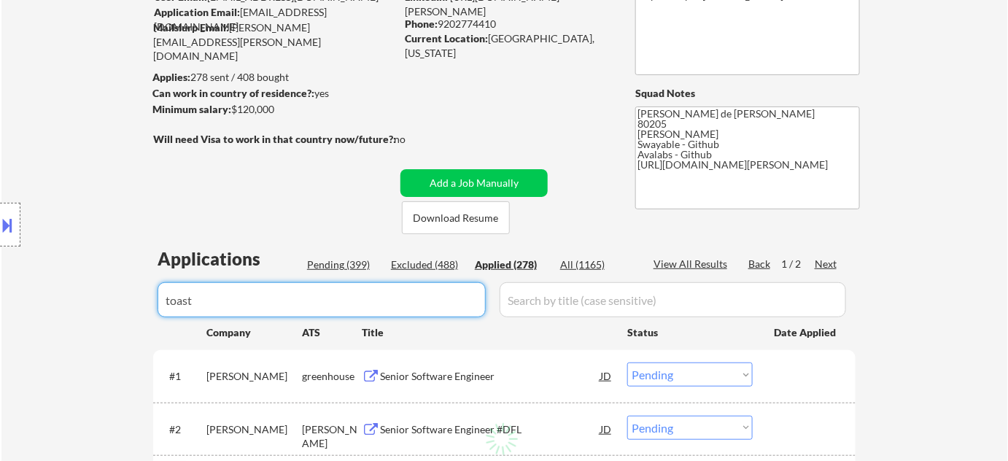
select select ""applied""
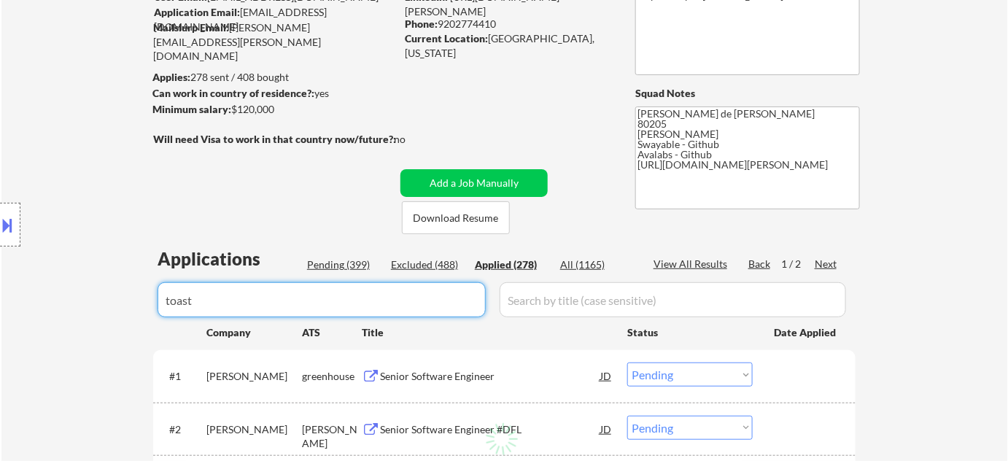
select select ""applied""
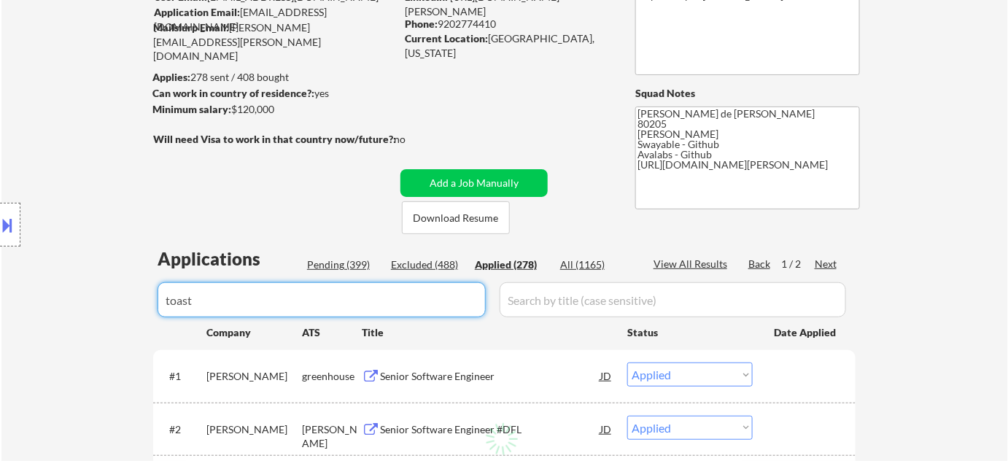
select select ""applied""
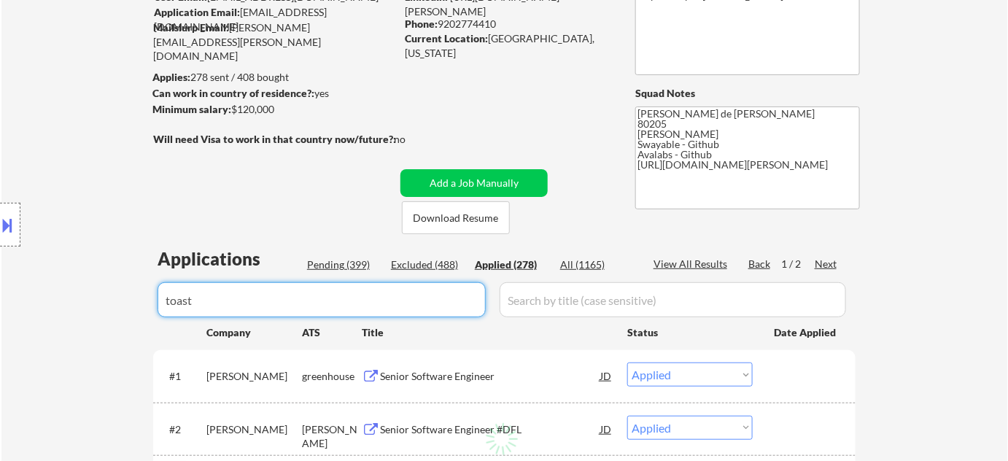
select select ""applied""
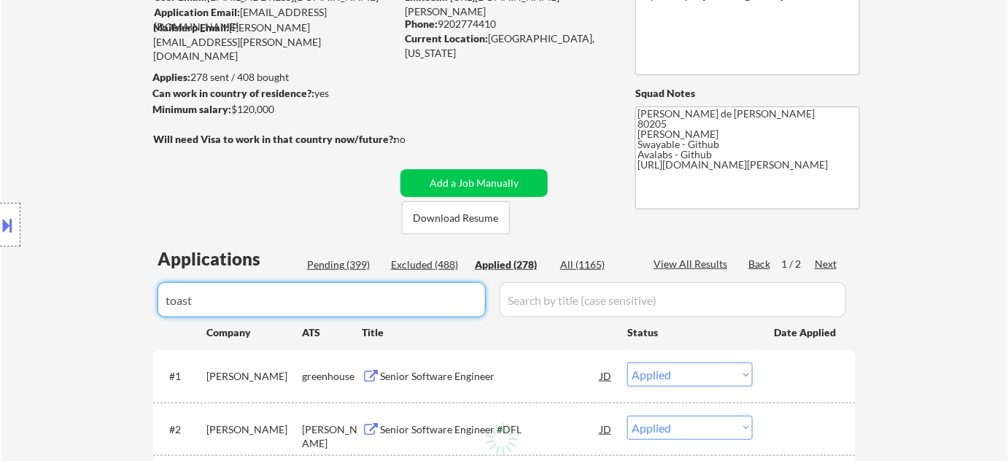
select select ""applied""
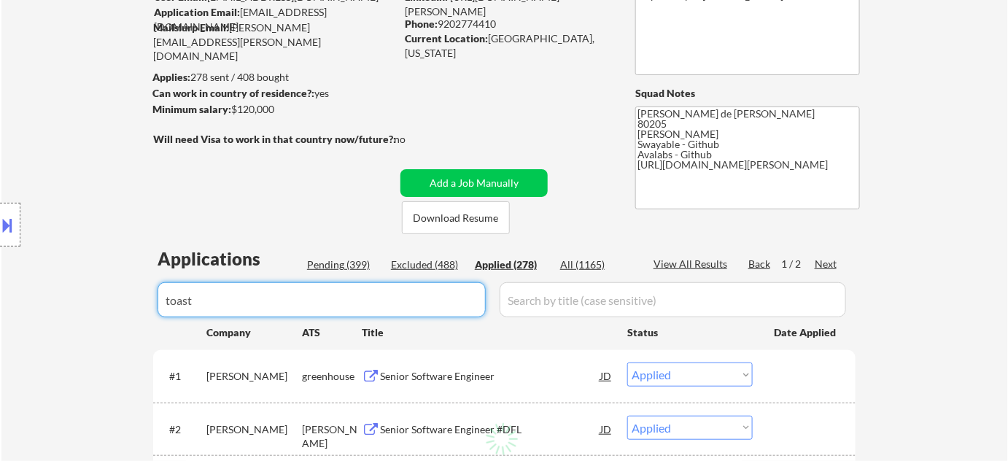
select select ""applied""
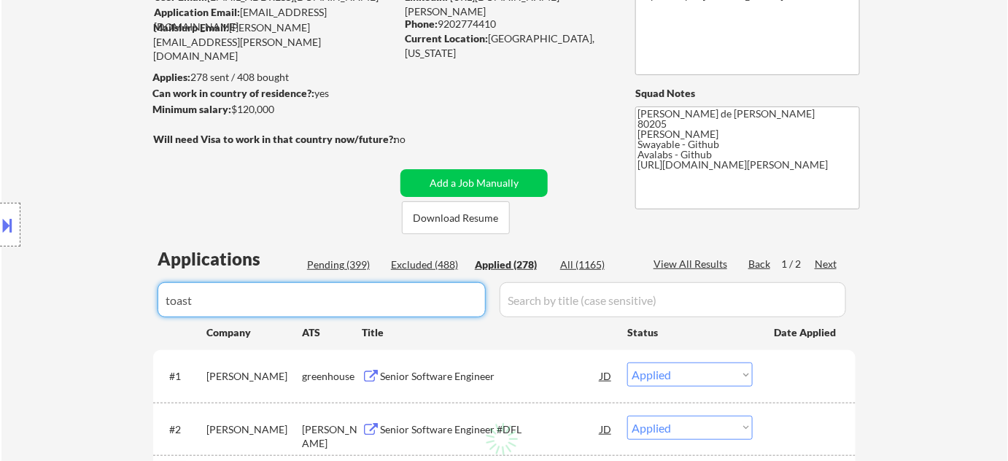
select select ""applied""
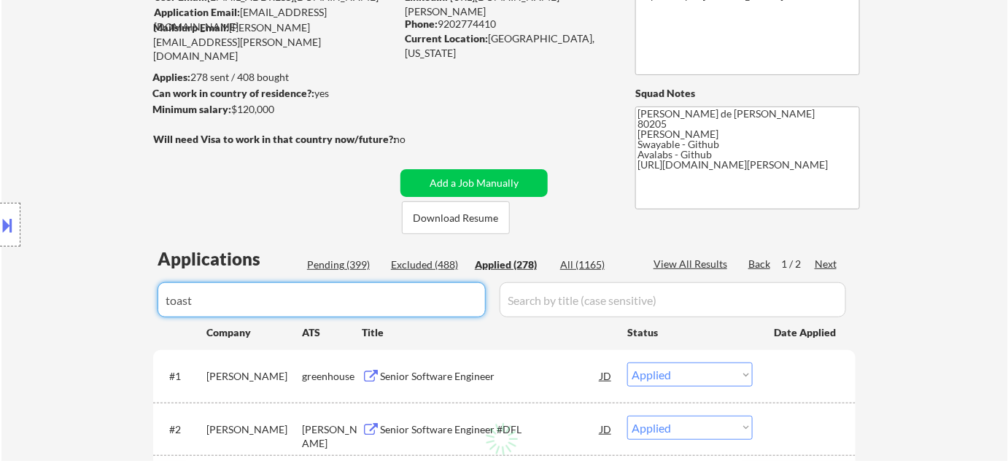
select select ""applied""
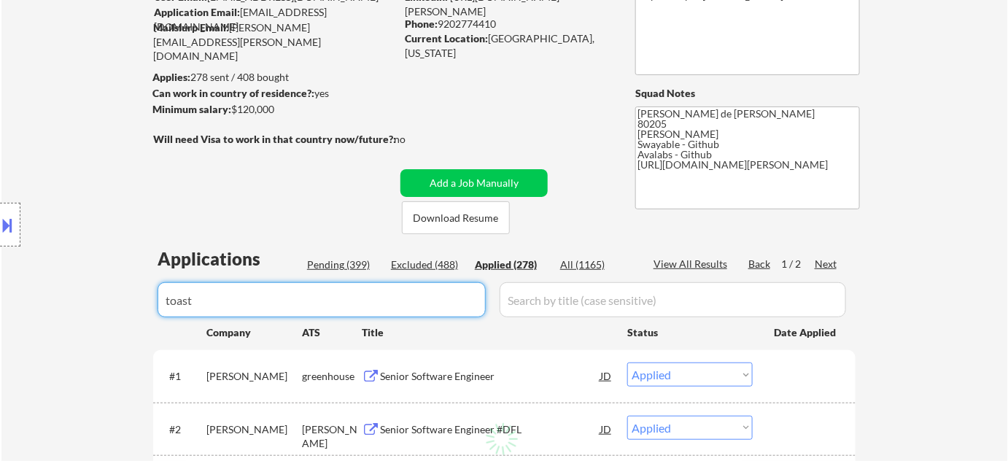
select select ""applied""
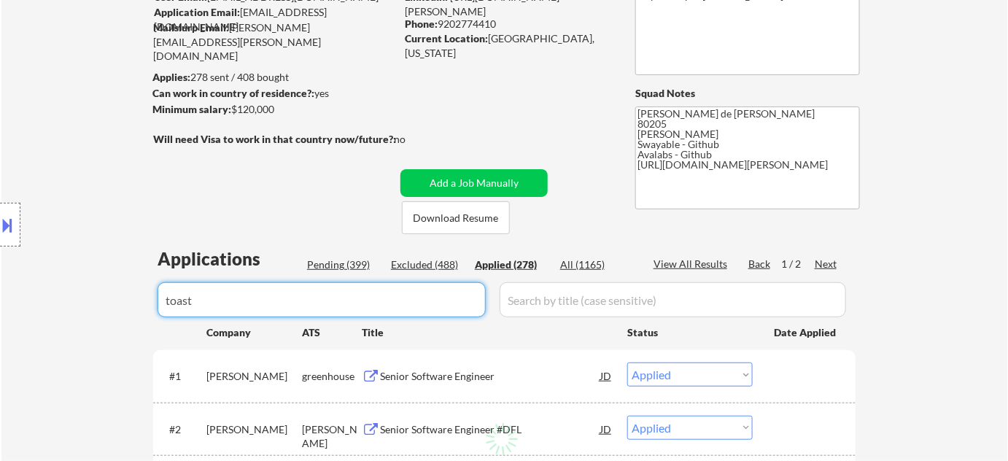
select select ""applied""
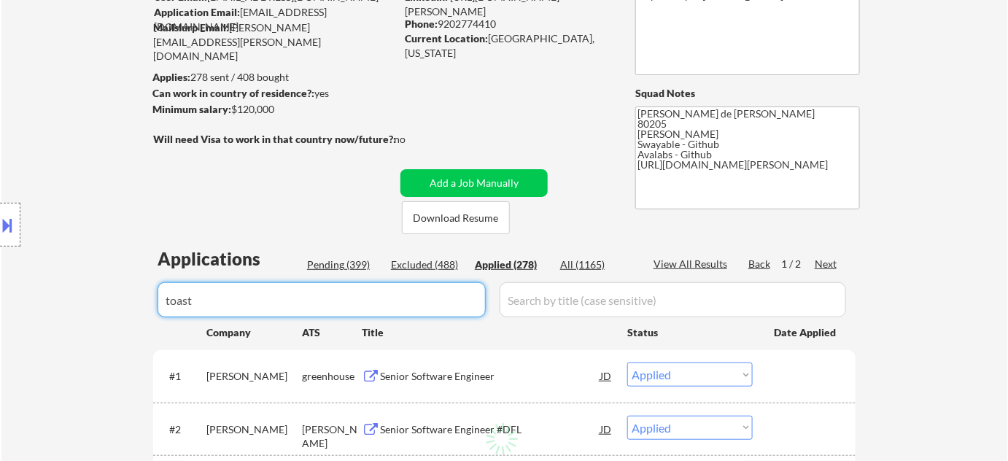
select select ""applied""
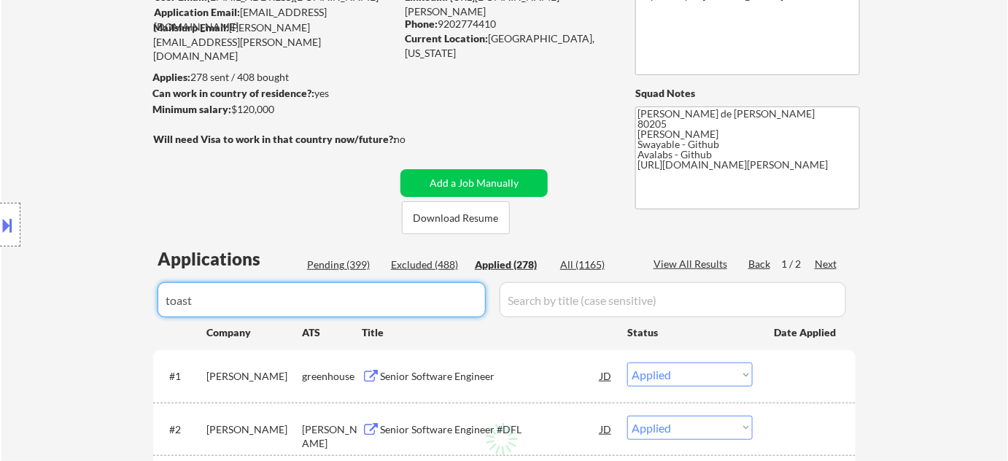
select select ""applied""
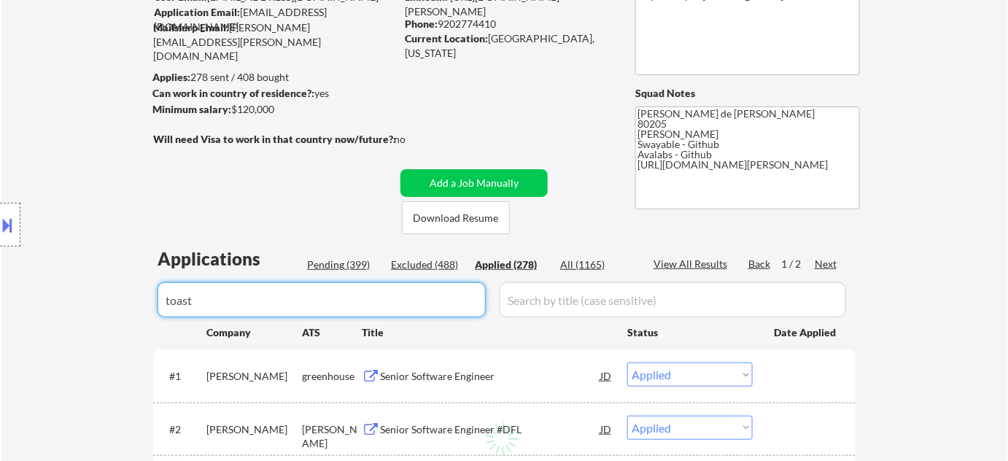
select select ""applied""
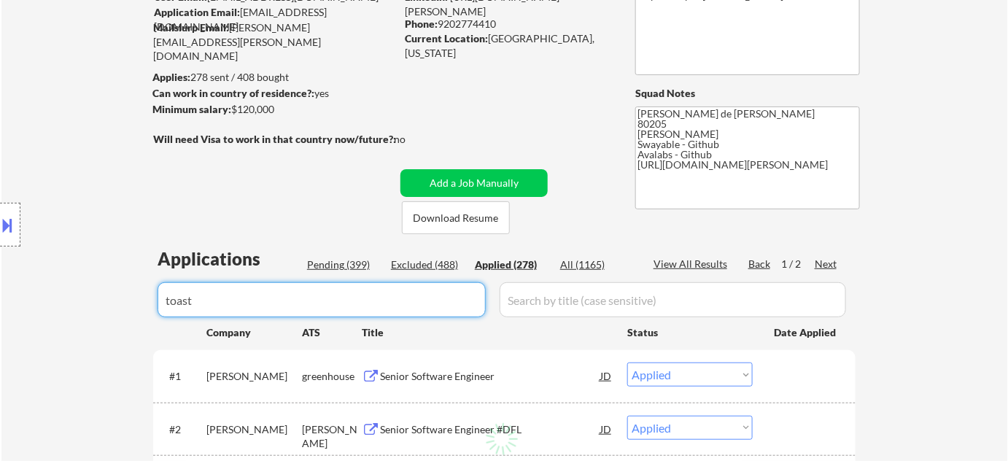
select select ""applied""
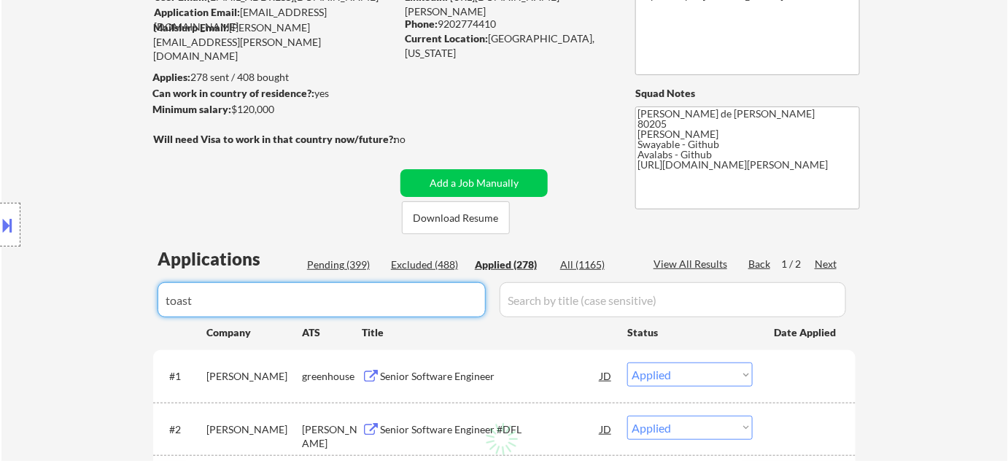
select select ""applied""
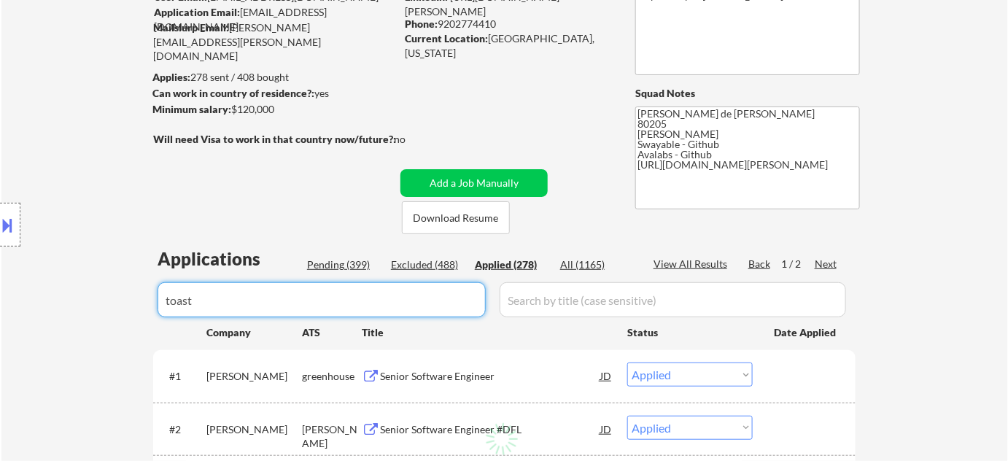
select select ""applied""
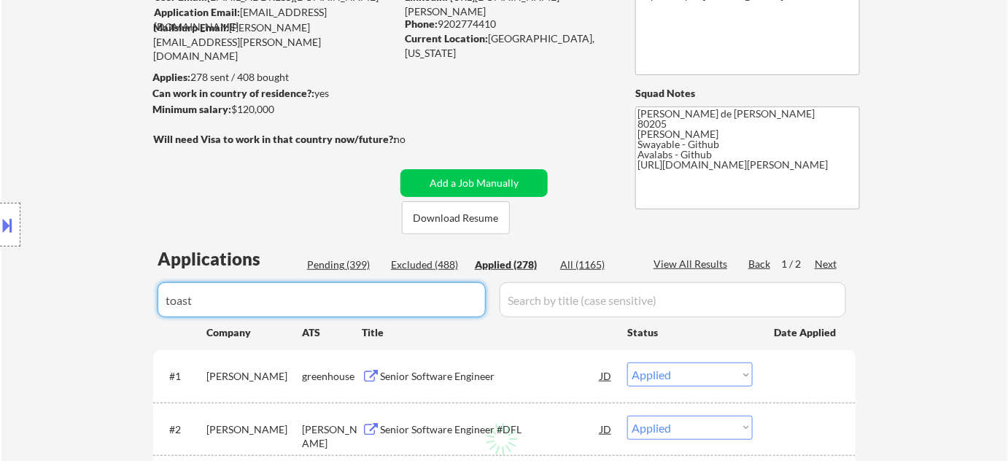
select select ""applied""
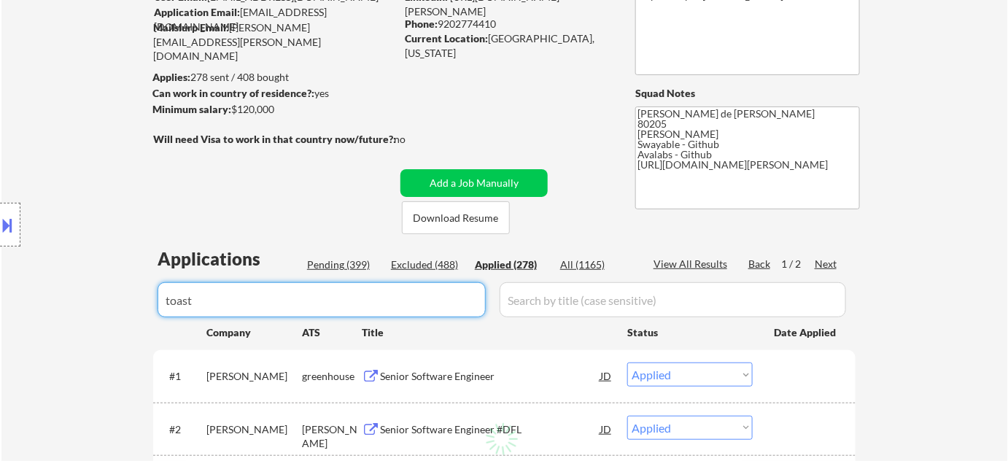
select select ""applied""
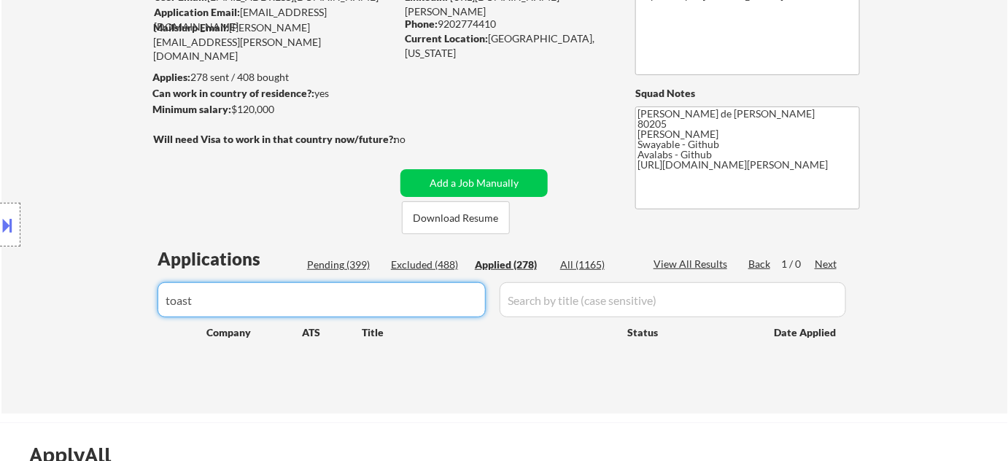
click at [597, 266] on div "All (1165)" at bounding box center [596, 265] width 73 height 15
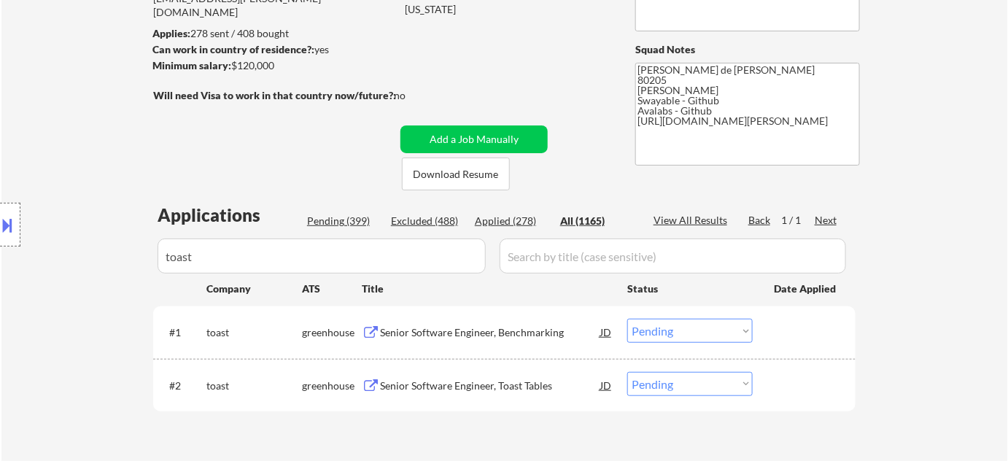
scroll to position [198, 0]
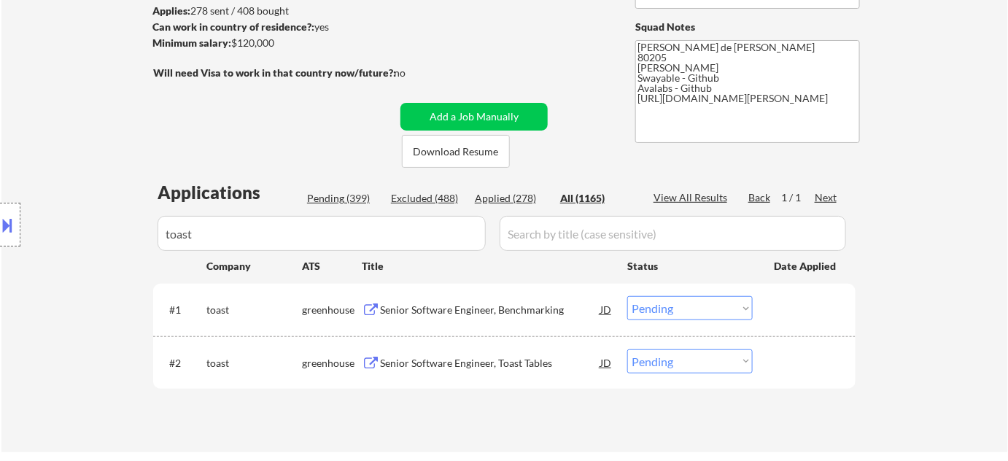
click at [461, 357] on div "Senior Software Engineer, Toast Tables" at bounding box center [490, 363] width 220 height 15
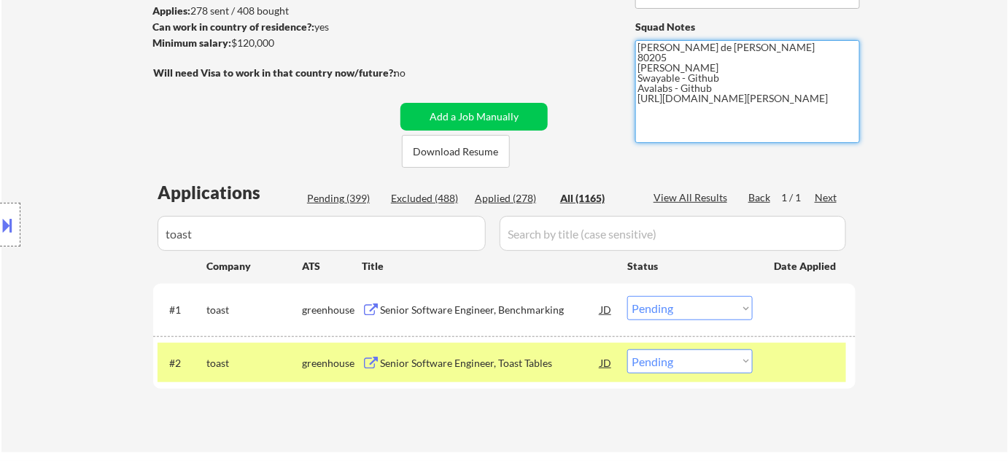
drag, startPoint x: 637, startPoint y: 94, endPoint x: 698, endPoint y: 113, distance: 64.2
click at [698, 113] on textarea "[PERSON_NAME] de [PERSON_NAME] 80205 [PERSON_NAME] Swayable - Github Avalabs - …" at bounding box center [748, 91] width 225 height 103
click at [653, 365] on select "Choose an option... Pending Applied Excluded (Questions) Excluded (Expired) Exc…" at bounding box center [689, 361] width 125 height 24
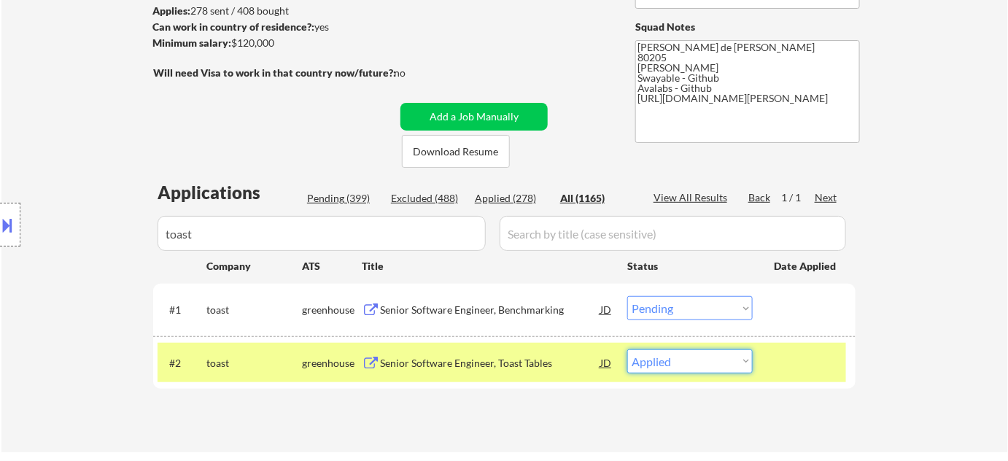
click at [627, 349] on select "Choose an option... Pending Applied Excluded (Questions) Excluded (Expired) Exc…" at bounding box center [689, 361] width 125 height 24
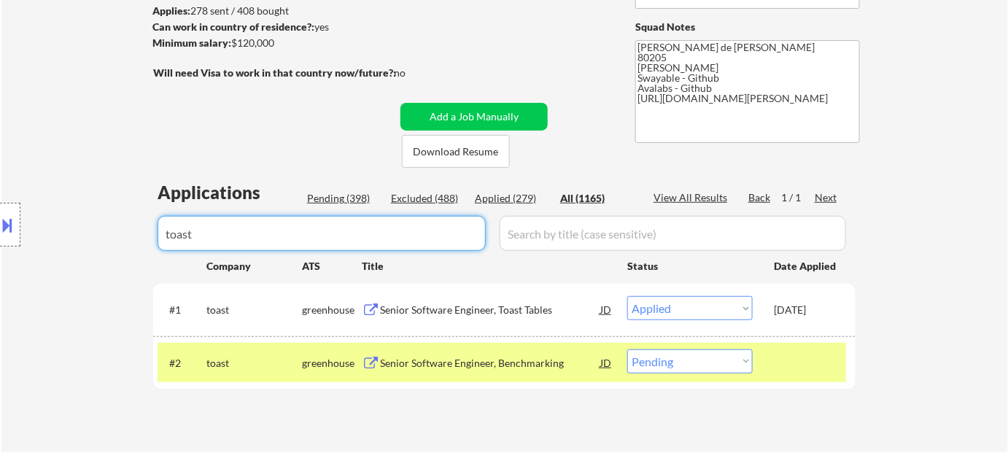
drag, startPoint x: 455, startPoint y: 236, endPoint x: 84, endPoint y: 235, distance: 371.4
click at [84, 235] on body "← Return to /applysquad Mailslurp Inbox Job Search Builder Adam Gusky User Emai…" at bounding box center [504, 32] width 1008 height 461
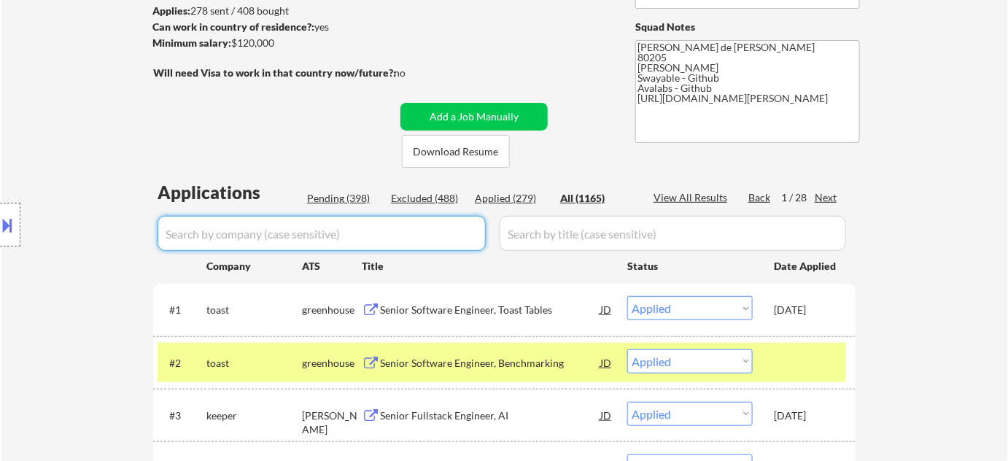
click at [342, 197] on div "Pending (398)" at bounding box center [343, 198] width 73 height 15
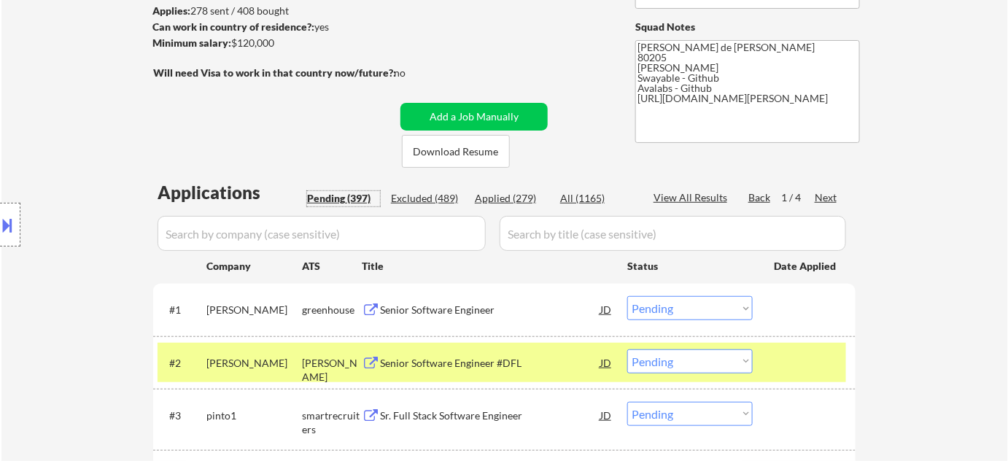
click at [506, 199] on div "Applied (279)" at bounding box center [511, 198] width 73 height 15
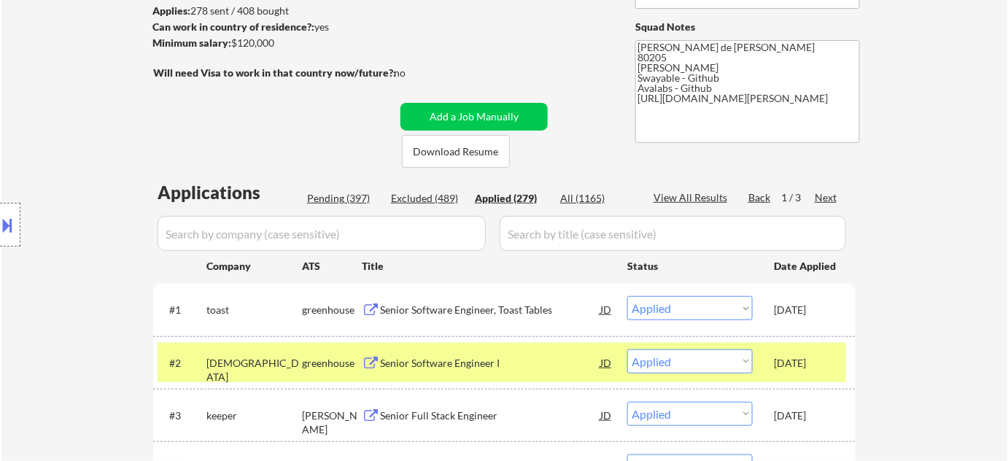
click at [466, 241] on input "input" at bounding box center [322, 233] width 328 height 35
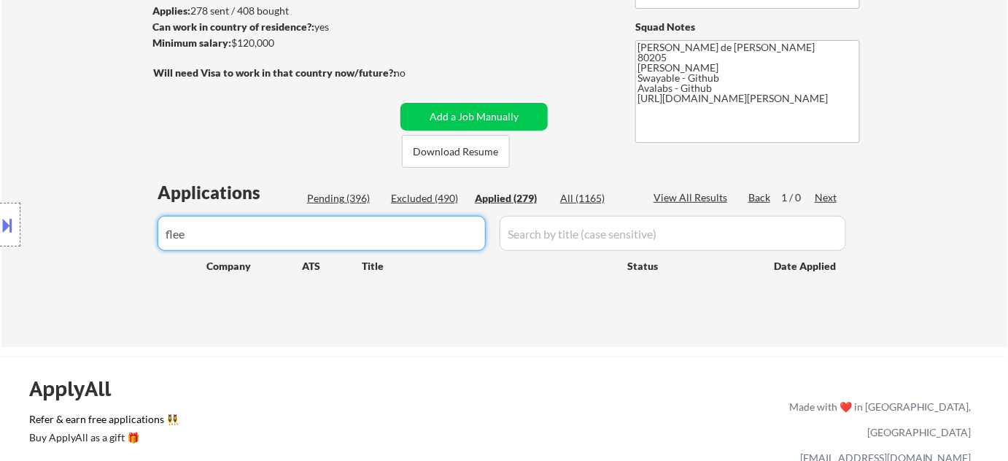
drag, startPoint x: 261, startPoint y: 234, endPoint x: 134, endPoint y: 221, distance: 127.6
click at [137, 222] on body "← Return to /applysquad Mailslurp Inbox Job Search Builder Adam Gusky User Emai…" at bounding box center [504, 32] width 1008 height 461
drag, startPoint x: 282, startPoint y: 236, endPoint x: 0, endPoint y: 176, distance: 287.9
click at [0, 176] on body "← Return to /applysquad Mailslurp Inbox Job Search Builder Adam Gusky User Emai…" at bounding box center [504, 32] width 1008 height 461
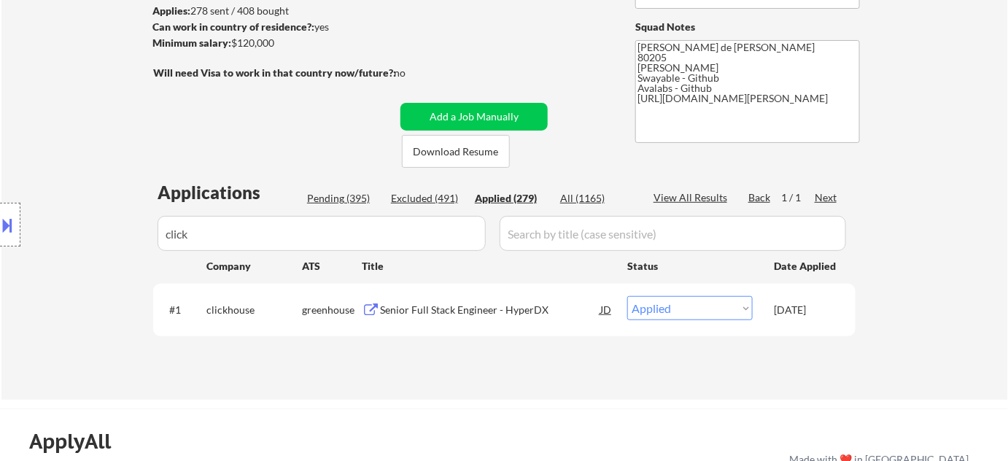
drag, startPoint x: 246, startPoint y: 249, endPoint x: 0, endPoint y: 190, distance: 252.7
click at [0, 192] on div "Location Inclusions: Denver, CO Glendale, CO Edgewater, CO Wheat Ridge, CO Comm…" at bounding box center [130, 225] width 261 height 271
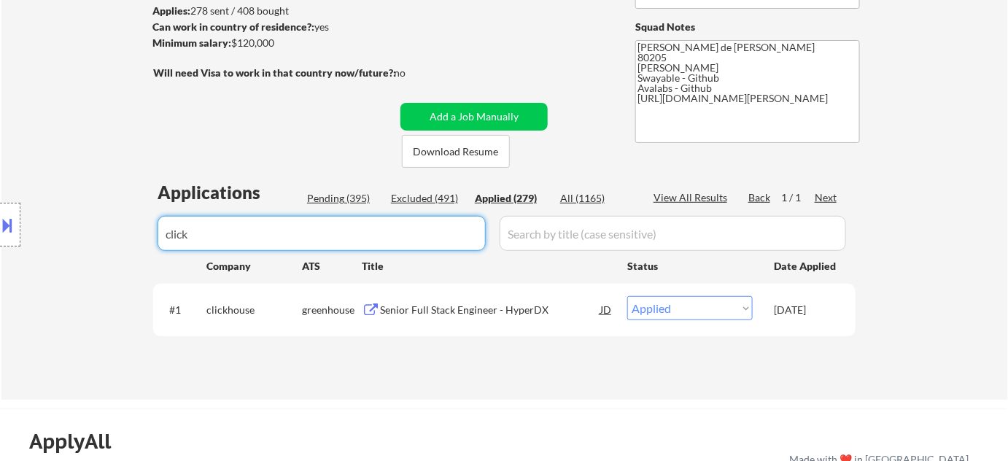
drag, startPoint x: 257, startPoint y: 216, endPoint x: 16, endPoint y: 178, distance: 243.7
click at [16, 178] on body "← Return to /applysquad Mailslurp Inbox Job Search Builder Adam Gusky User Emai…" at bounding box center [504, 32] width 1008 height 461
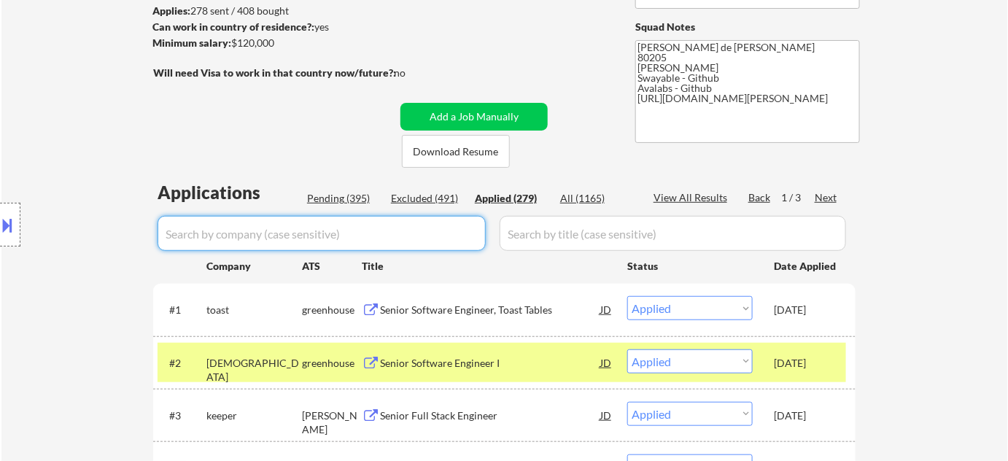
click at [296, 237] on input "input" at bounding box center [322, 233] width 328 height 35
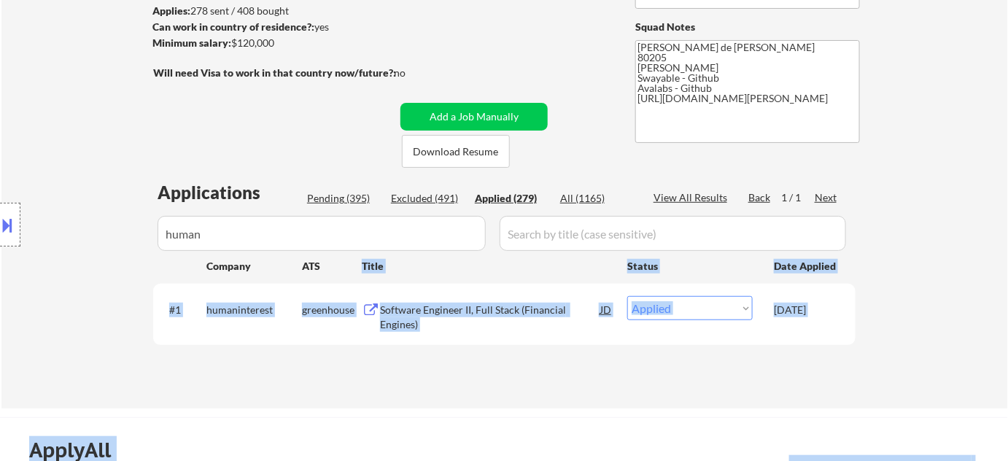
drag, startPoint x: 248, startPoint y: 252, endPoint x: 150, endPoint y: 228, distance: 100.9
click at [149, 230] on body "← Return to /applysquad Mailslurp Inbox Job Search Builder Adam Gusky User Emai…" at bounding box center [504, 32] width 1008 height 461
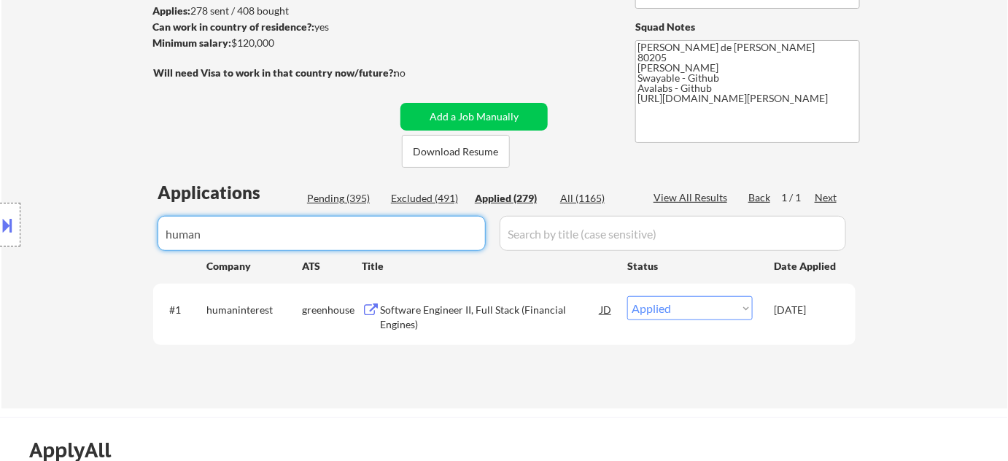
click at [274, 229] on input "input" at bounding box center [322, 233] width 328 height 35
drag, startPoint x: 261, startPoint y: 236, endPoint x: 0, endPoint y: 204, distance: 263.3
click at [0, 205] on body "← Return to /applysquad Mailslurp Inbox Job Search Builder Adam Gusky User Emai…" at bounding box center [504, 32] width 1008 height 461
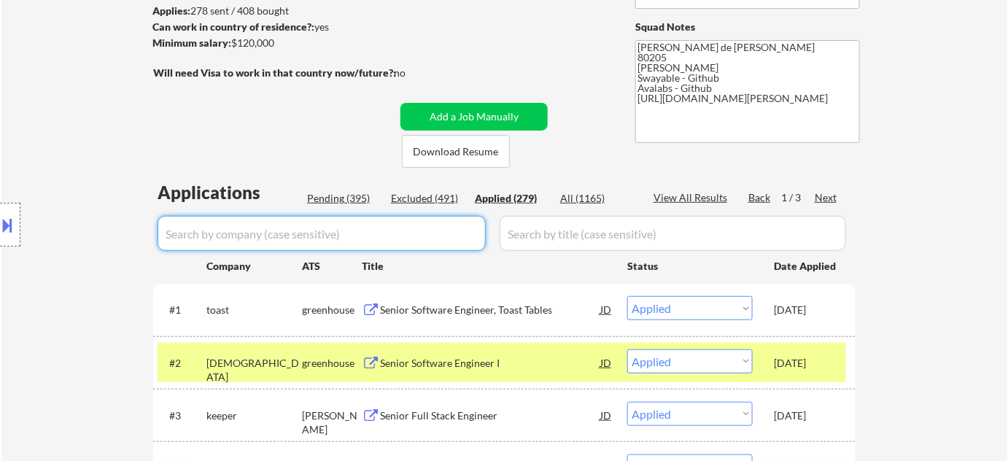
click at [274, 239] on input "input" at bounding box center [322, 233] width 328 height 35
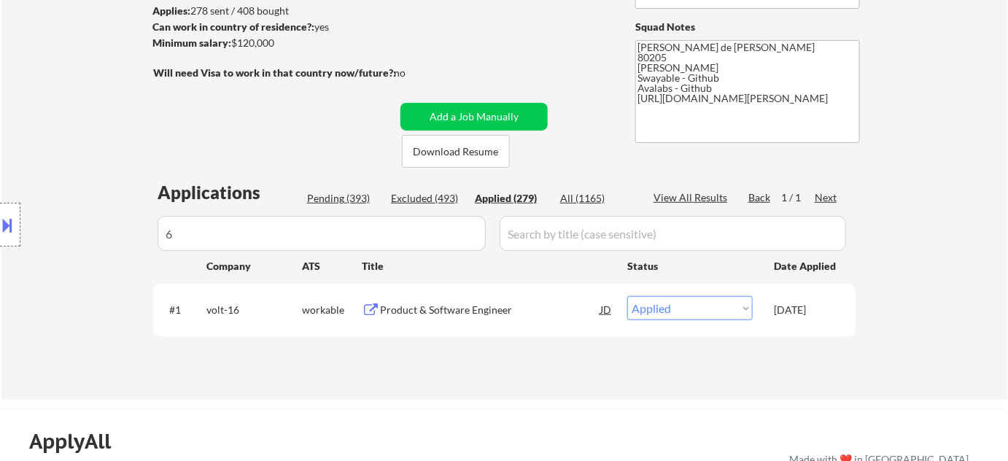
drag, startPoint x: 256, startPoint y: 229, endPoint x: 35, endPoint y: 213, distance: 221.7
click at [37, 213] on div "Location Inclusions: Denver, CO Glendale, CO Edgewater, CO Wheat Ridge, CO Comm…" at bounding box center [130, 225] width 261 height 271
drag, startPoint x: 249, startPoint y: 226, endPoint x: 225, endPoint y: 229, distance: 24.3
click at [225, 229] on div "Location Inclusions: Denver, CO Glendale, CO Edgewater, CO Wheat Ridge, CO Comm…" at bounding box center [130, 225] width 261 height 271
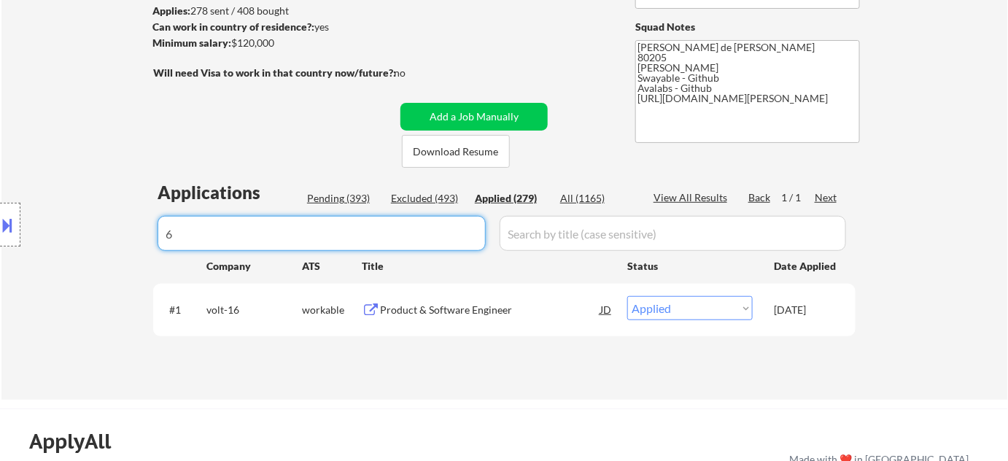
drag, startPoint x: 305, startPoint y: 243, endPoint x: 0, endPoint y: 238, distance: 305.0
click at [0, 238] on body "← Return to /applysquad Mailslurp Inbox Job Search Builder Adam Gusky User Emai…" at bounding box center [504, 32] width 1008 height 461
drag, startPoint x: 259, startPoint y: 256, endPoint x: 98, endPoint y: 258, distance: 161.3
click at [98, 258] on body "← Return to /applysquad Mailslurp Inbox Job Search Builder Adam Gusky User Emai…" at bounding box center [504, 32] width 1008 height 461
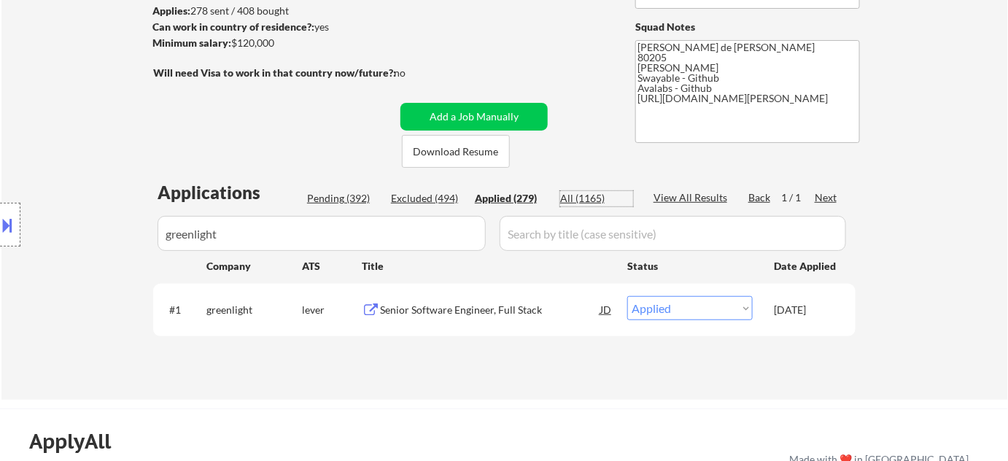
click at [582, 196] on div "All (1165)" at bounding box center [596, 198] width 73 height 15
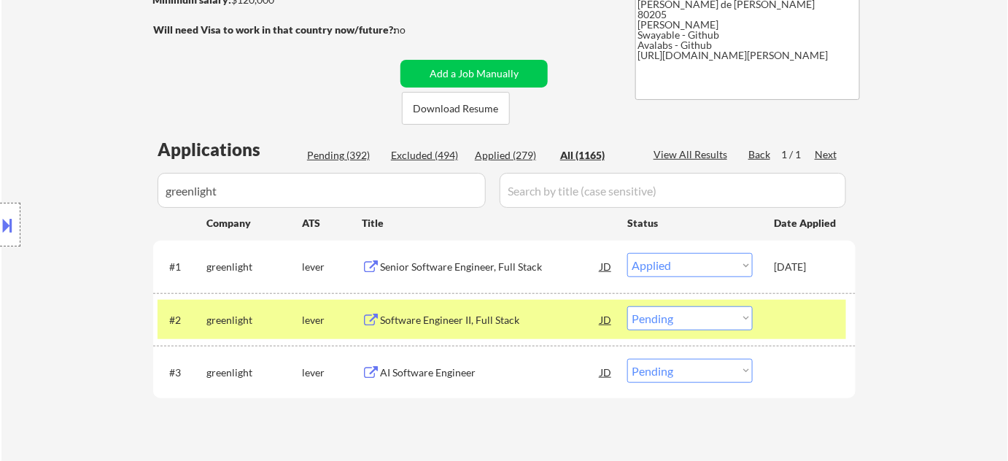
scroll to position [264, 0]
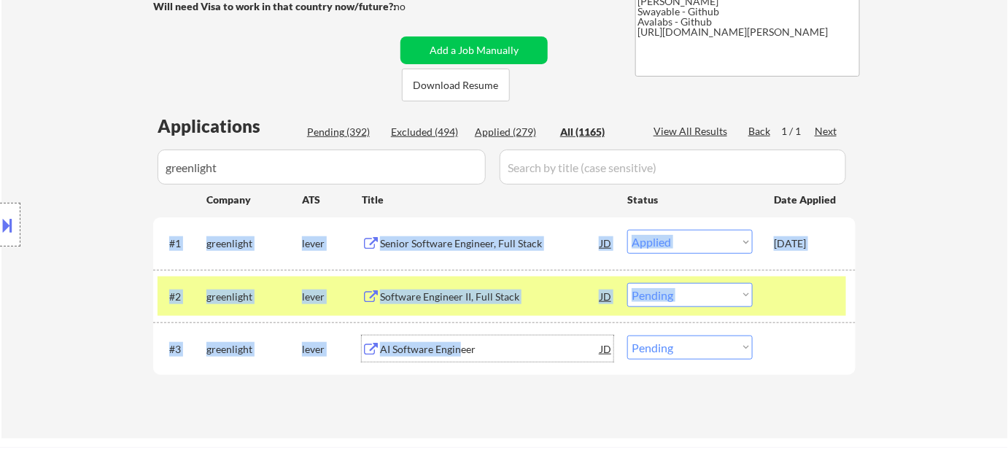
drag, startPoint x: 461, startPoint y: 347, endPoint x: 460, endPoint y: 378, distance: 31.4
click at [460, 378] on div "Applications Pending (392) Excluded (494) Applied (279) All (1165) View All Res…" at bounding box center [504, 262] width 703 height 297
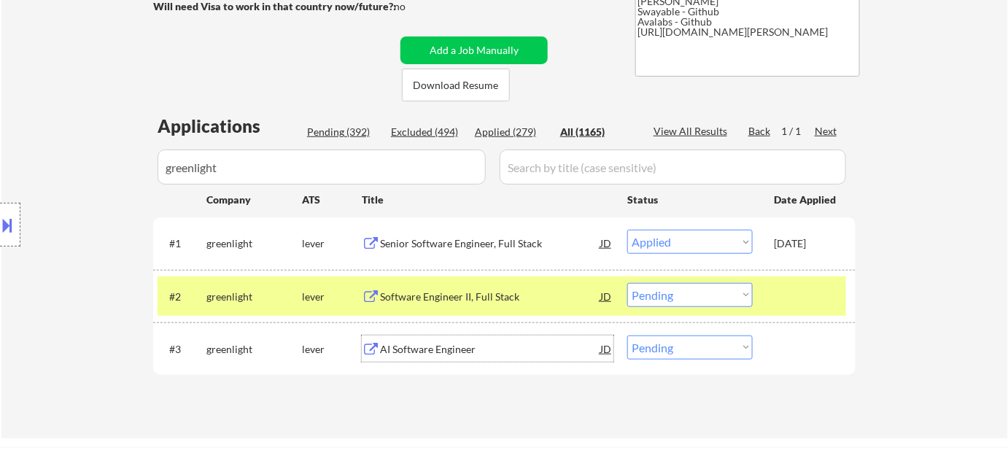
click at [539, 388] on div "Applications Pending (392) Excluded (494) Applied (279) All (1165) View All Res…" at bounding box center [504, 262] width 703 height 297
click at [463, 349] on div "AI Software Engineer" at bounding box center [490, 349] width 220 height 15
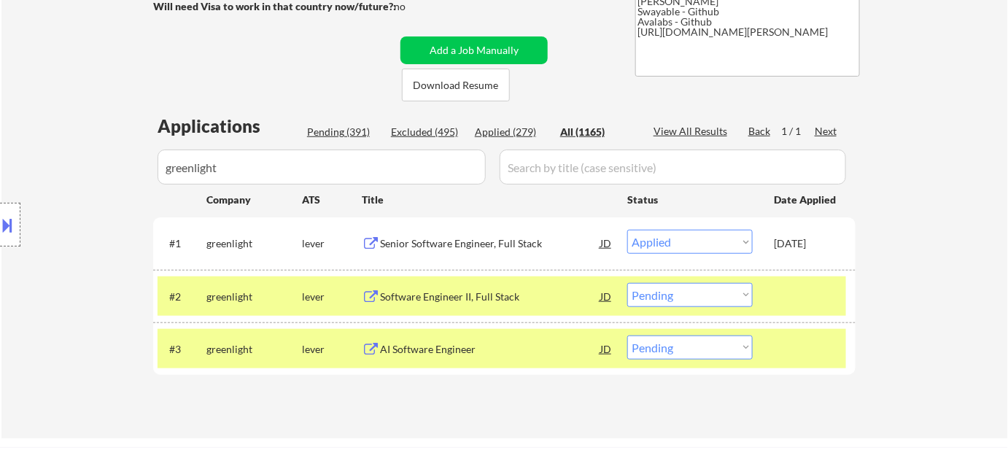
click at [496, 123] on div "Applications Pending (391) Excluded (495) Applied (279) All (1165) View All Res…" at bounding box center [504, 262] width 703 height 297
click at [503, 134] on div "Applied (279)" at bounding box center [511, 132] width 73 height 15
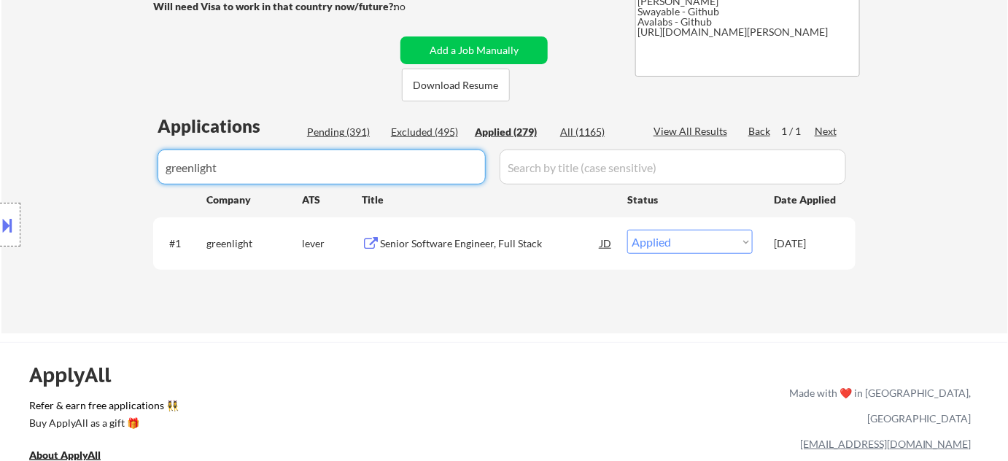
drag, startPoint x: 401, startPoint y: 159, endPoint x: 95, endPoint y: 166, distance: 305.8
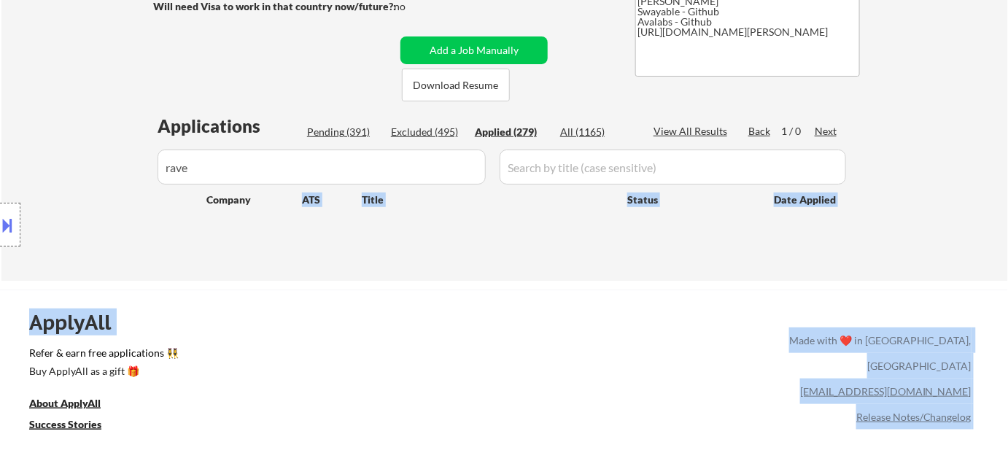
drag, startPoint x: 263, startPoint y: 194, endPoint x: 104, endPoint y: 193, distance: 159.1
click at [231, 188] on div "Location Inclusions: Denver, CO Glendale, CO Edgewater, CO Wheat Ridge, CO Comm…" at bounding box center [130, 225] width 261 height 271
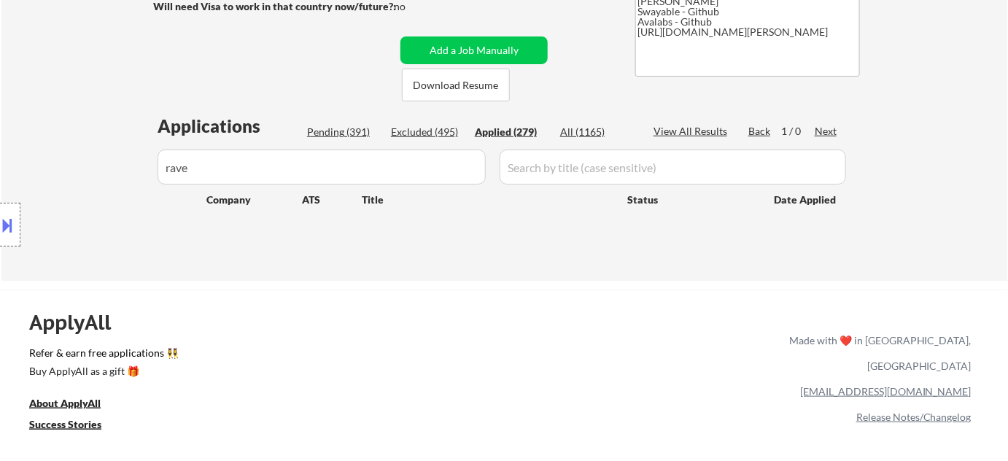
drag, startPoint x: 241, startPoint y: 174, endPoint x: 93, endPoint y: 125, distance: 155.3
click at [80, 131] on div "Location Inclusions: Denver, CO Glendale, CO Edgewater, CO Wheat Ridge, CO Comm…" at bounding box center [130, 225] width 261 height 271
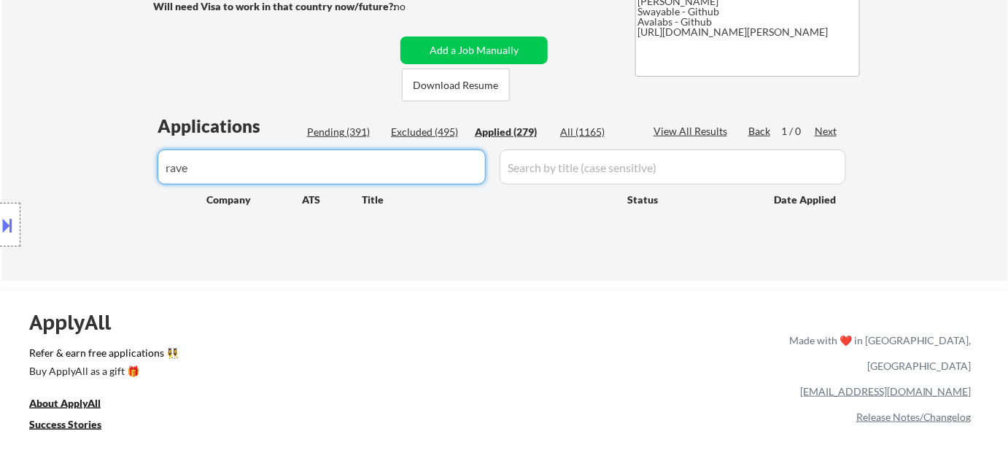
drag, startPoint x: 212, startPoint y: 169, endPoint x: 115, endPoint y: 166, distance: 96.4
drag, startPoint x: 270, startPoint y: 172, endPoint x: 0, endPoint y: 162, distance: 270.2
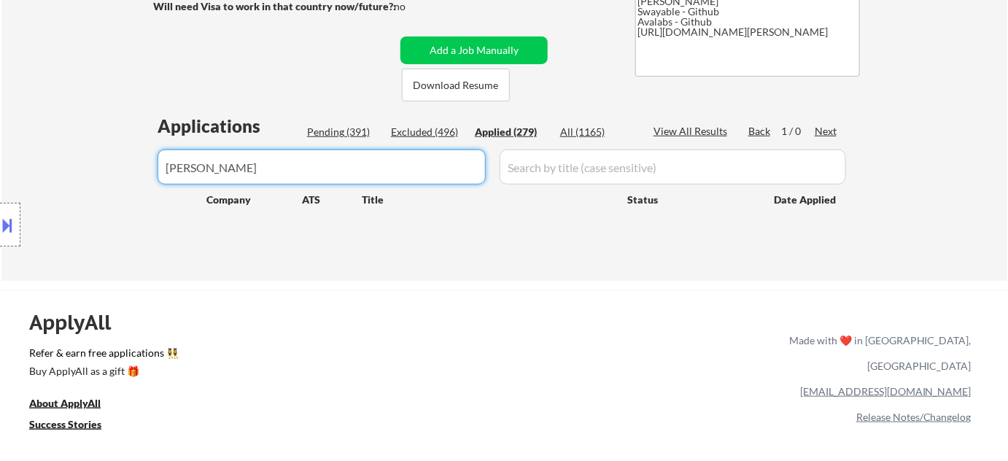
drag, startPoint x: 298, startPoint y: 151, endPoint x: 0, endPoint y: 182, distance: 300.1
drag, startPoint x: 305, startPoint y: 164, endPoint x: 0, endPoint y: 170, distance: 305.0
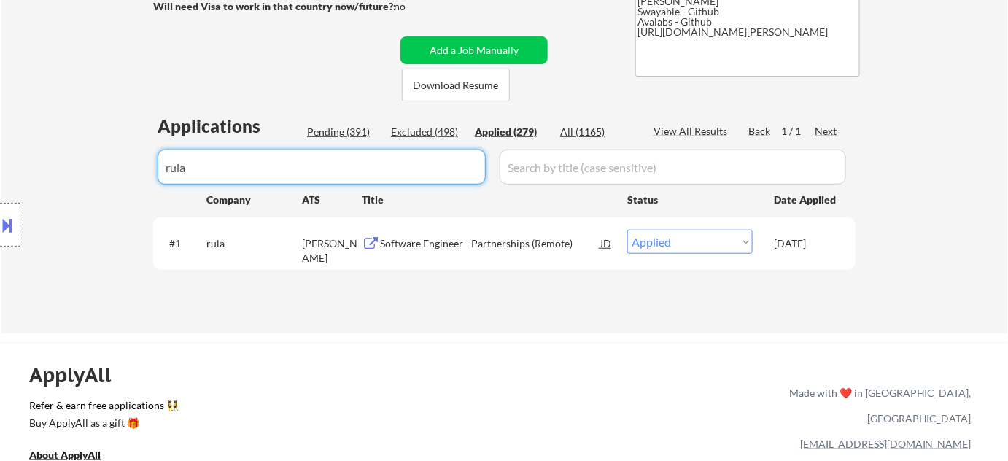
drag, startPoint x: 298, startPoint y: 172, endPoint x: 151, endPoint y: 174, distance: 146.7
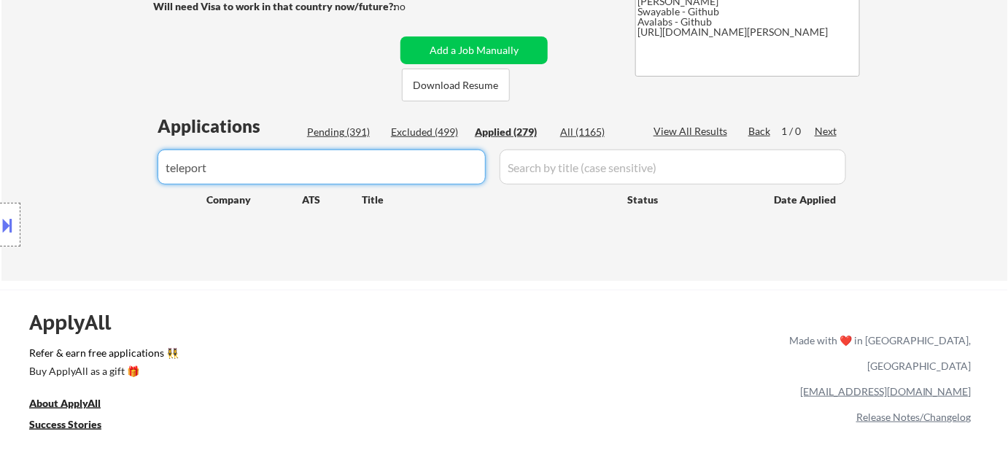
drag, startPoint x: 277, startPoint y: 165, endPoint x: 0, endPoint y: 168, distance: 276.5
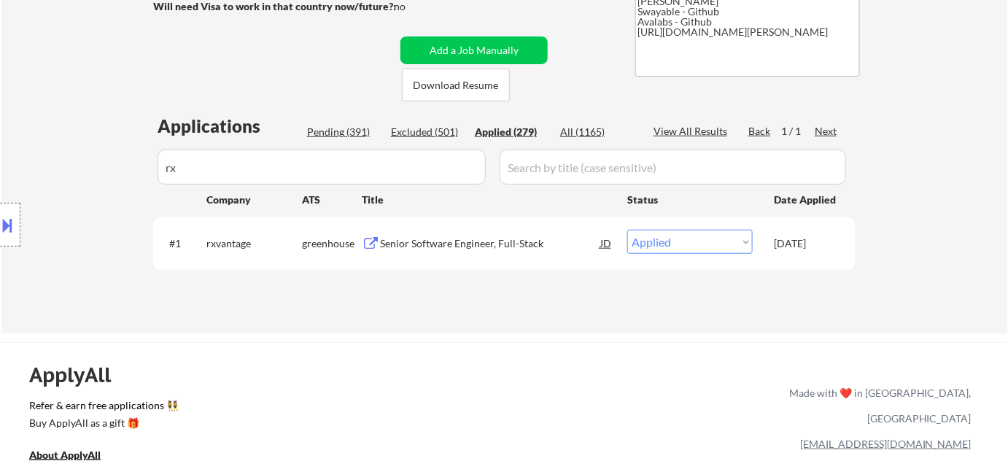
drag, startPoint x: 266, startPoint y: 157, endPoint x: 96, endPoint y: 161, distance: 169.3
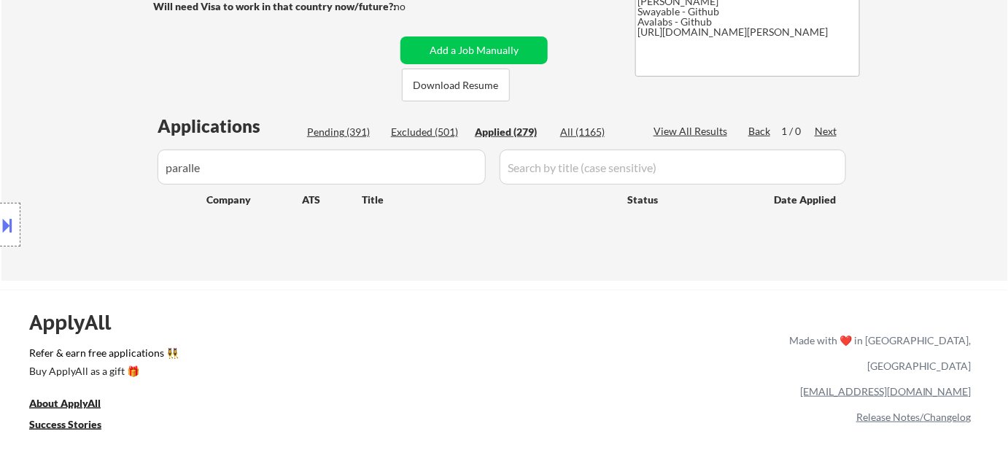
scroll to position [198, 0]
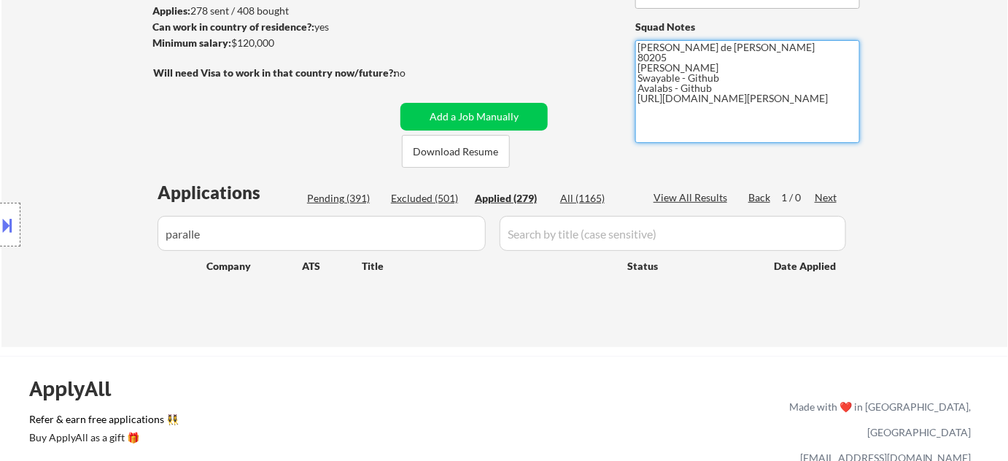
drag, startPoint x: 636, startPoint y: 101, endPoint x: 718, endPoint y: 112, distance: 82.4
click at [718, 112] on textarea "[PERSON_NAME] de [PERSON_NAME] 80205 [PERSON_NAME] Swayable - Github Avalabs - …" at bounding box center [748, 91] width 225 height 103
